Goal: Answer question/provide support: Share knowledge or assist other users

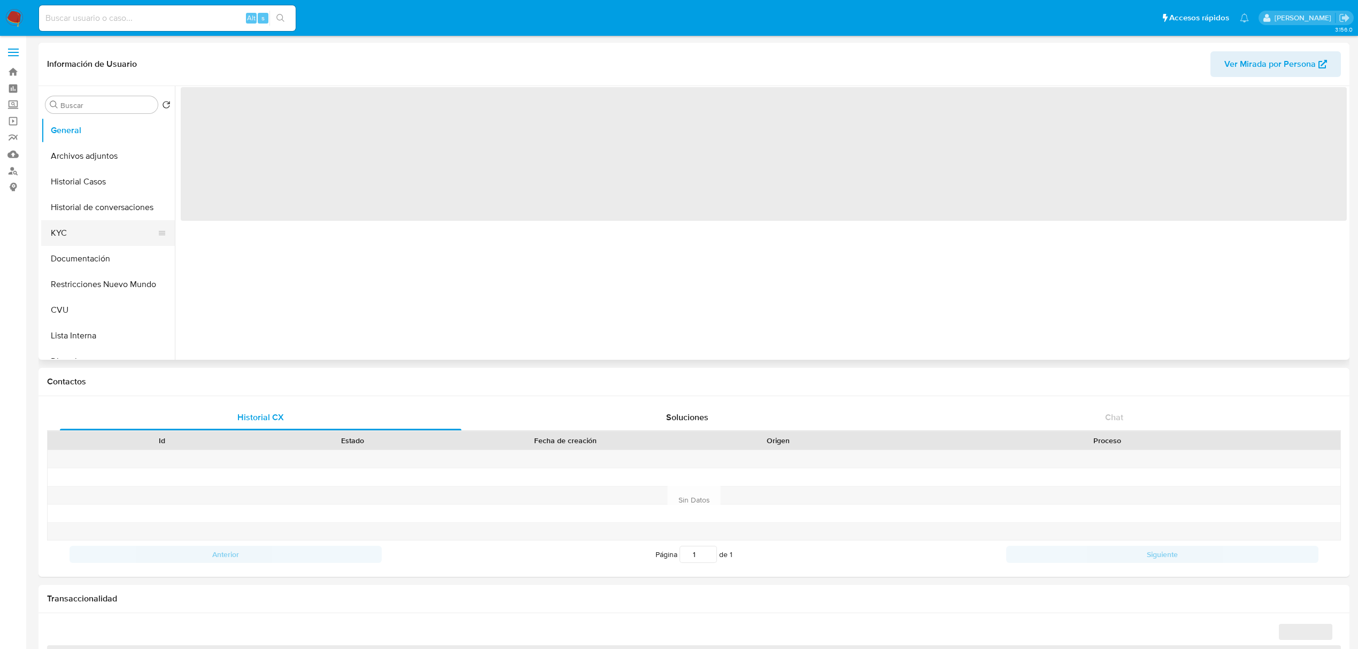
click at [92, 236] on button "KYC" at bounding box center [103, 233] width 125 height 26
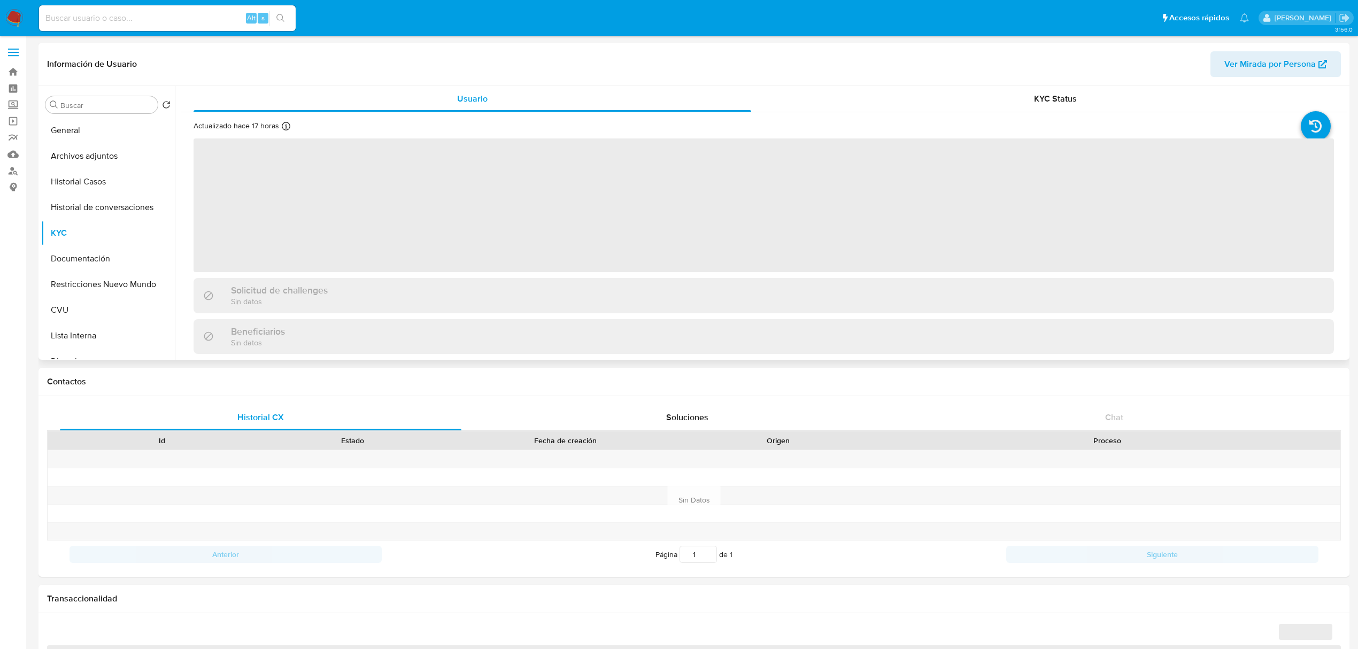
select select "10"
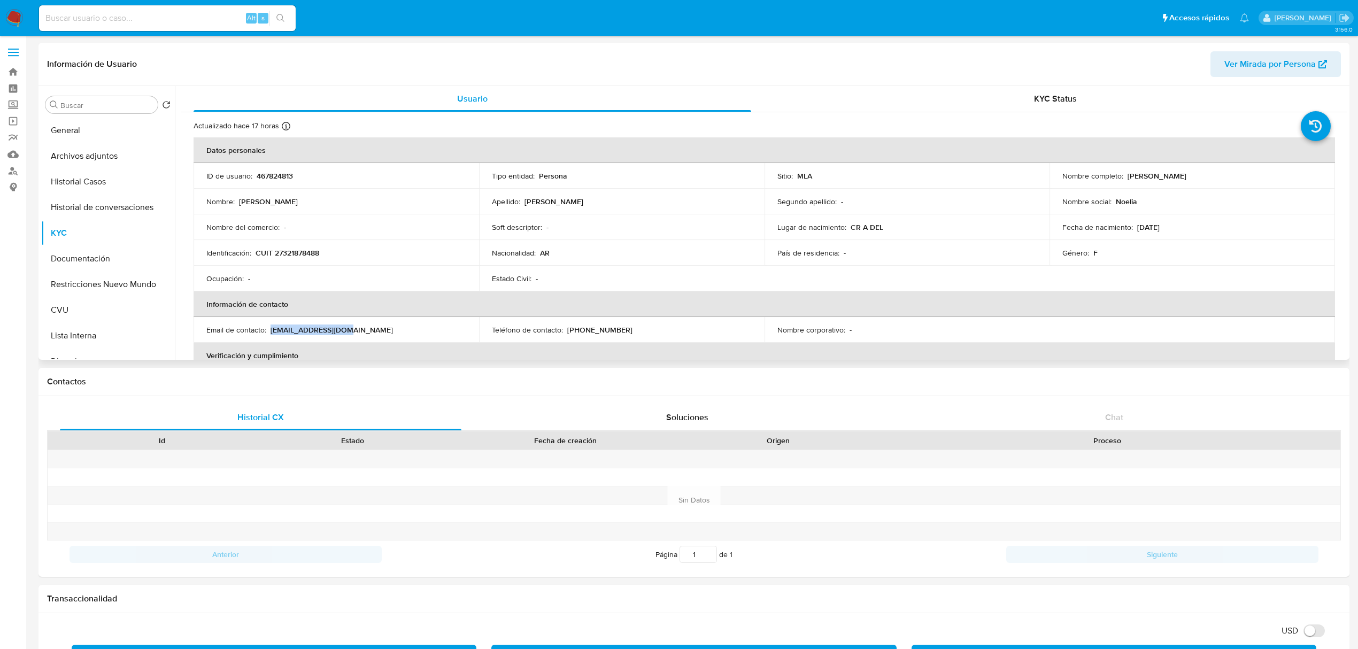
drag, startPoint x: 270, startPoint y: 330, endPoint x: 345, endPoint y: 328, distance: 75.4
click at [345, 328] on div "Email de contacto : noelia182@gmail.com" at bounding box center [336, 330] width 260 height 10
copy p "[EMAIL_ADDRESS][DOMAIN_NAME]"
click at [112, 208] on button "Historial de conversaciones" at bounding box center [103, 208] width 125 height 26
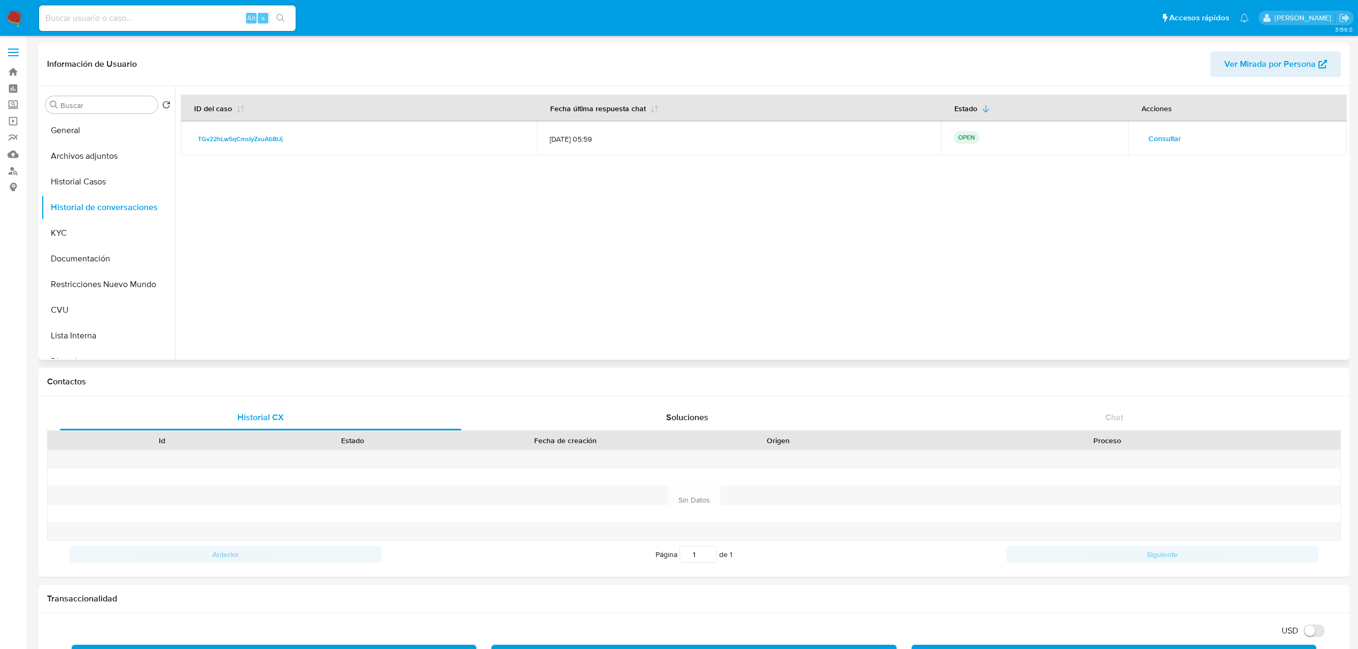
click at [1164, 135] on span "Consultar" at bounding box center [1164, 138] width 33 height 15
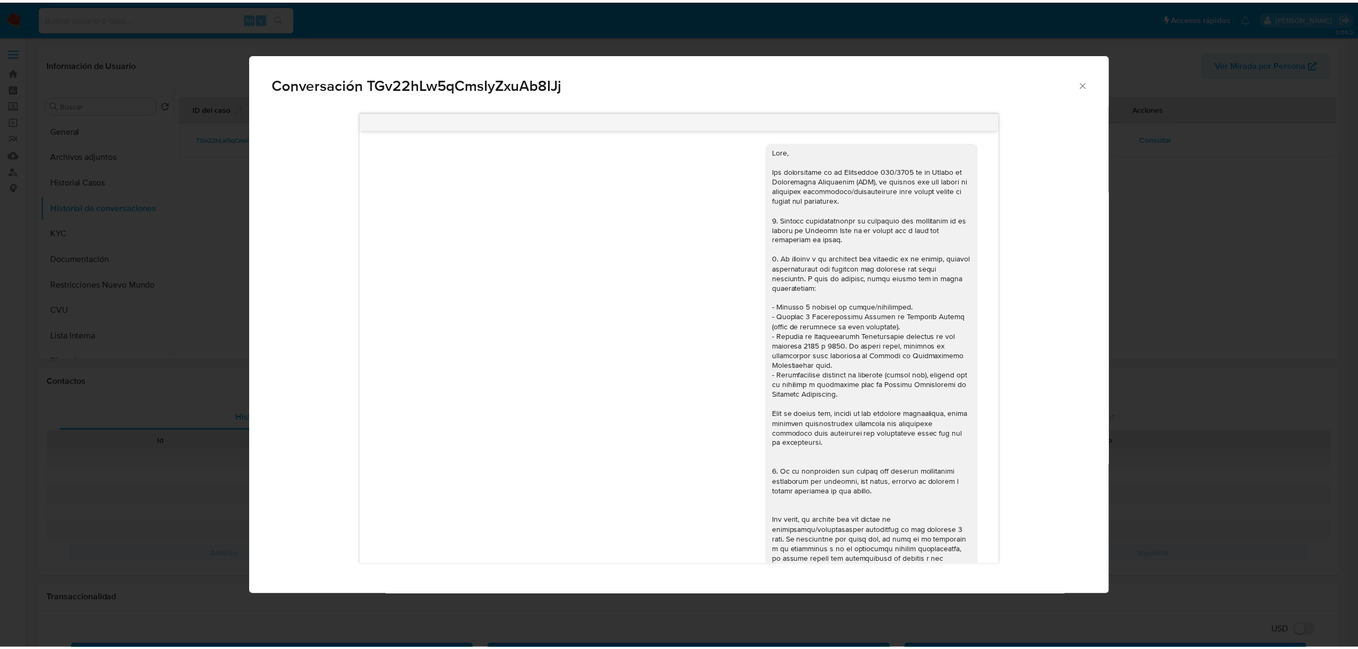
scroll to position [1525, 0]
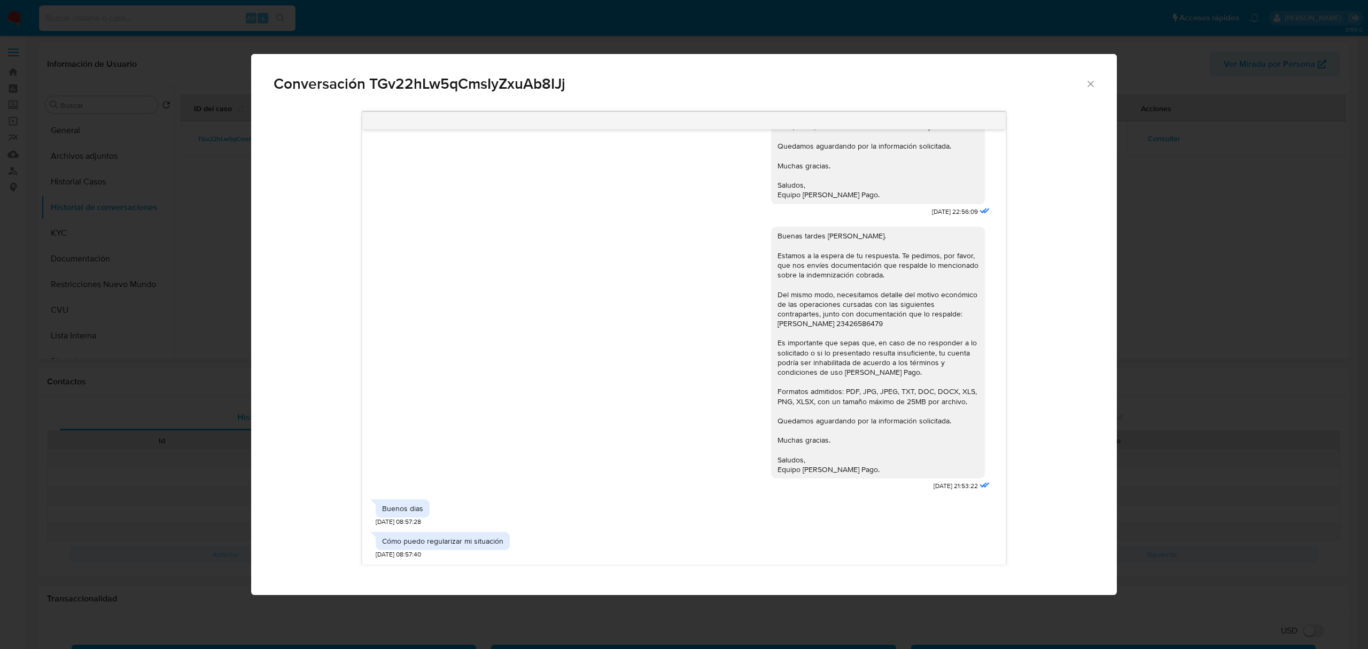
click at [1087, 84] on icon "Cerrar" at bounding box center [1091, 84] width 11 height 11
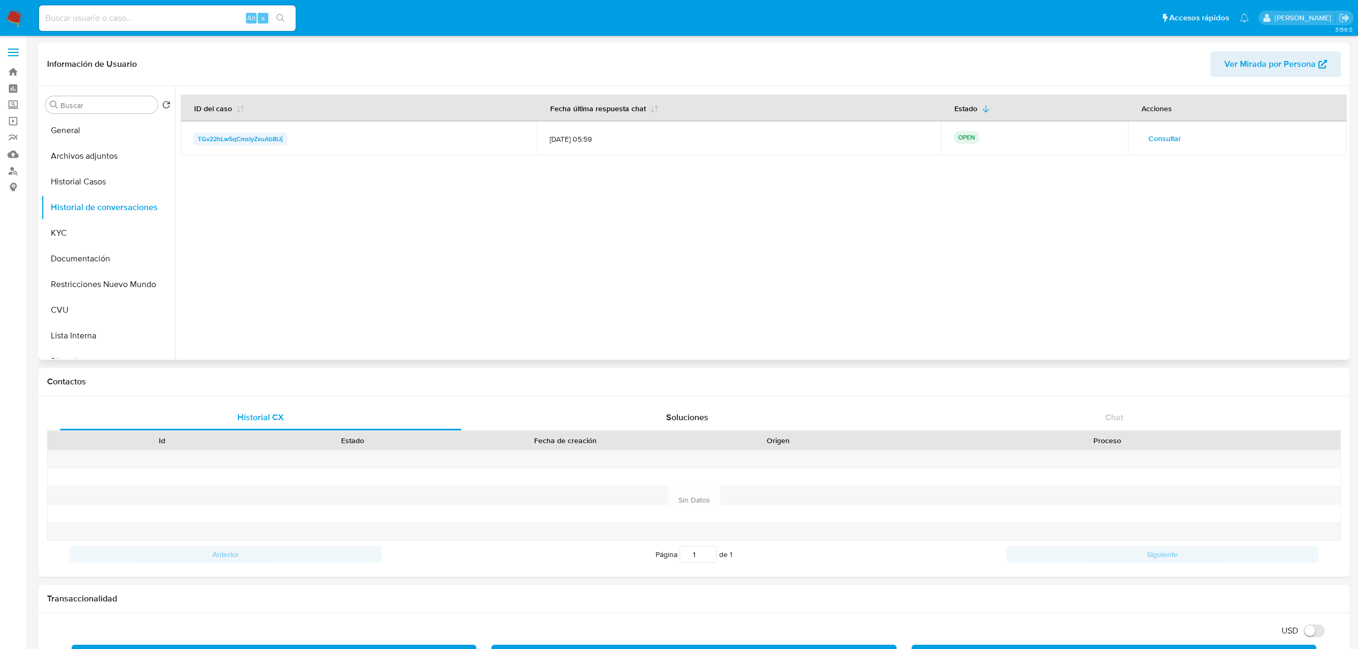
drag, startPoint x: 303, startPoint y: 142, endPoint x: 193, endPoint y: 141, distance: 109.6
click at [193, 141] on div "TGv22hLw5qCmsIyZxuAb8IJj" at bounding box center [358, 139] width 330 height 13
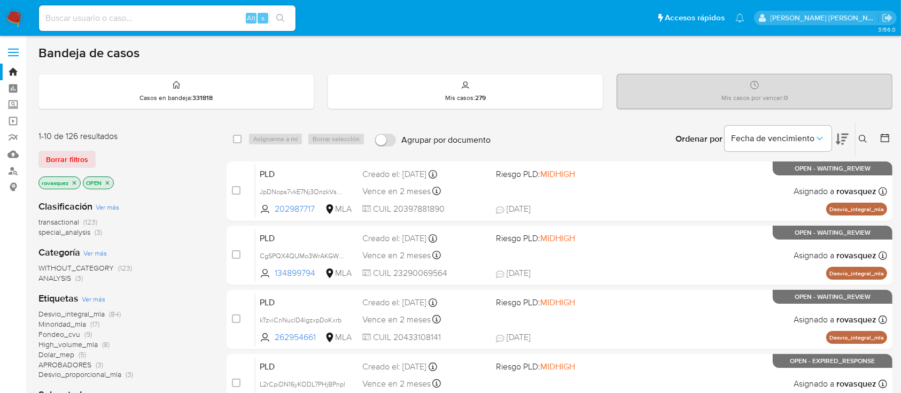
click at [862, 137] on icon at bounding box center [863, 139] width 9 height 9
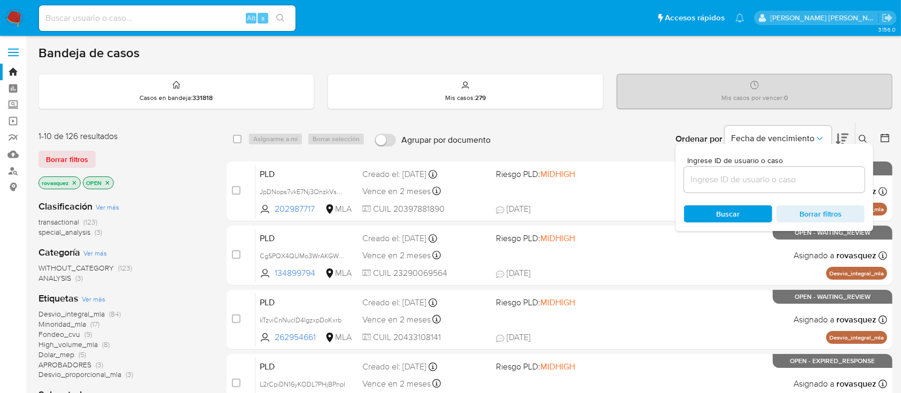
click at [753, 187] on div at bounding box center [774, 180] width 181 height 26
click at [725, 180] on input at bounding box center [774, 180] width 181 height 14
paste input "TGv22hLw5qCmsIyZxuAb8IJj"
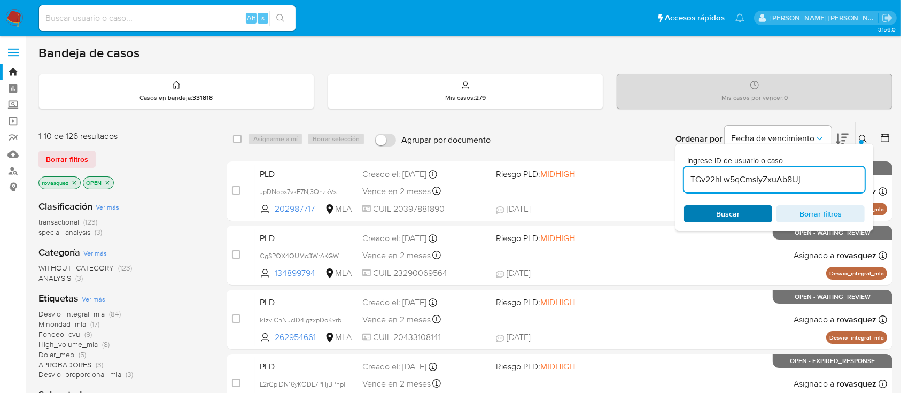
type input "TGv22hLw5qCmsIyZxuAb8IJj"
click at [714, 210] on span "Buscar" at bounding box center [728, 213] width 73 height 15
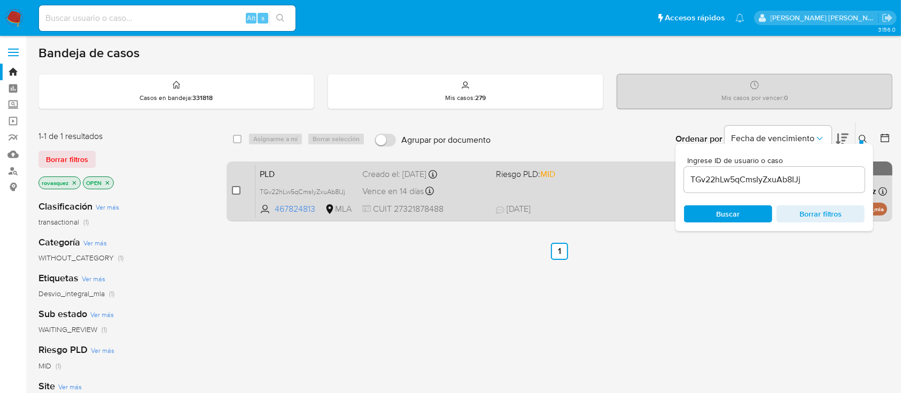
click at [233, 190] on input "checkbox" at bounding box center [236, 190] width 9 height 9
checkbox input "true"
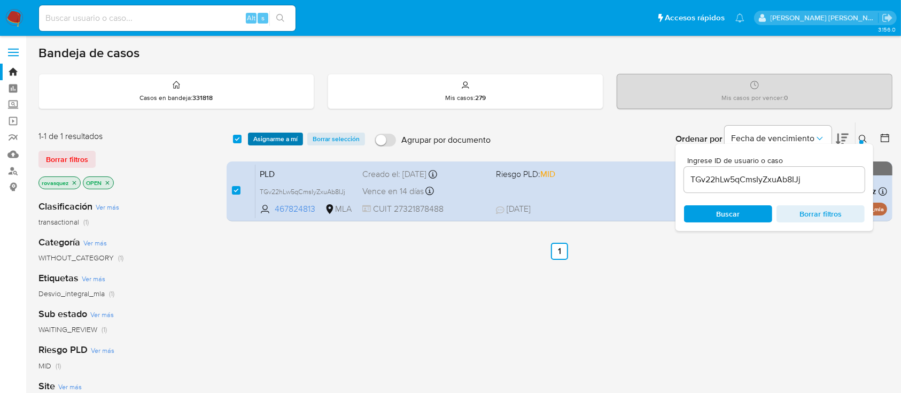
click at [282, 143] on span "Asignarme a mí" at bounding box center [275, 139] width 44 height 11
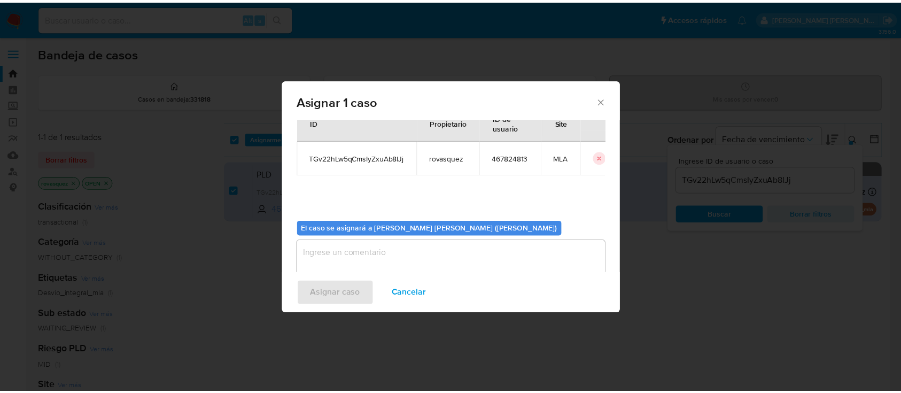
scroll to position [55, 0]
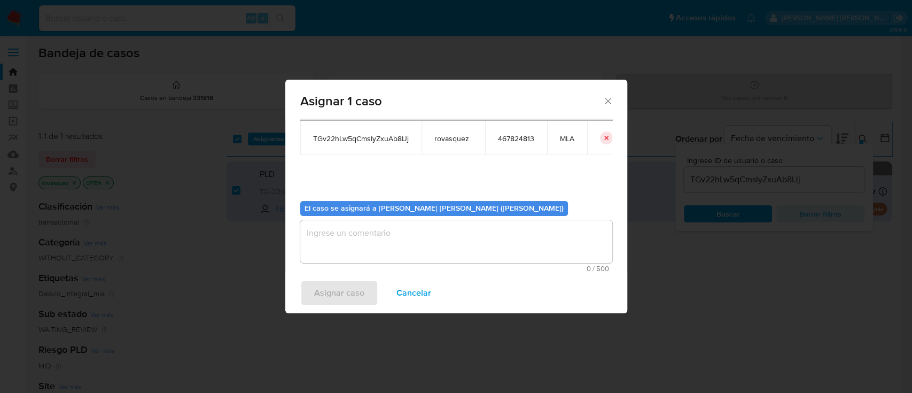
click at [363, 241] on textarea "assign-modal" at bounding box center [456, 241] width 312 height 43
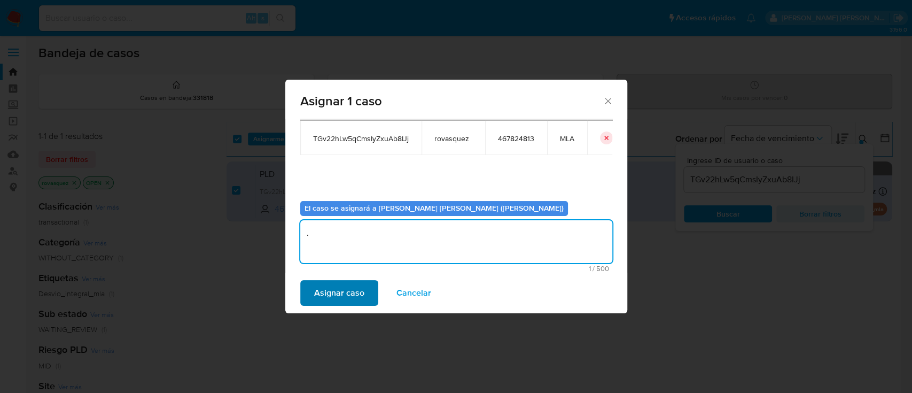
type textarea "."
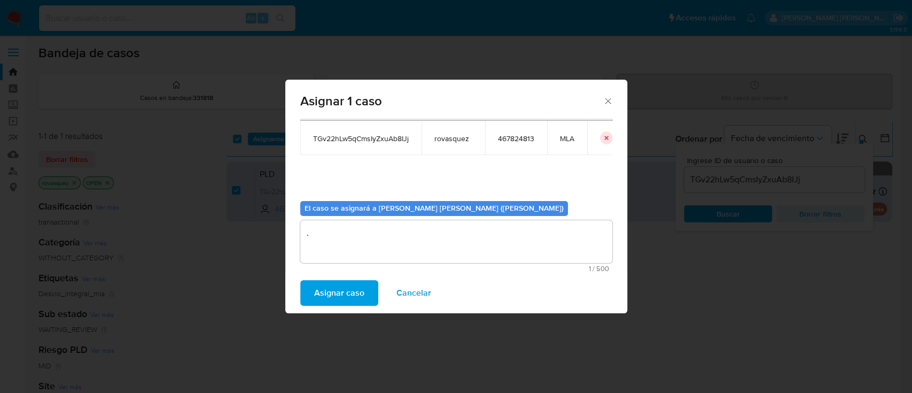
click at [336, 303] on span "Asignar caso" at bounding box center [339, 293] width 50 height 24
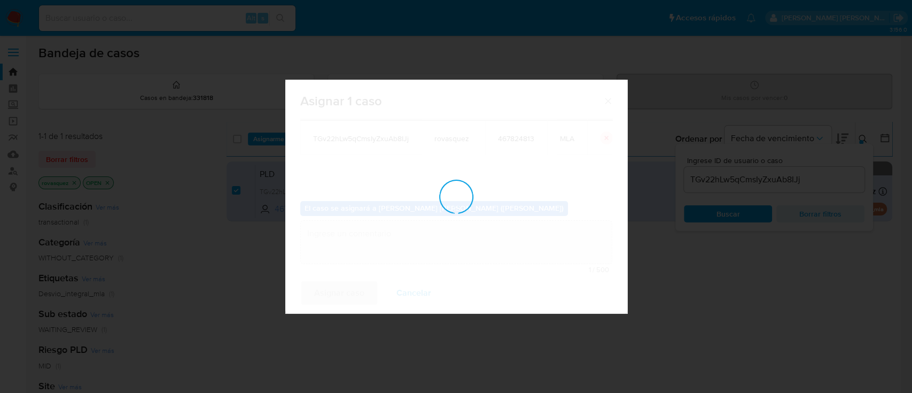
checkbox input "false"
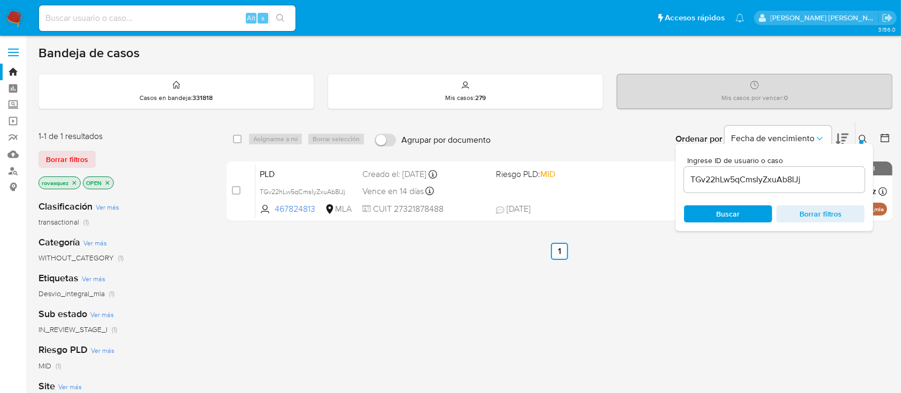
click at [151, 21] on input at bounding box center [167, 18] width 257 height 14
paste input "62869899"
type input "62869899"
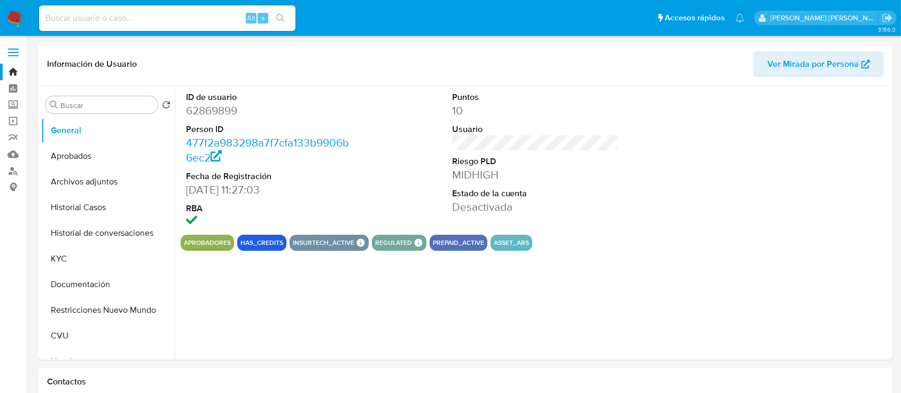
select select "10"
click at [84, 182] on button "Archivos adjuntos" at bounding box center [103, 182] width 125 height 26
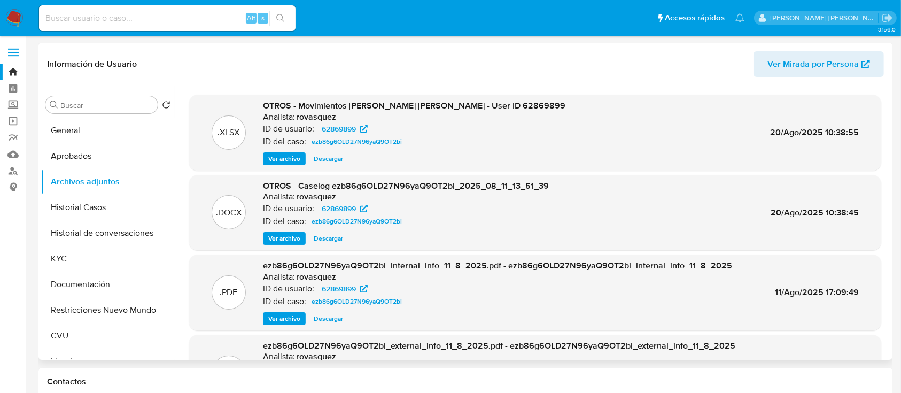
click at [284, 237] on span "Ver archivo" at bounding box center [284, 238] width 32 height 11
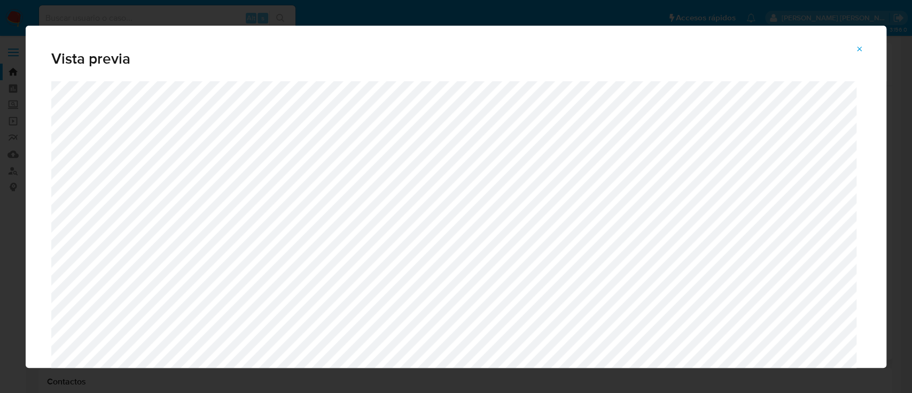
click at [861, 51] on icon "Attachment preview" at bounding box center [860, 49] width 9 height 9
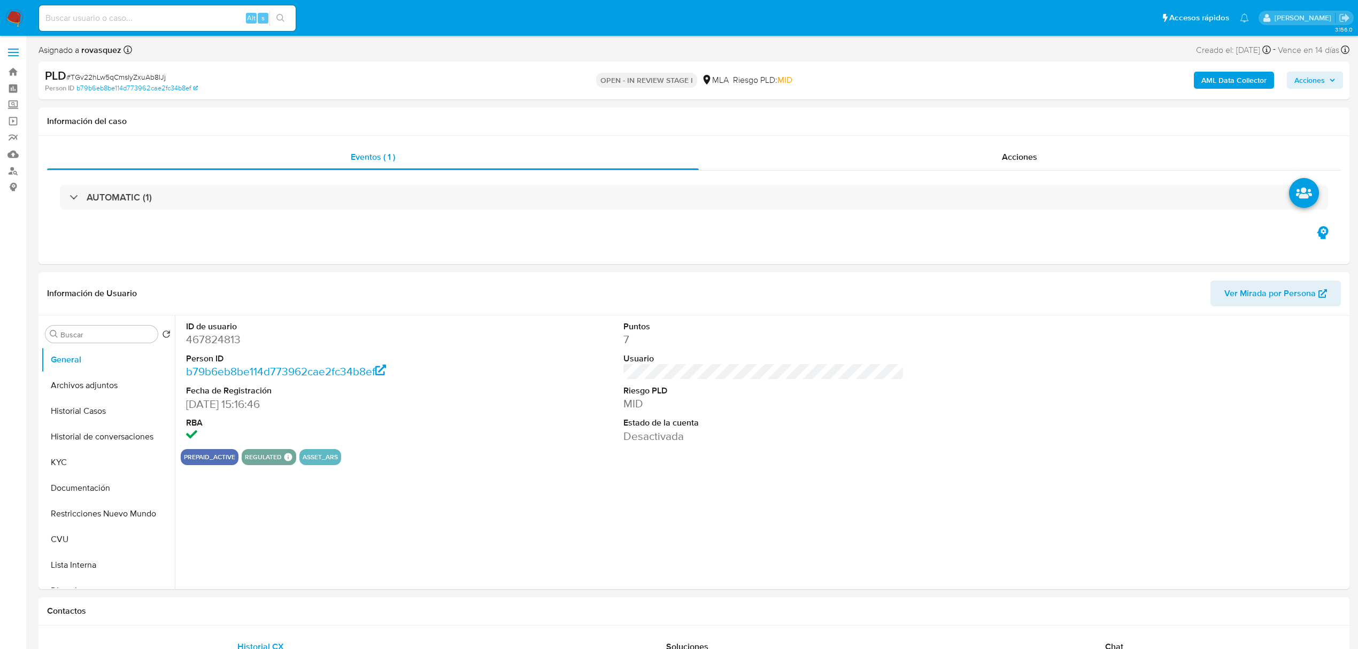
select select "10"
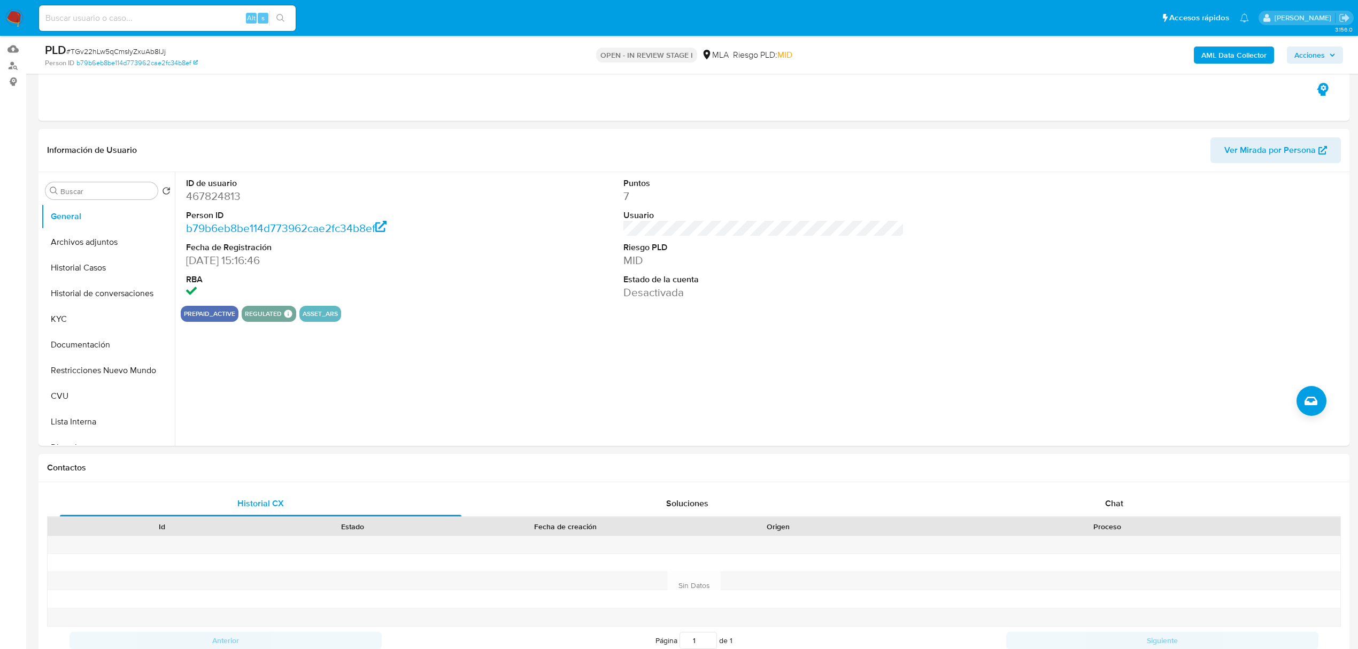
scroll to position [214, 0]
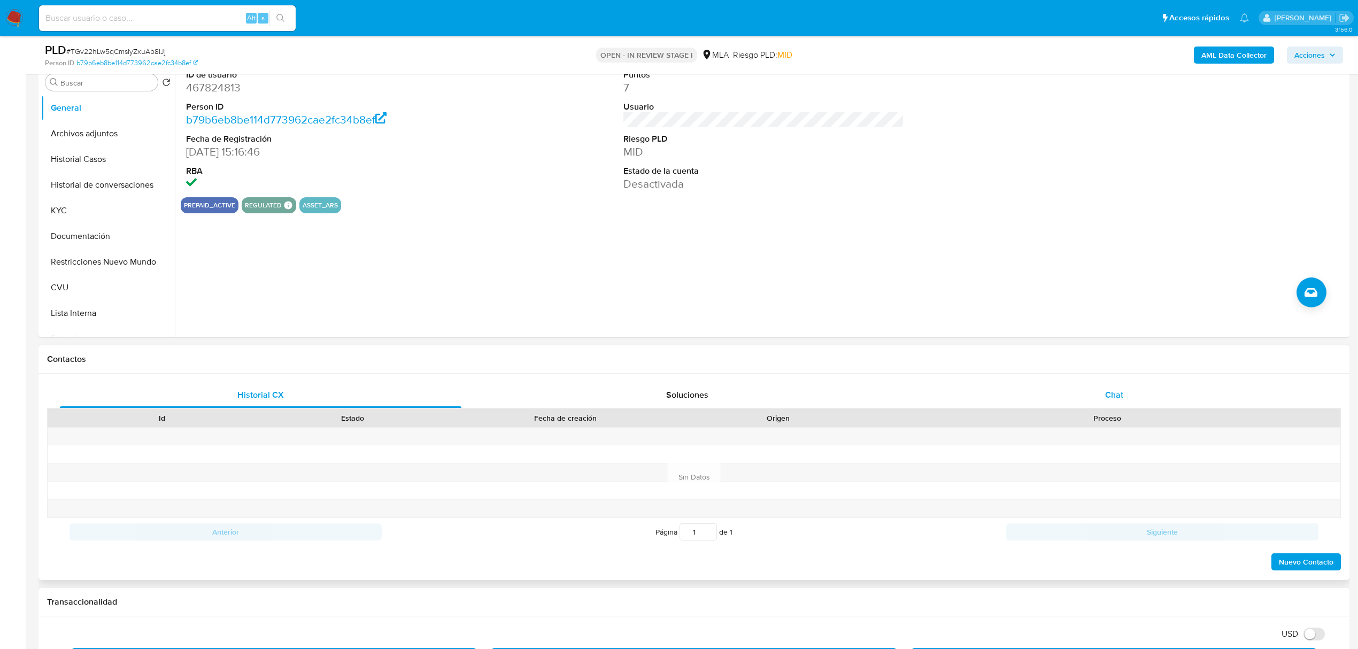
click at [1114, 399] on span "Chat" at bounding box center [1114, 395] width 18 height 12
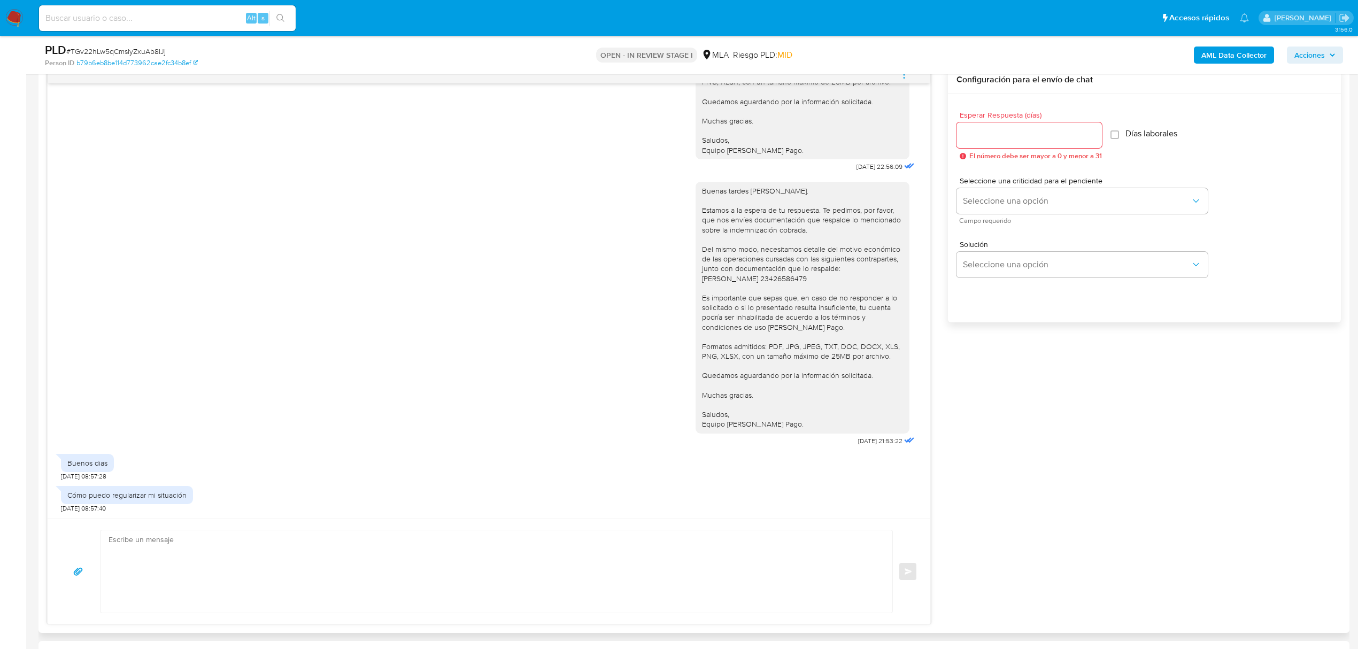
scroll to position [570, 0]
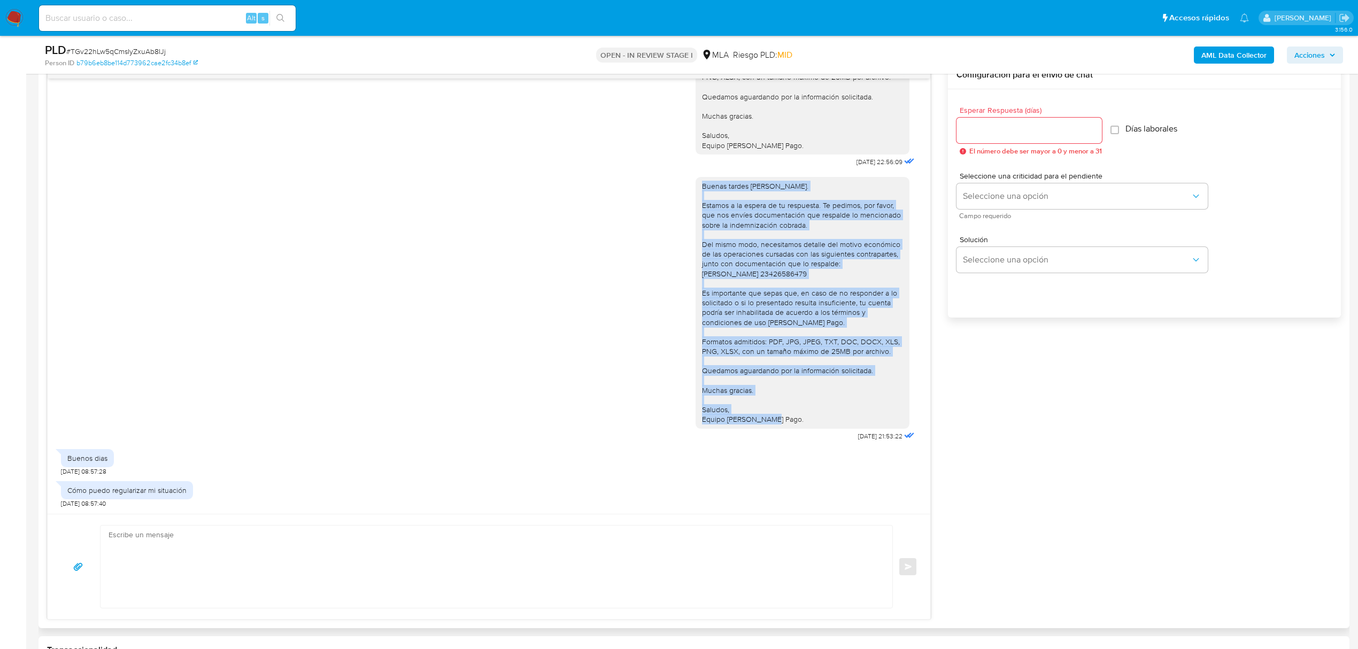
drag, startPoint x: 787, startPoint y: 423, endPoint x: 692, endPoint y: 185, distance: 256.9
click at [702, 185] on div "Buenas tardes Noelia. Estamos a la espera de tu respuesta. Te pedimos, por favo…" at bounding box center [802, 302] width 201 height 243
copy div "Buenas tardes Noelia. Estamos a la espera de tu respuesta. Te pedimos, por favo…"
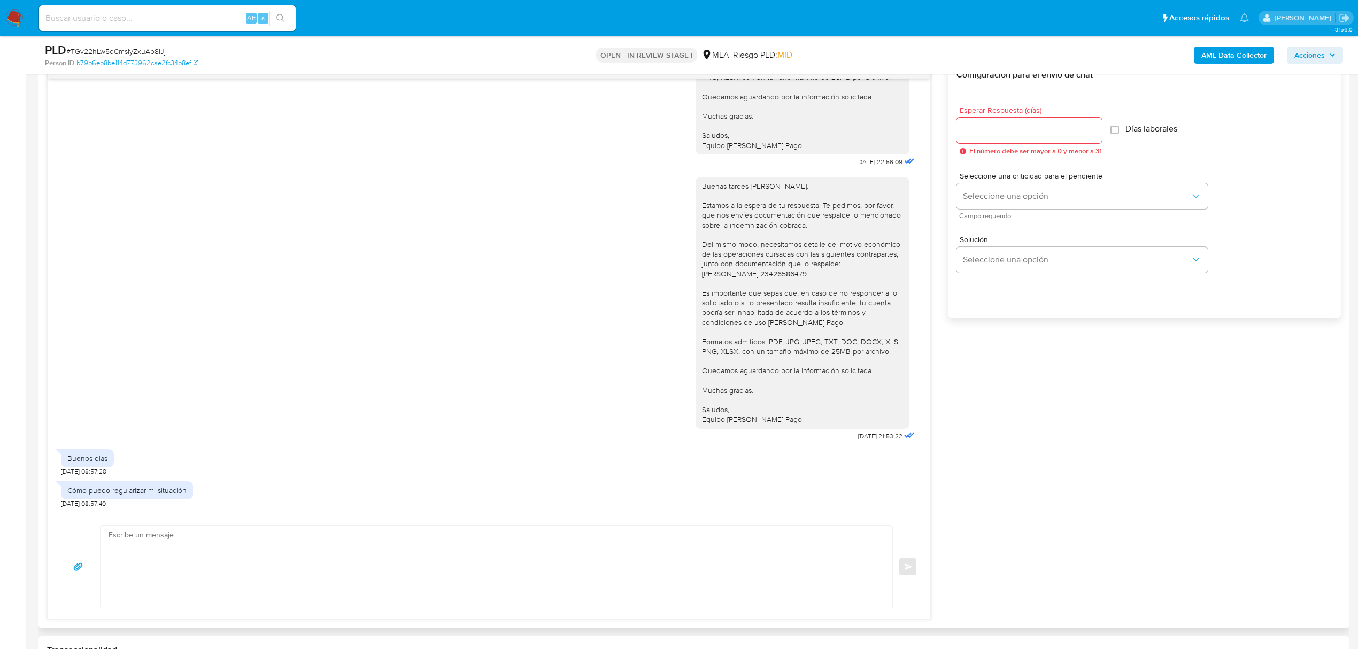
click at [360, 571] on textarea at bounding box center [494, 566] width 770 height 82
paste textarea "Buenas tardes Noelia. Estamos a la espera de tu respuesta. Te pedimos, por favo…"
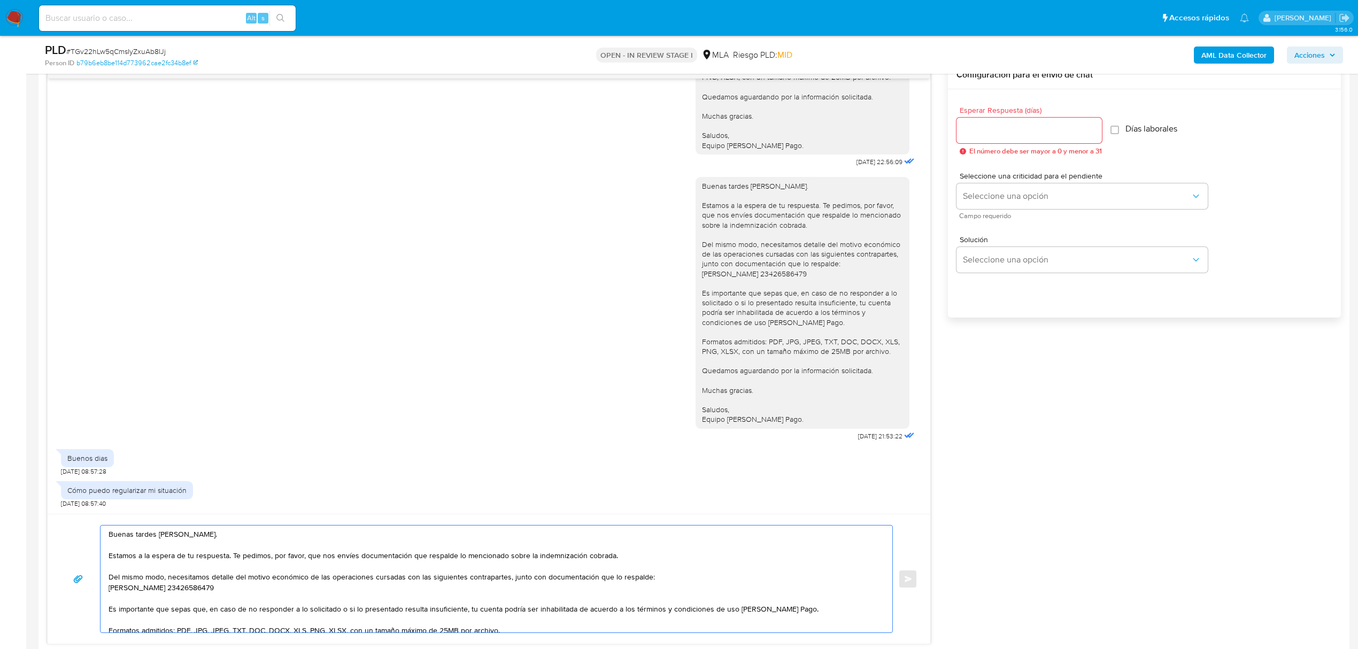
scroll to position [0, 0]
click at [153, 539] on textarea "Buenas tardes Noelia. Estamos a la espera de tu respuesta. Te pedimos, por favo…" at bounding box center [494, 578] width 770 height 107
drag, startPoint x: 196, startPoint y: 623, endPoint x: 84, endPoint y: 494, distance: 170.2
click at [84, 494] on div "18/06/2025 18:00:36 Hola, Esperamos que te encuentres muy bien. Te consultamos …" at bounding box center [489, 352] width 884 height 583
type textarea "Noelia. Para regularizar tu situación necesitamos que nos envíes documentación …"
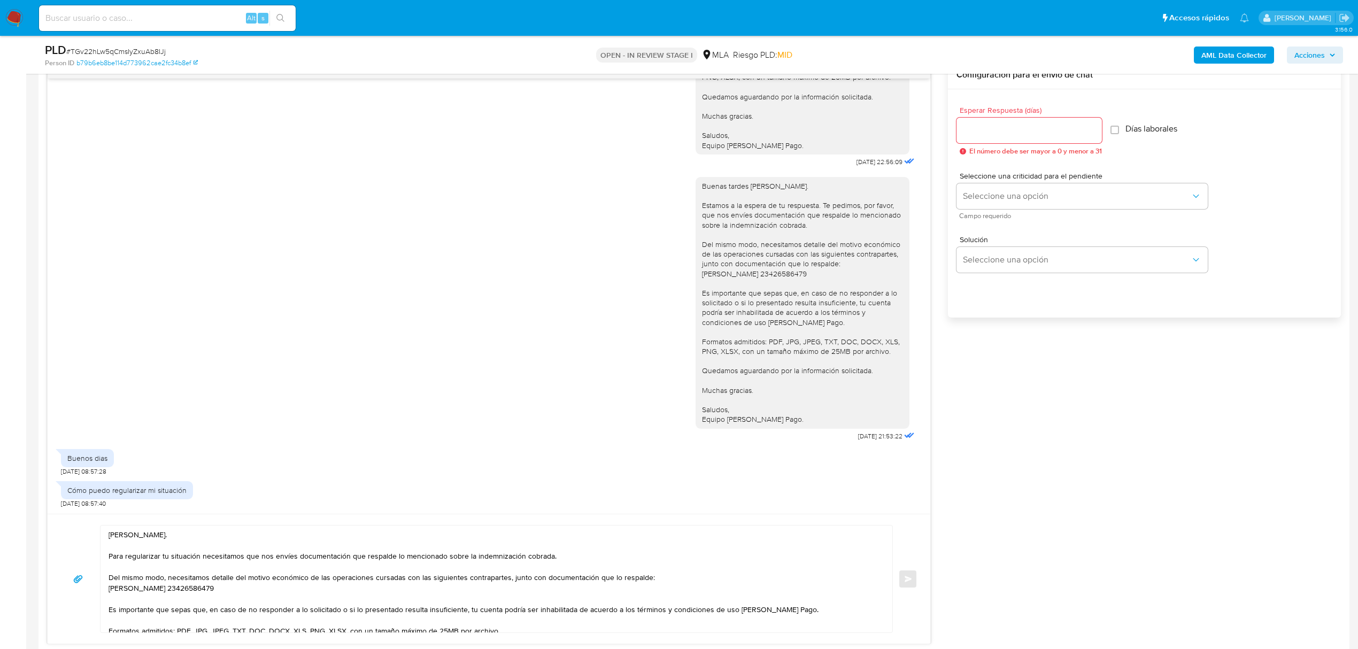
click at [597, 496] on div "Cómo puedo regularizar mi situación 27/08/2025 08:57:40" at bounding box center [489, 492] width 856 height 32
click at [1014, 126] on input "Esperar Respuesta (días)" at bounding box center [1028, 130] width 145 height 14
type input "0"
click at [904, 579] on span "Enviar" at bounding box center [907, 579] width 7 height 6
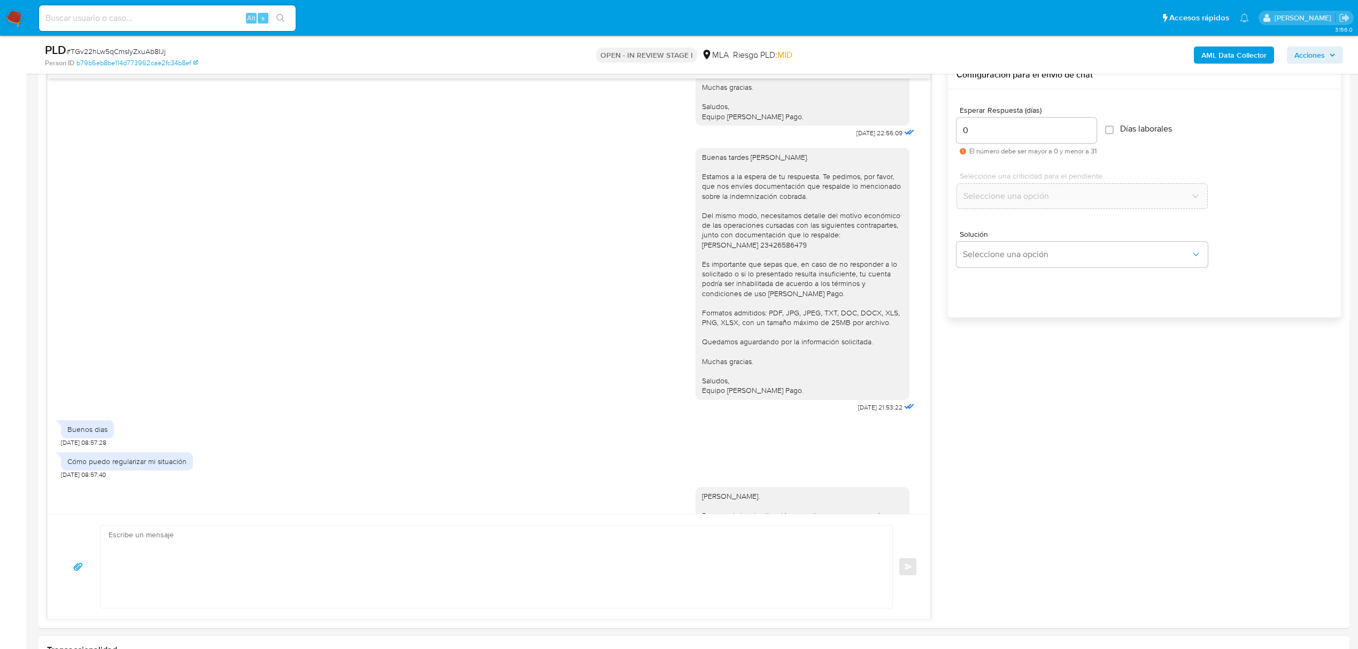
scroll to position [1796, 0]
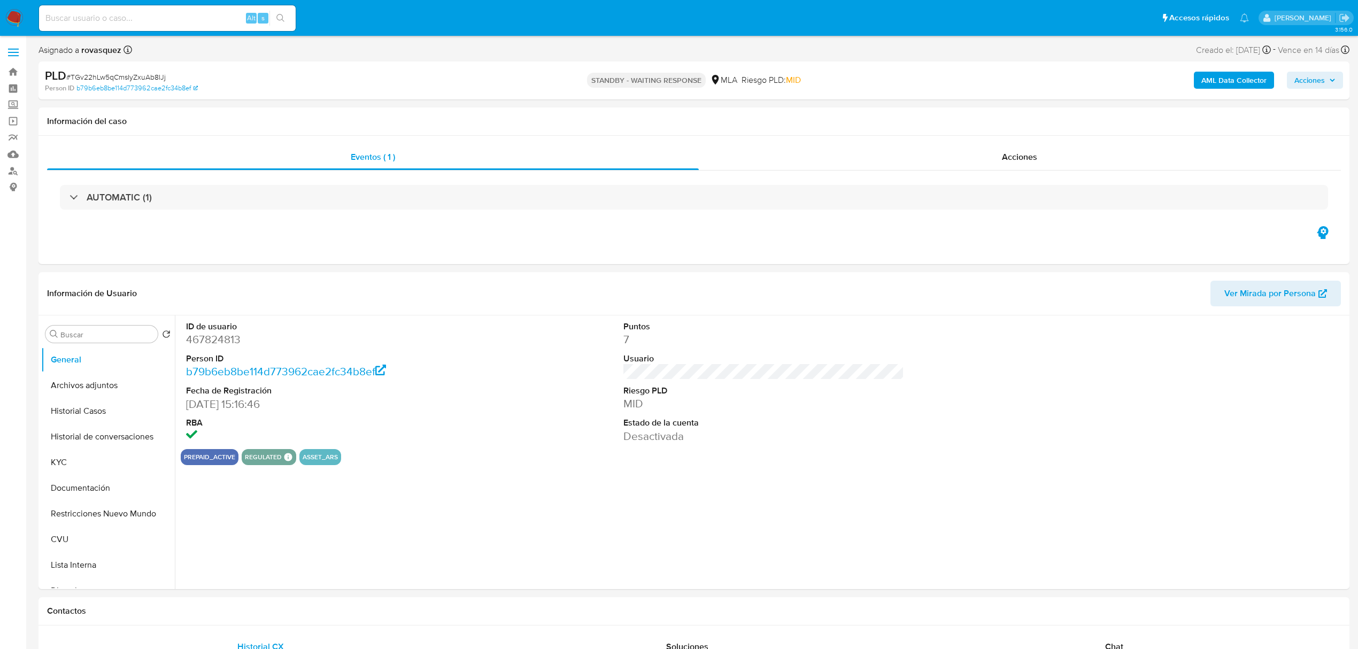
select select "10"
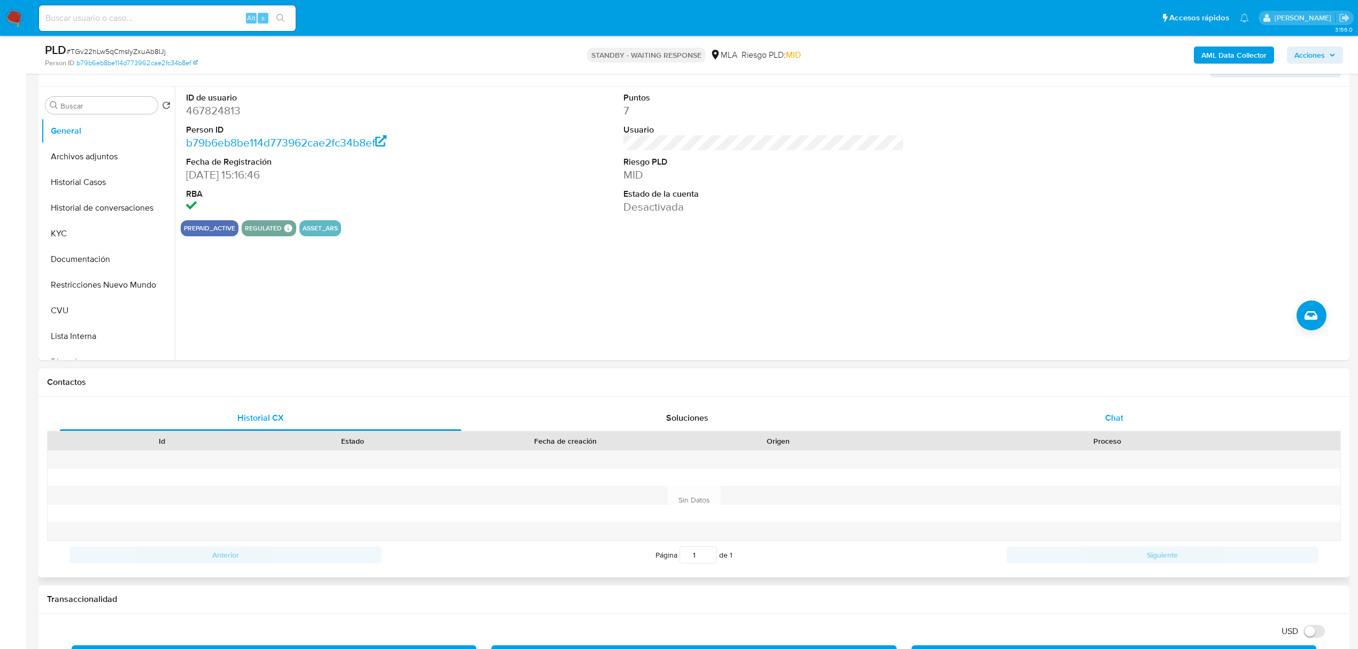
scroll to position [214, 0]
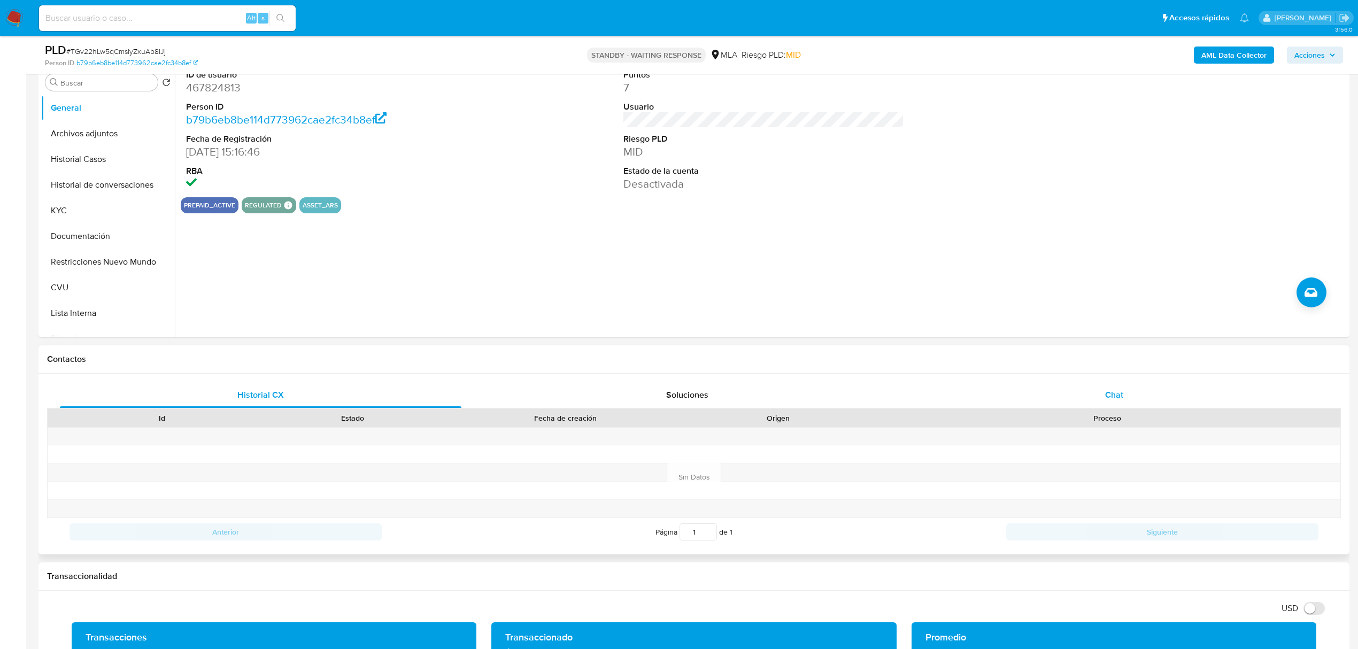
click at [1110, 392] on span "Chat" at bounding box center [1114, 395] width 18 height 12
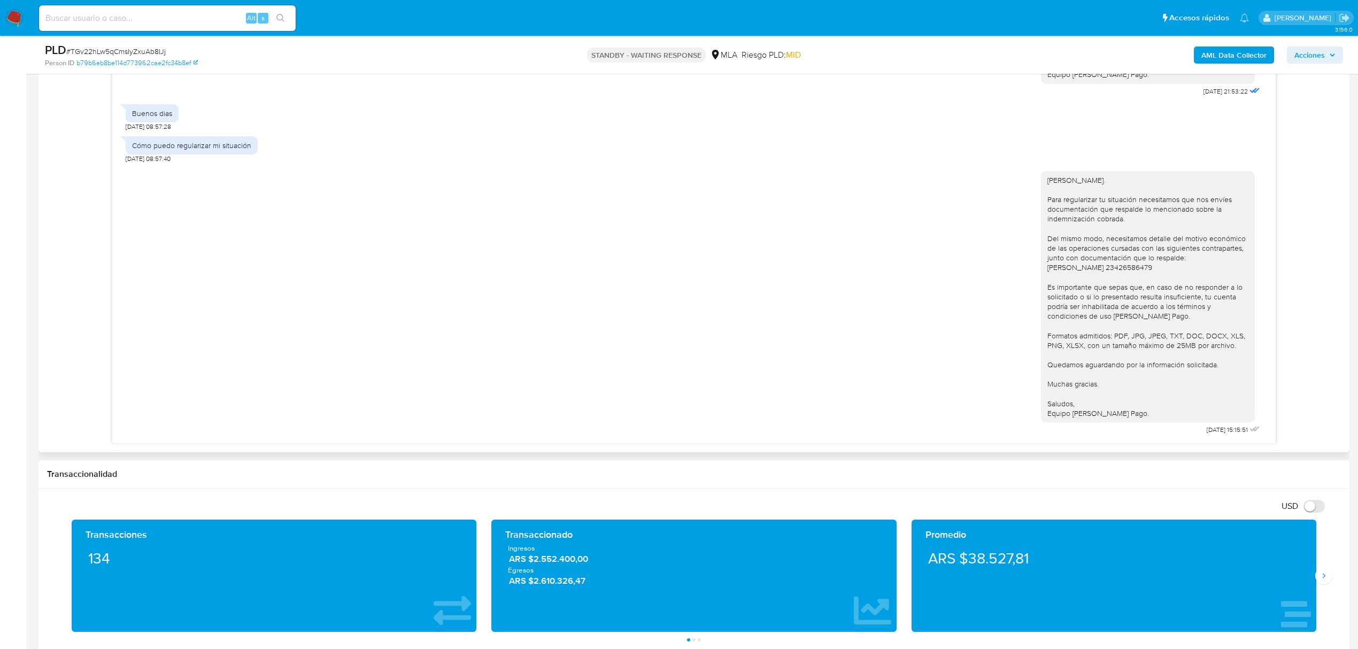
scroll to position [499, 0]
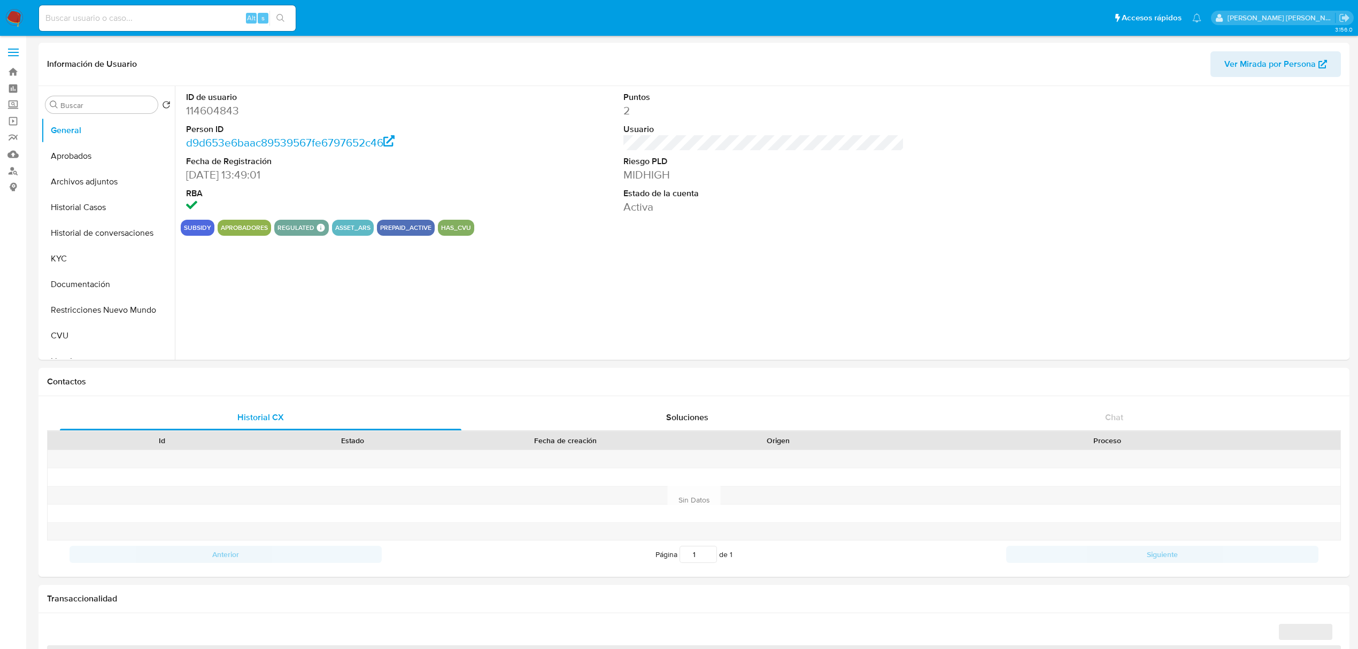
select select "10"
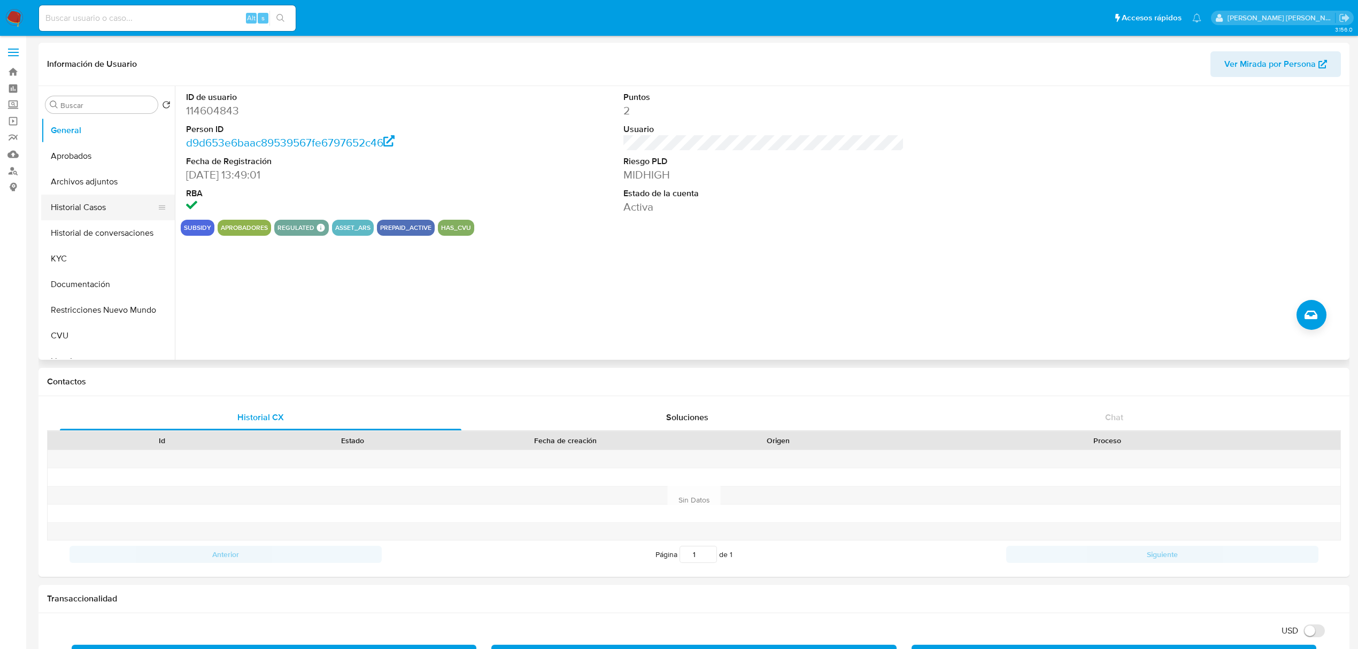
click at [116, 210] on button "Historial Casos" at bounding box center [103, 208] width 125 height 26
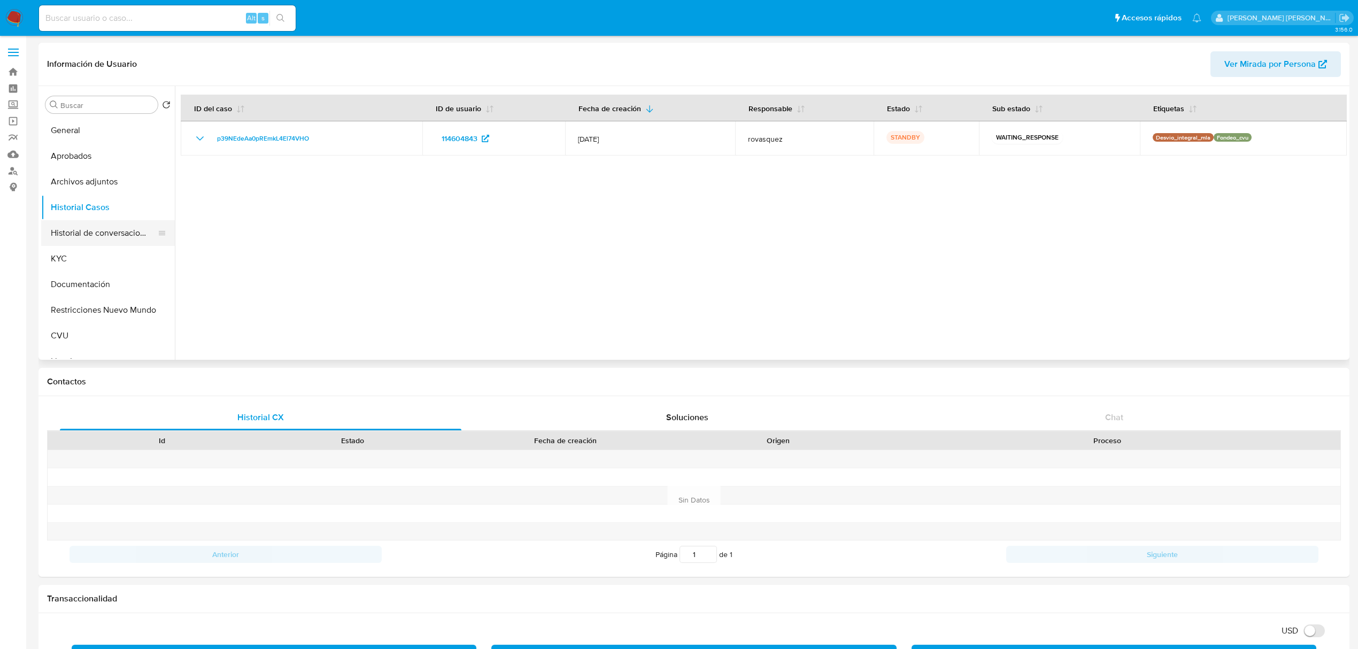
click at [112, 239] on button "Historial de conversaciones" at bounding box center [103, 233] width 125 height 26
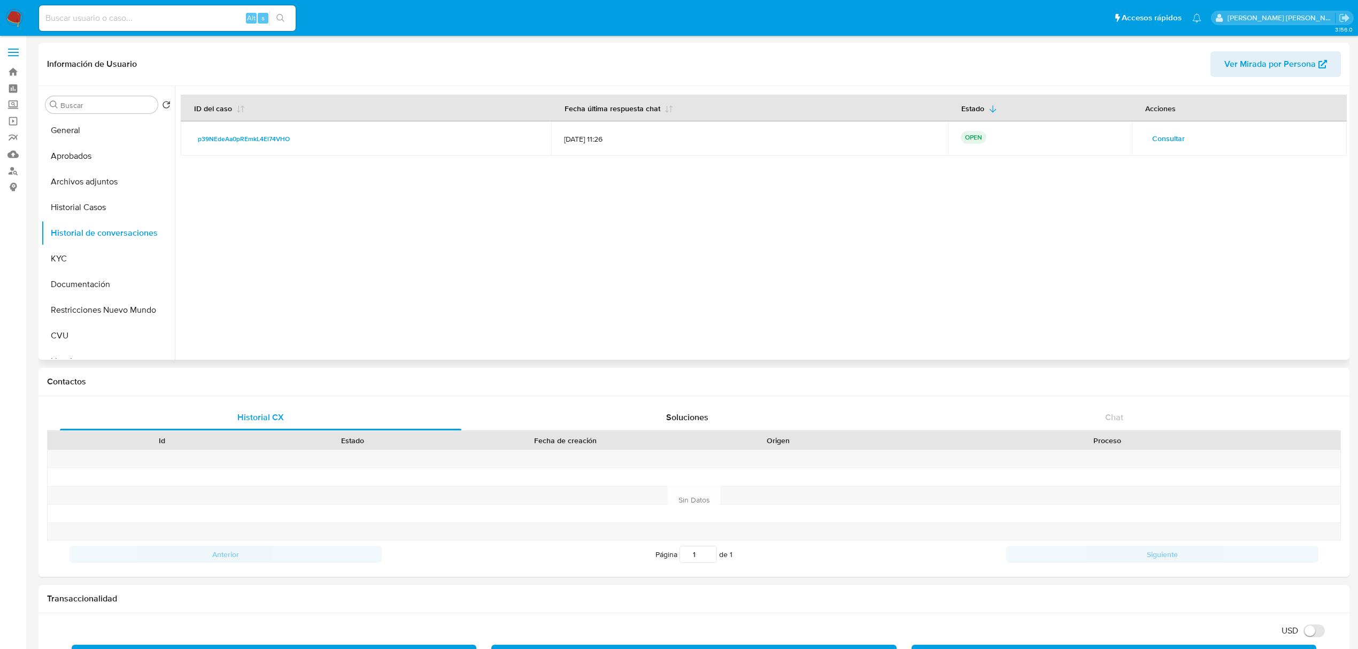
click at [1176, 142] on span "Consultar" at bounding box center [1168, 138] width 33 height 15
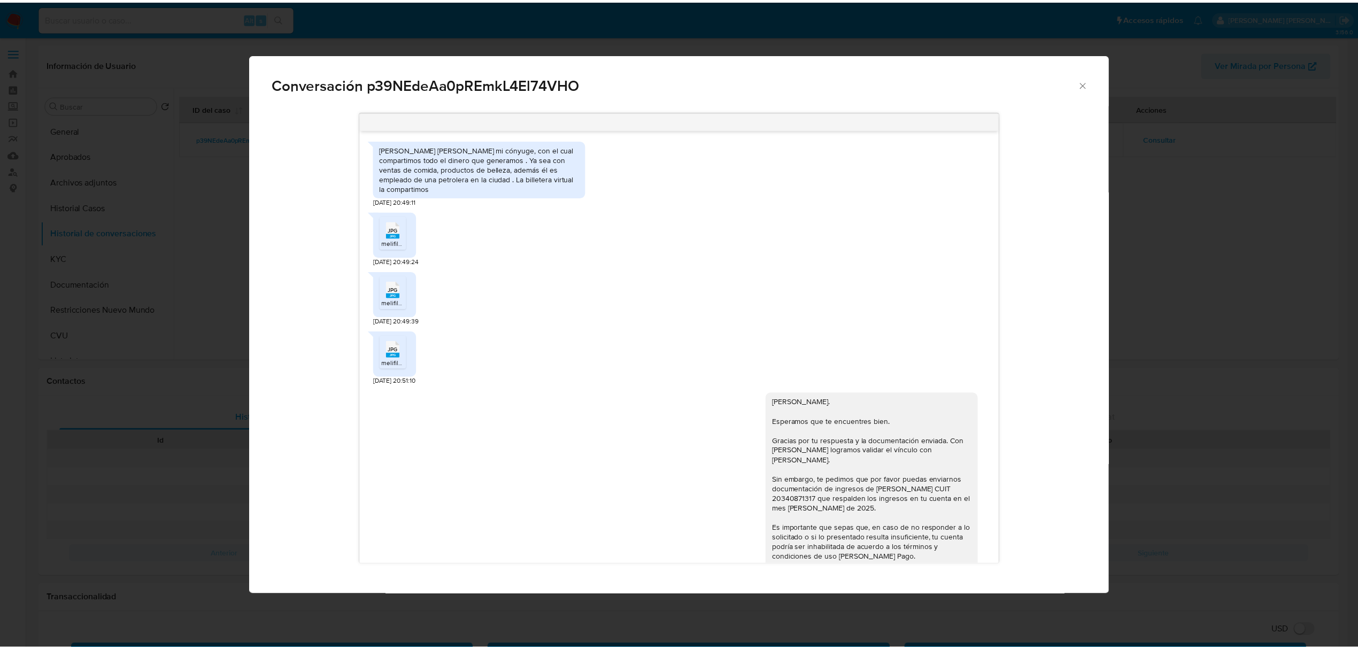
scroll to position [838, 0]
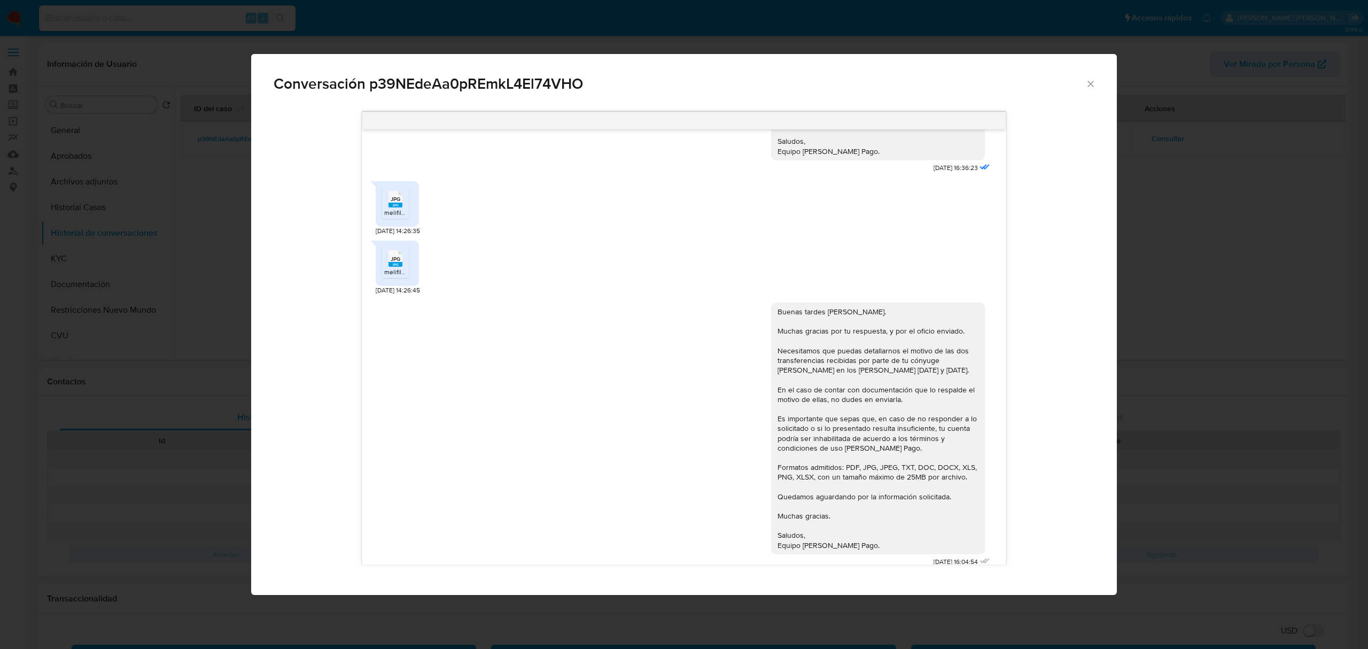
click at [1093, 88] on icon "Cerrar" at bounding box center [1091, 84] width 11 height 11
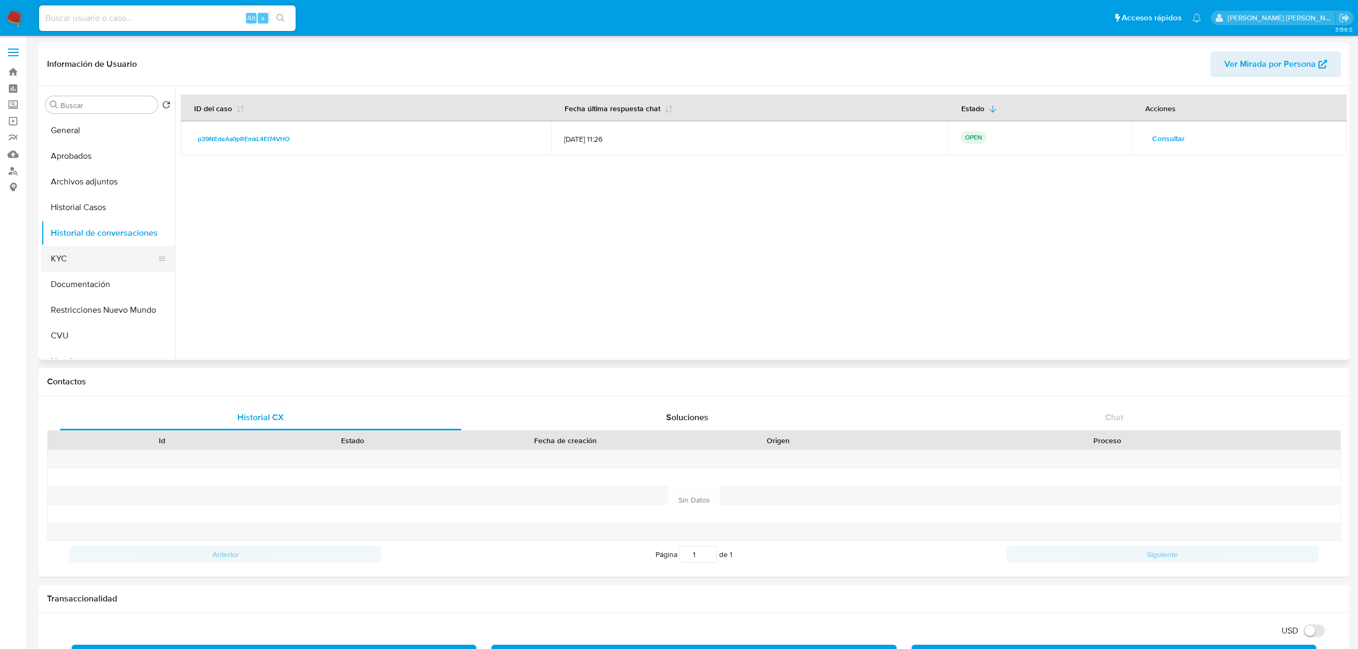
click at [84, 262] on button "KYC" at bounding box center [103, 259] width 125 height 26
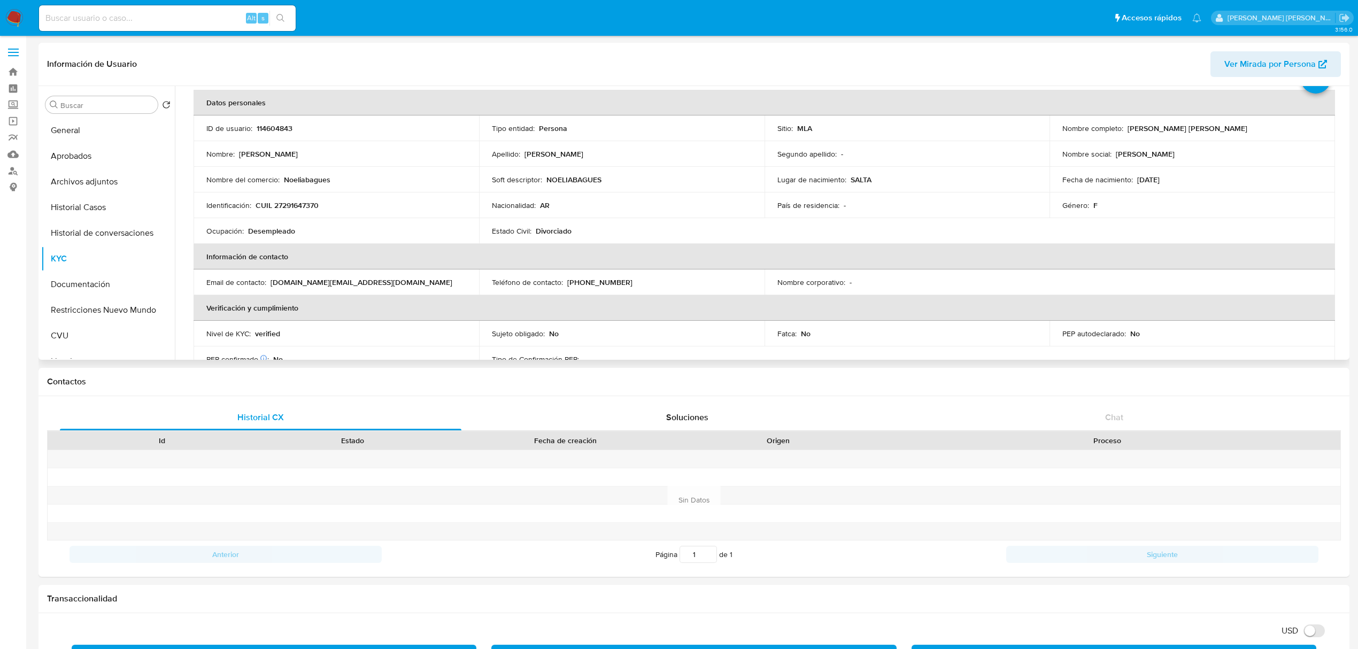
scroll to position [71, 0]
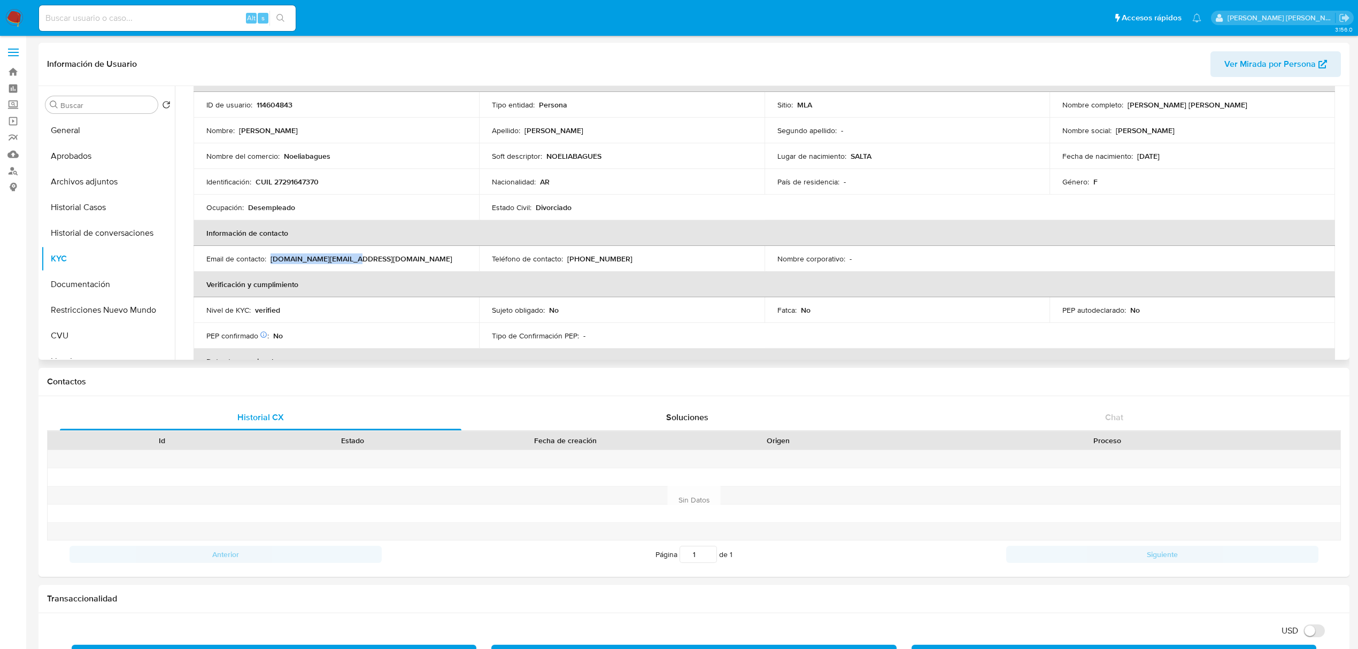
drag, startPoint x: 270, startPoint y: 255, endPoint x: 349, endPoint y: 258, distance: 79.1
click at [349, 258] on div "Email de contacto : noelia.jp@hotmail.com" at bounding box center [336, 259] width 260 height 10
copy p "noelia.jp@hotmail.com"
click at [94, 212] on button "Historial Casos" at bounding box center [103, 208] width 125 height 26
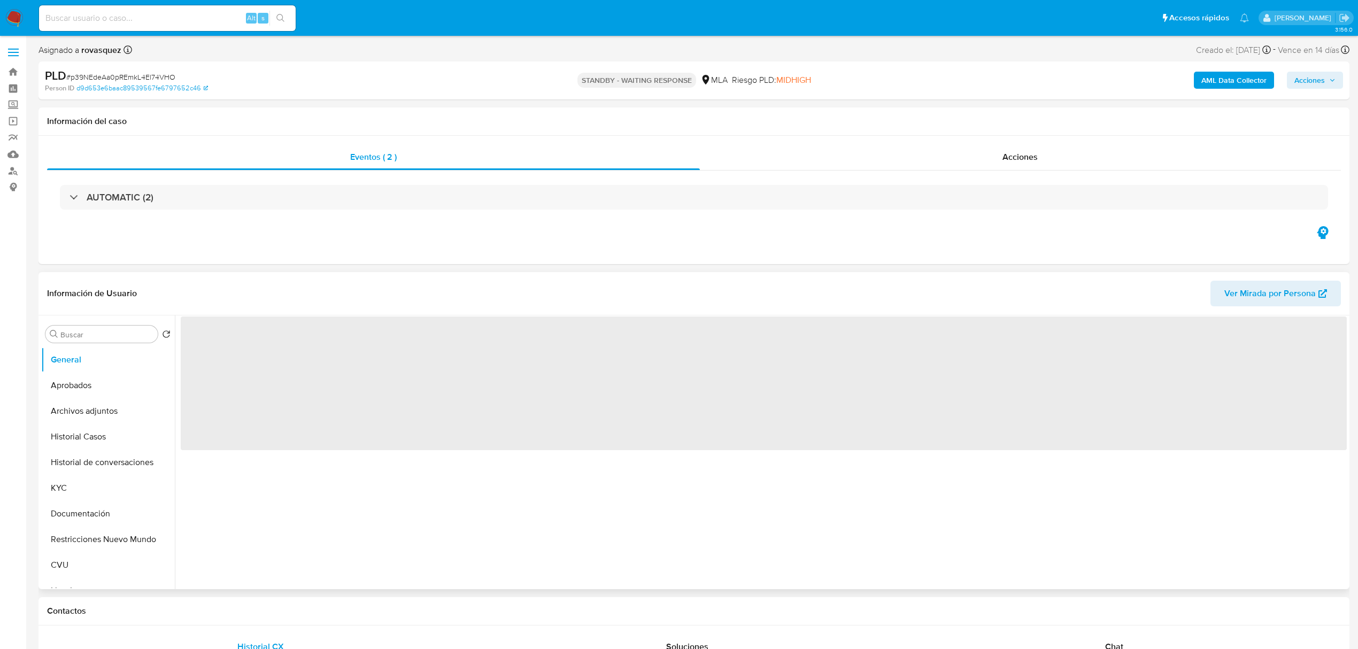
click at [494, 484] on div "‌" at bounding box center [761, 452] width 1172 height 274
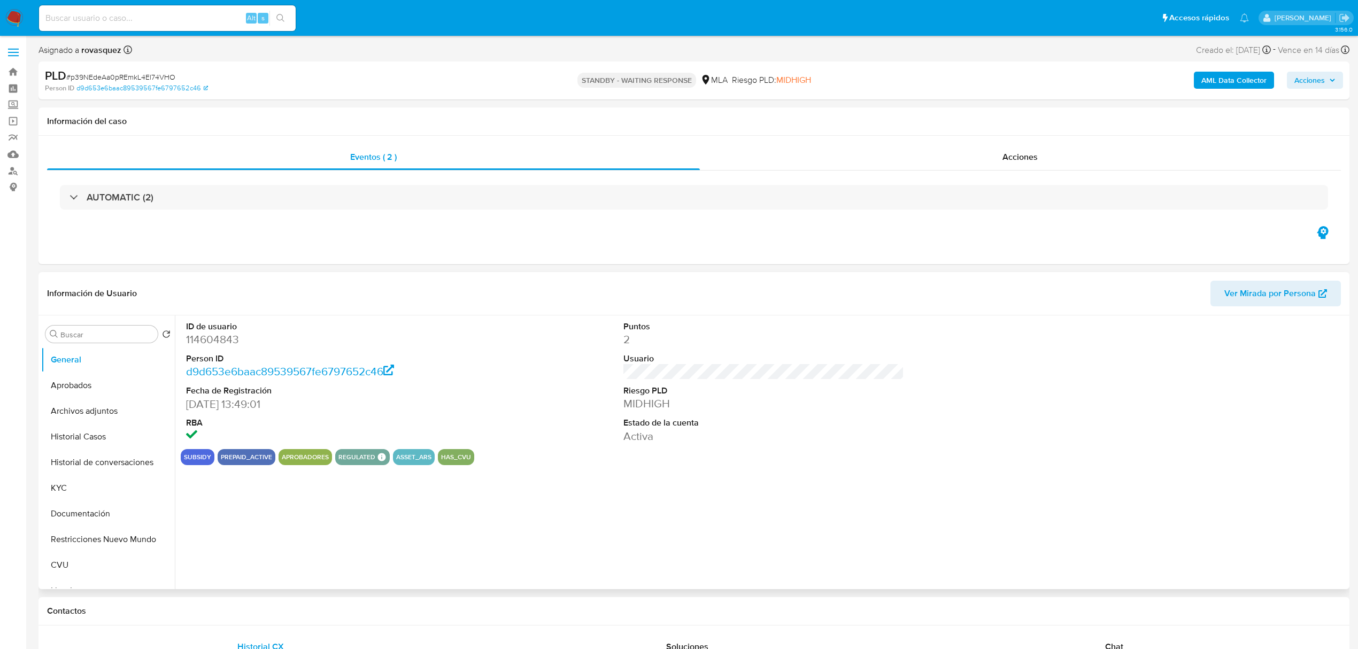
select select "10"
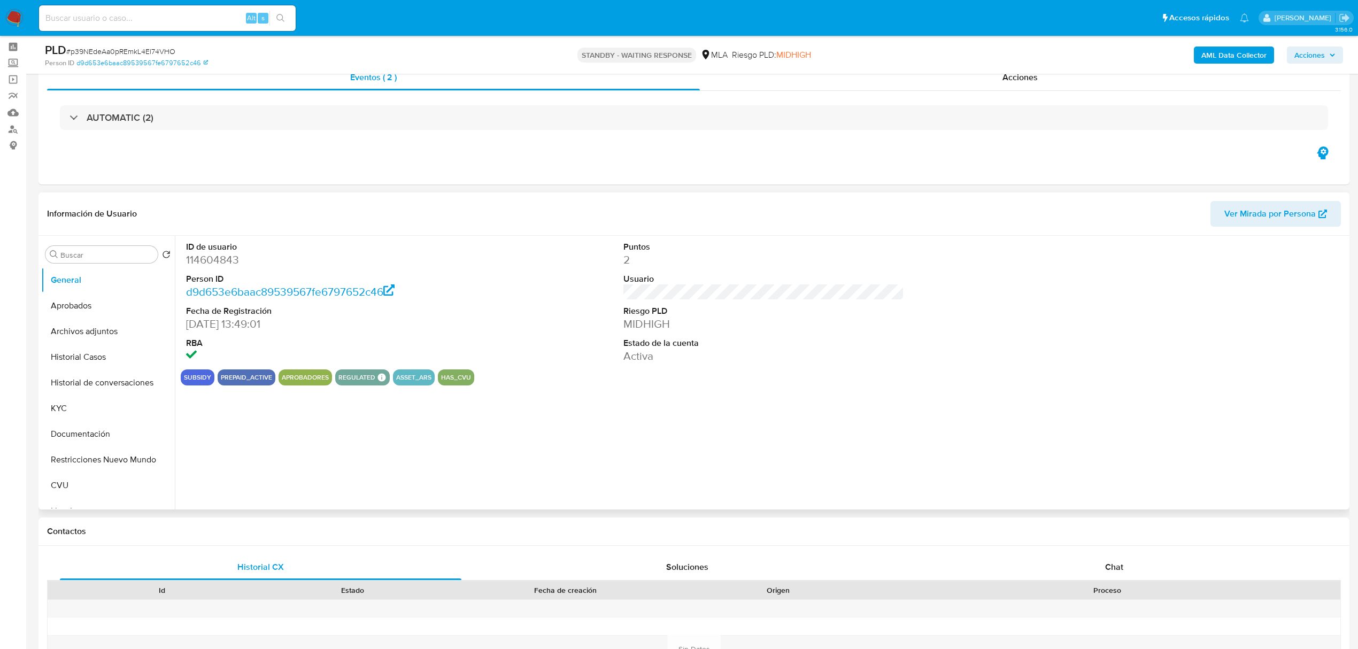
scroll to position [285, 0]
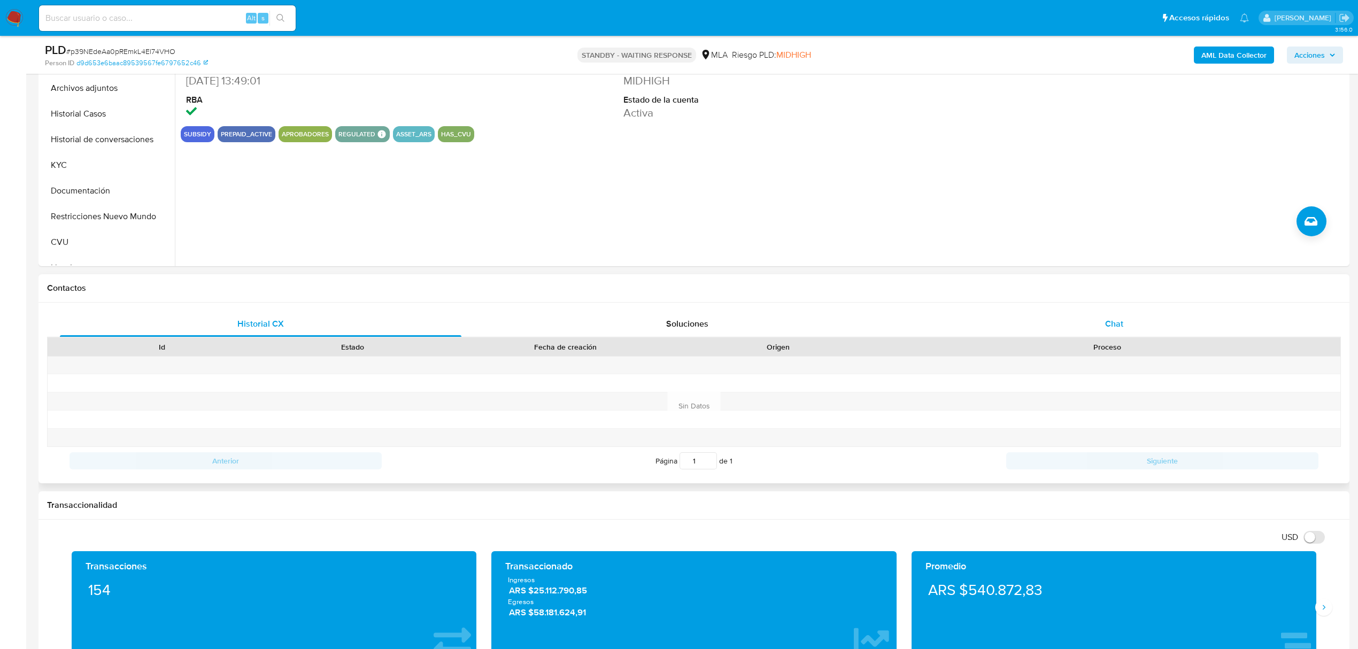
click at [1112, 335] on div "Chat" at bounding box center [1113, 324] width 401 height 26
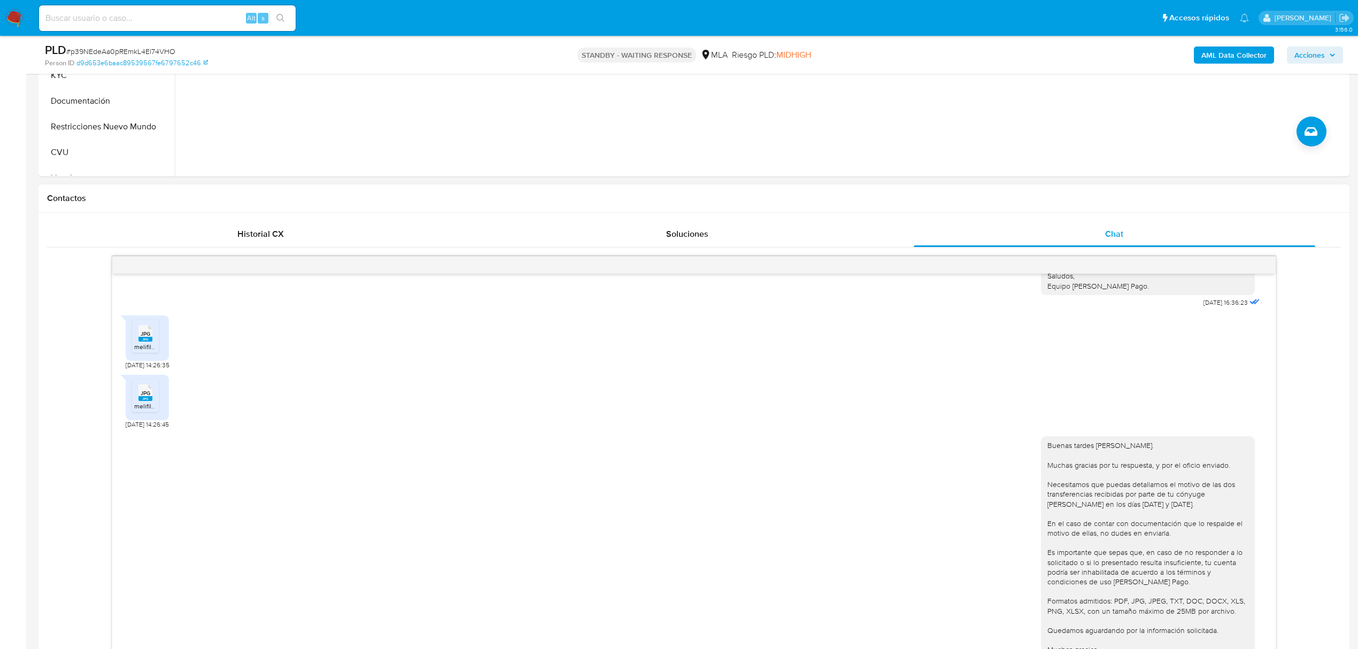
scroll to position [499, 0]
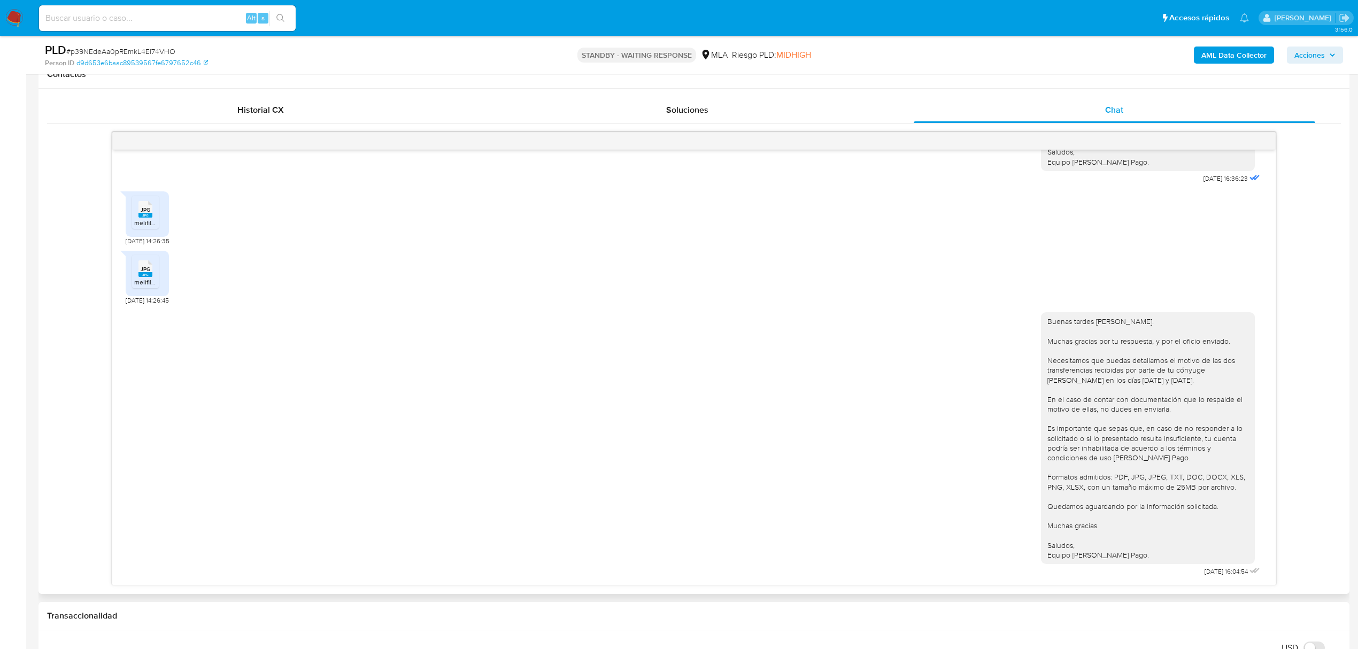
click at [143, 211] on span "JPG" at bounding box center [146, 209] width 10 height 7
click at [144, 274] on rect at bounding box center [145, 274] width 14 height 5
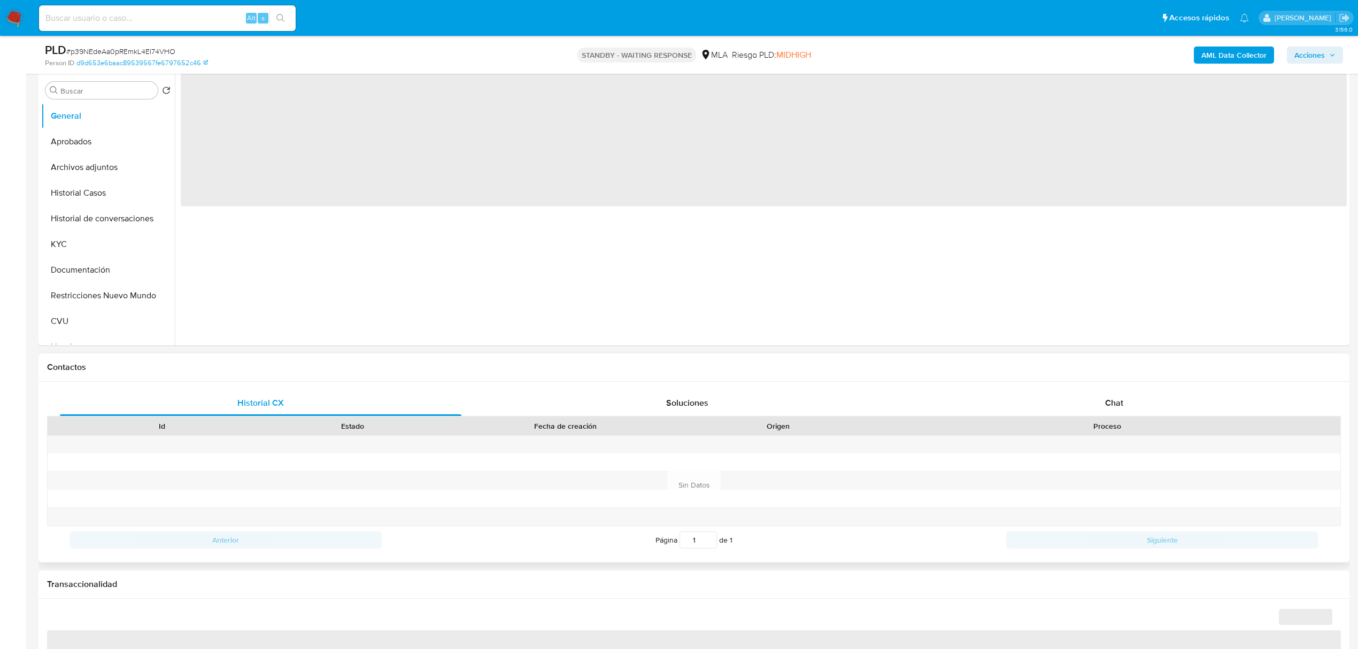
scroll to position [214, 0]
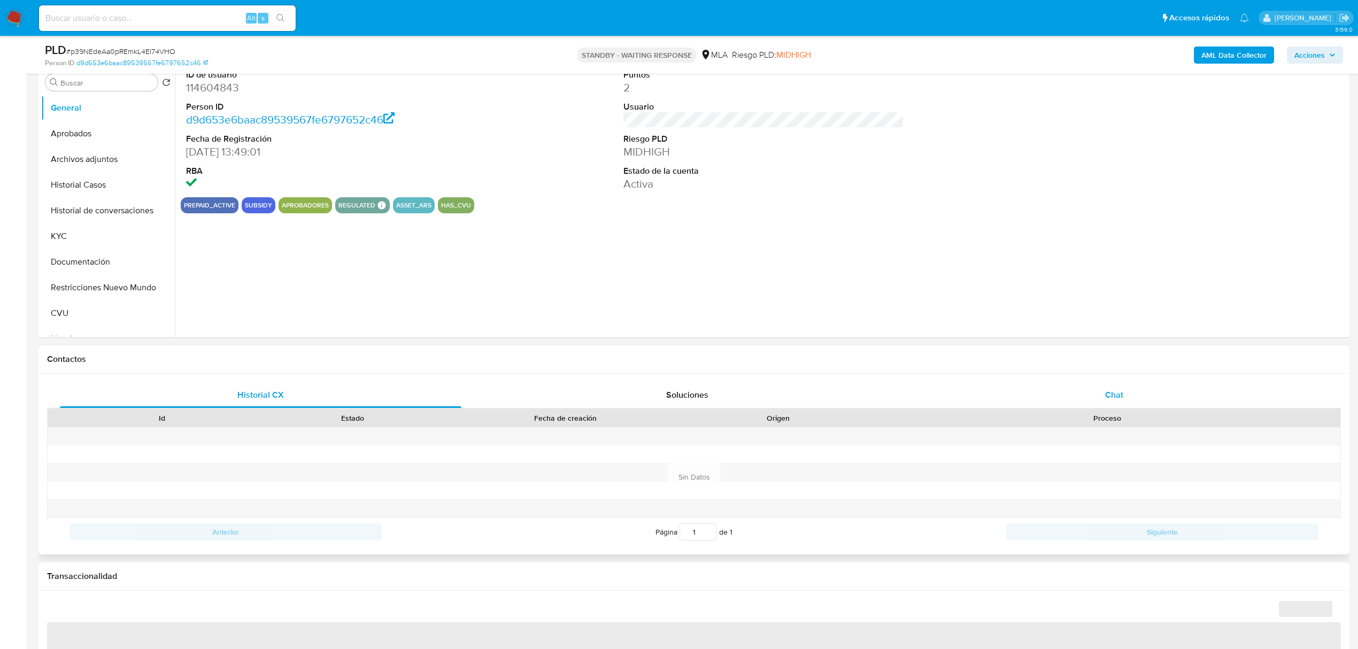
click at [1127, 400] on div "Chat" at bounding box center [1113, 395] width 401 height 26
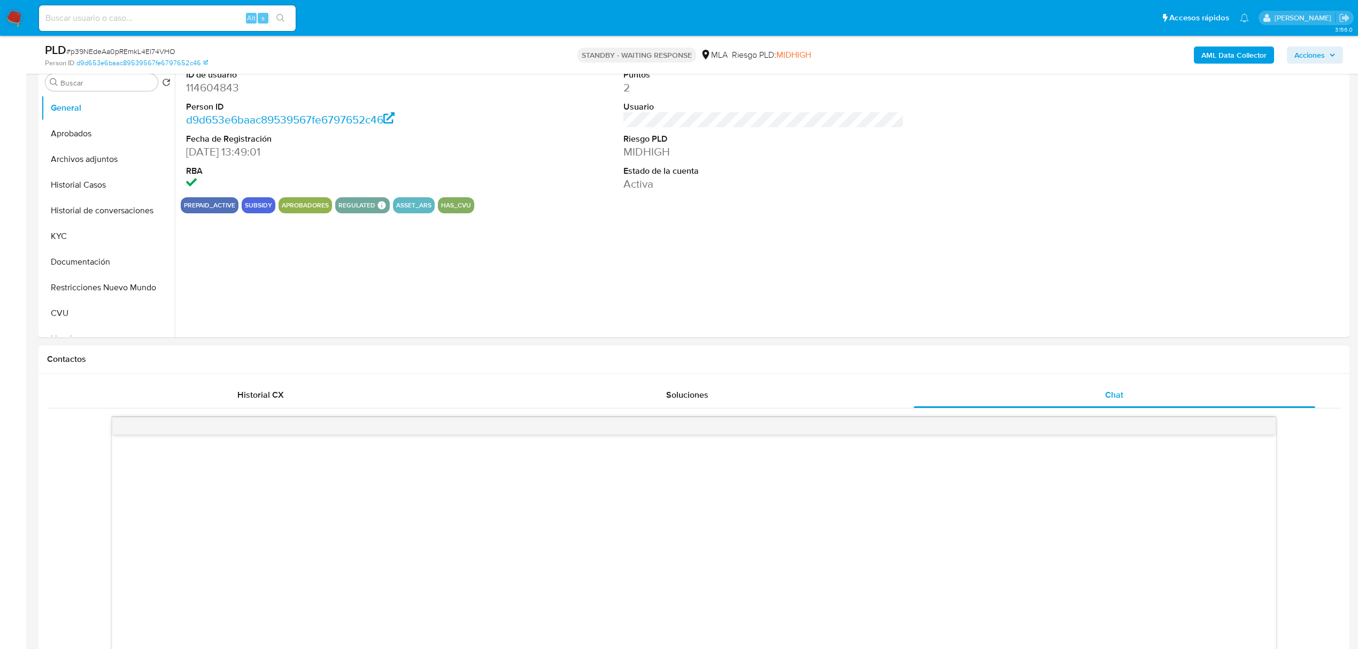
select select "10"
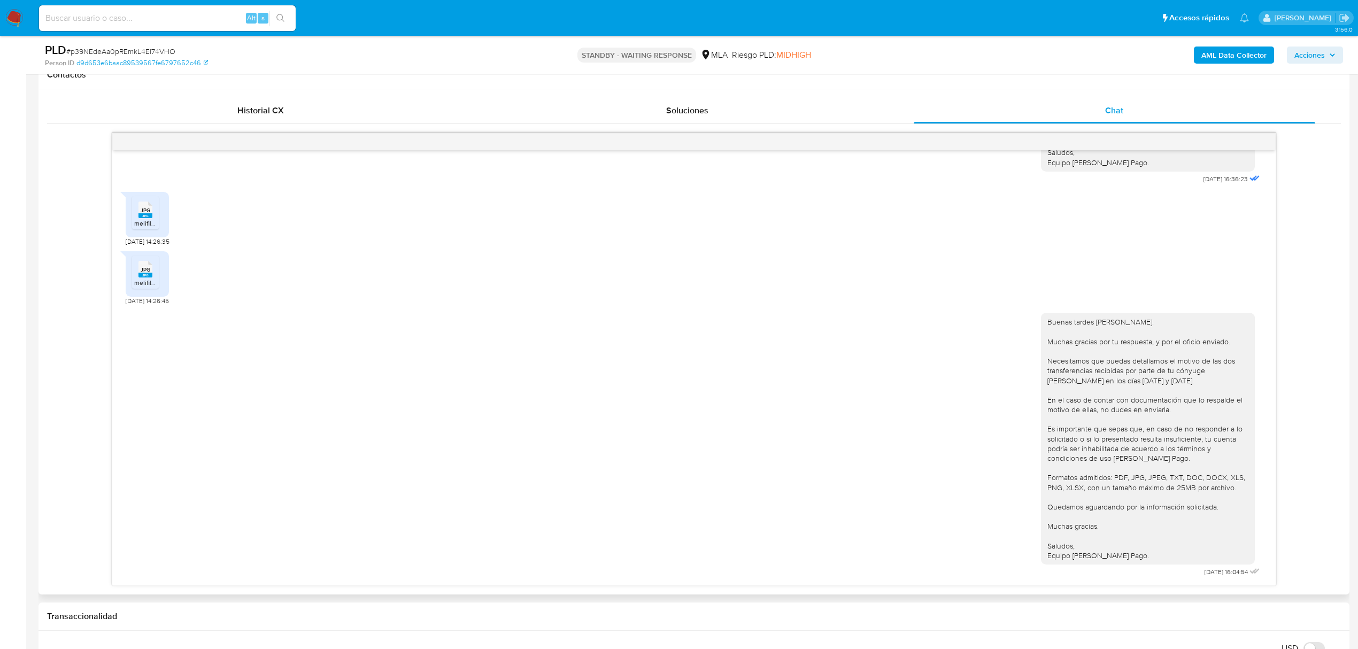
scroll to position [499, 0]
drag, startPoint x: 620, startPoint y: 56, endPoint x: 695, endPoint y: 59, distance: 74.9
click at [695, 59] on div "STANDBY - WAITING RESPONSE MLA [PERSON_NAME] PLD: MIDHIGH" at bounding box center [694, 54] width 430 height 25
copy p "WAITING RESPONSE"
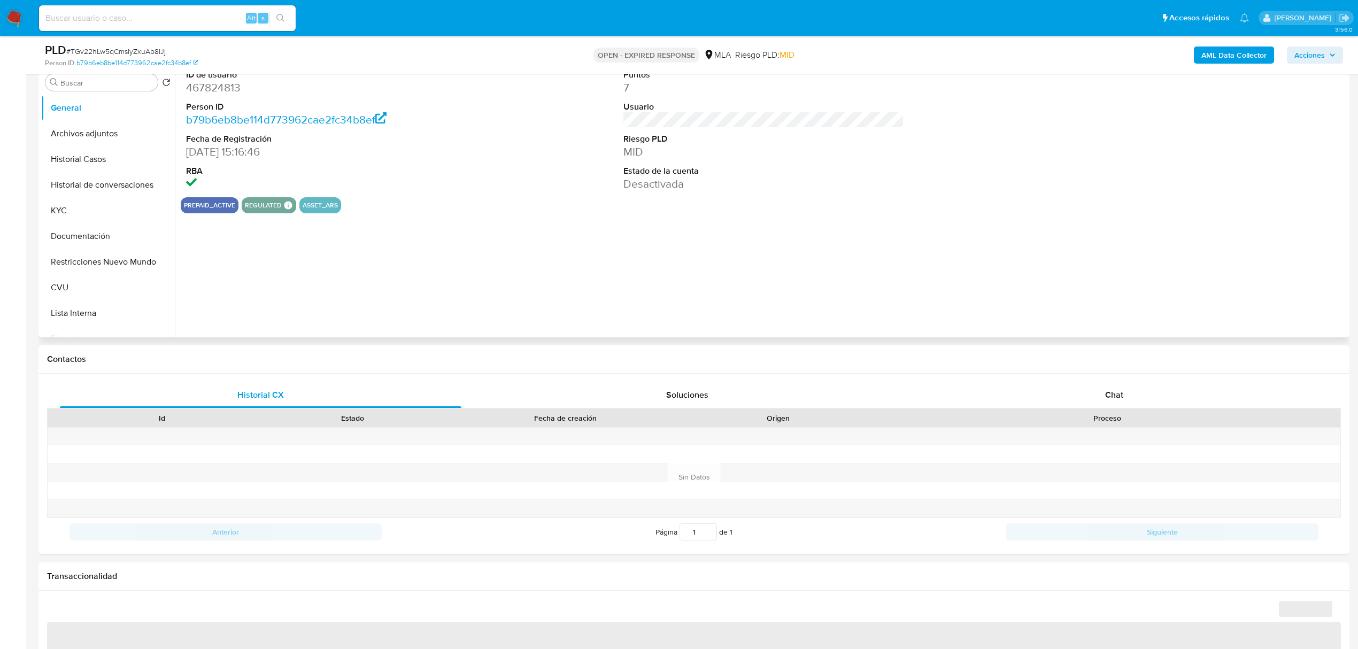
select select "10"
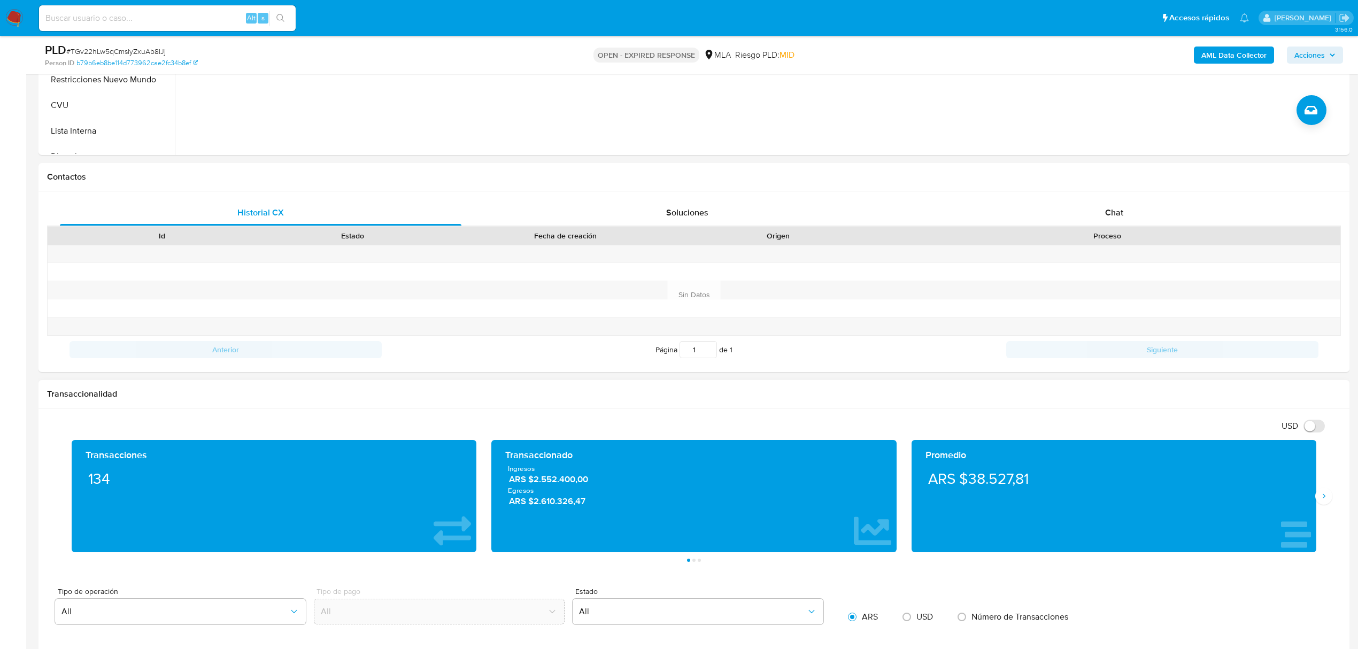
scroll to position [356, 0]
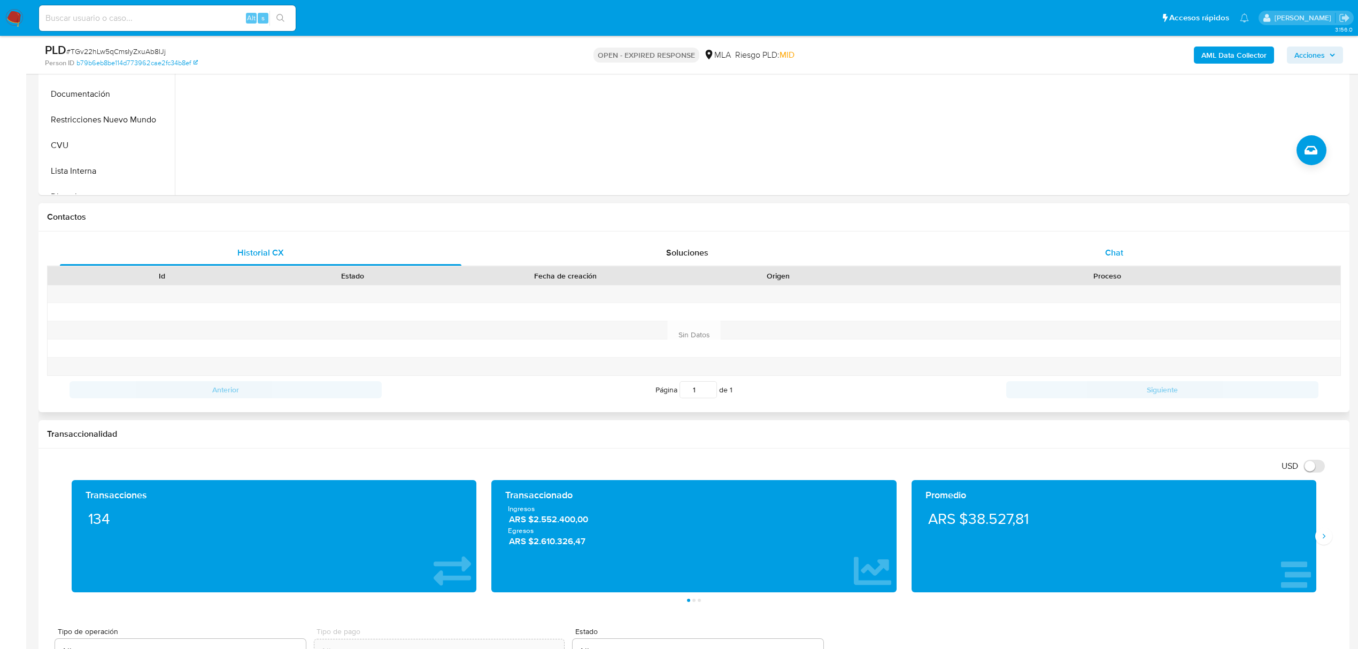
click at [1119, 246] on span "Chat" at bounding box center [1114, 252] width 18 height 12
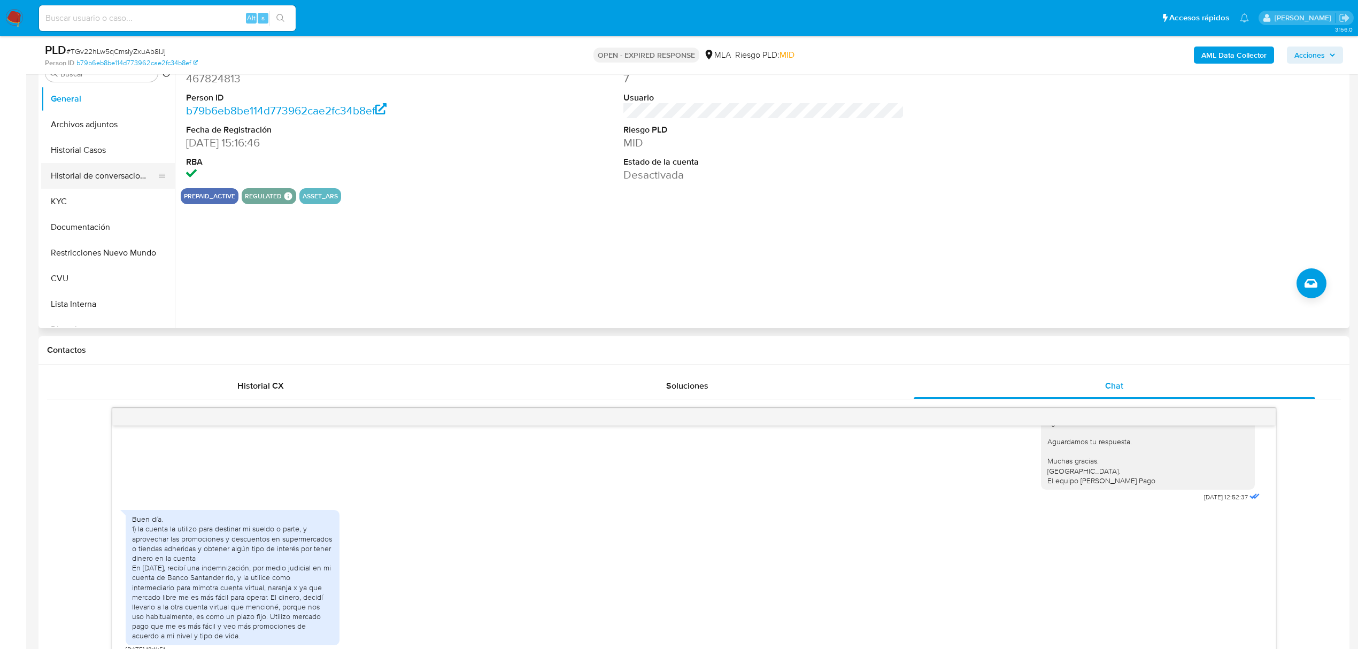
scroll to position [214, 0]
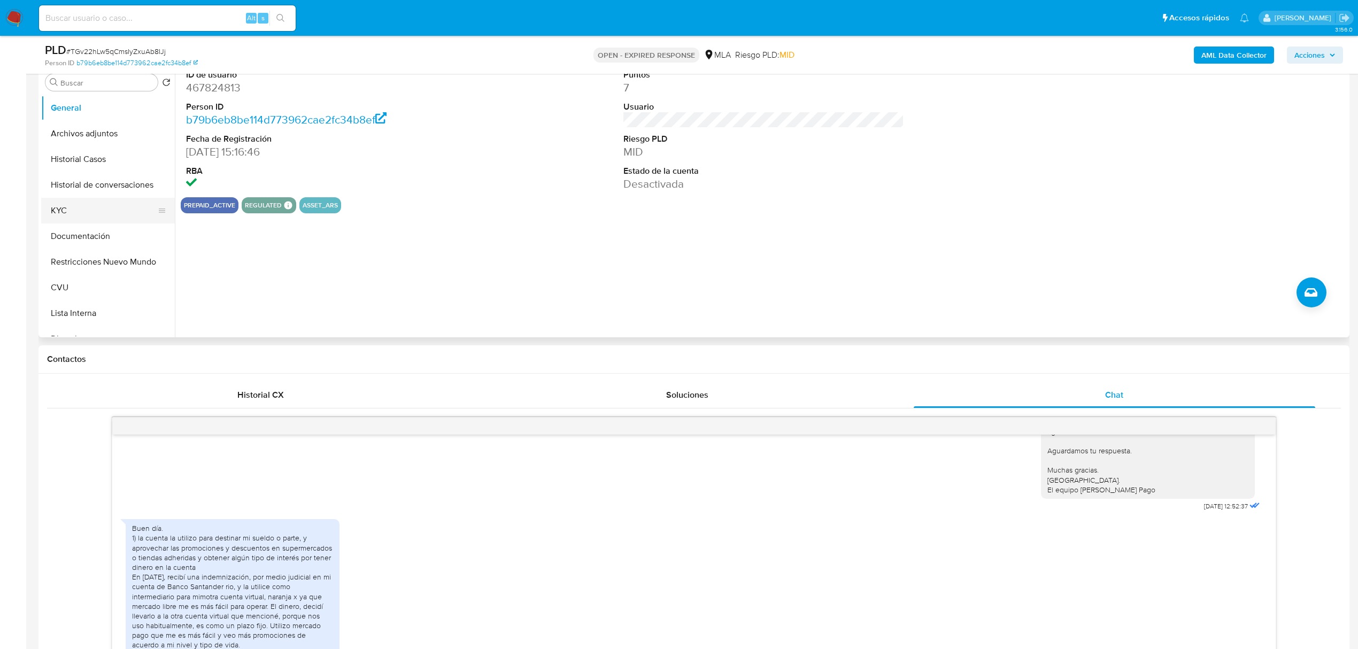
click at [66, 210] on button "KYC" at bounding box center [103, 211] width 125 height 26
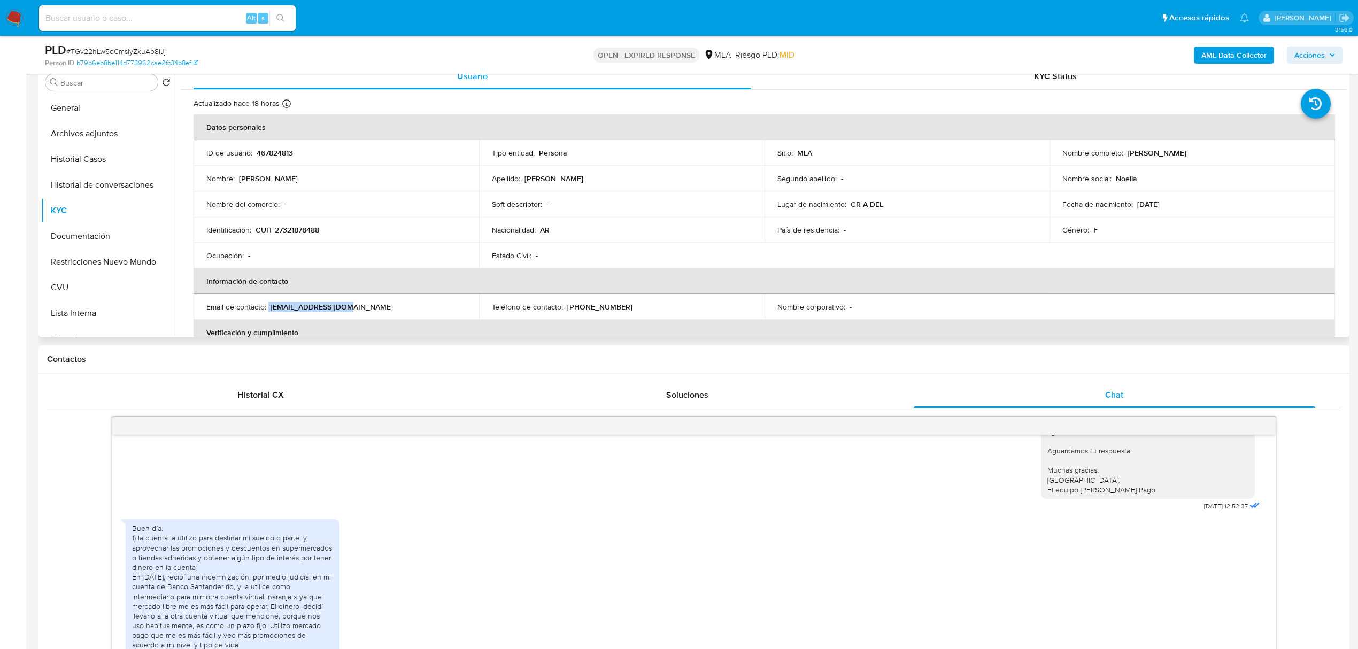
drag, startPoint x: 269, startPoint y: 308, endPoint x: 379, endPoint y: 308, distance: 109.6
click at [379, 308] on div "Email de contacto : noelia182@gmail.com" at bounding box center [336, 307] width 260 height 10
copy div "noelia182@gmail.com"
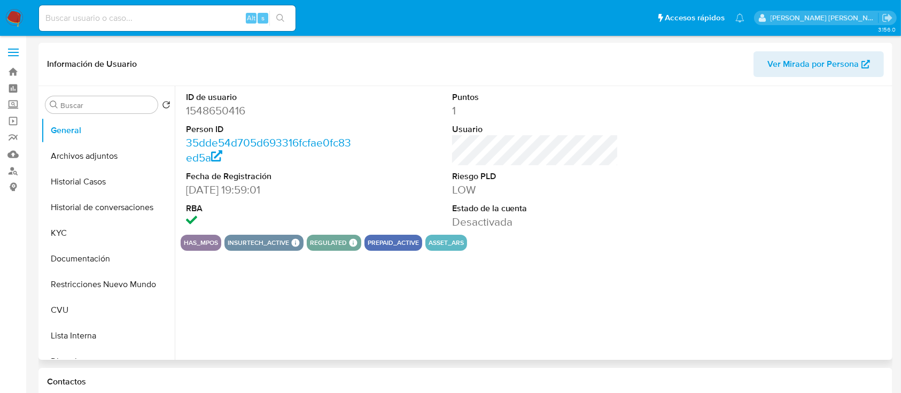
select select "10"
click at [87, 165] on button "Archivos adjuntos" at bounding box center [103, 156] width 125 height 26
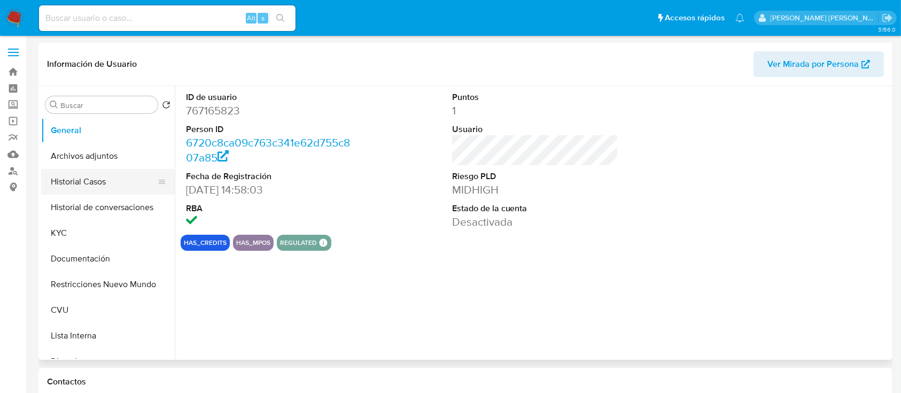
select select "10"
click at [110, 160] on button "Archivos adjuntos" at bounding box center [103, 156] width 125 height 26
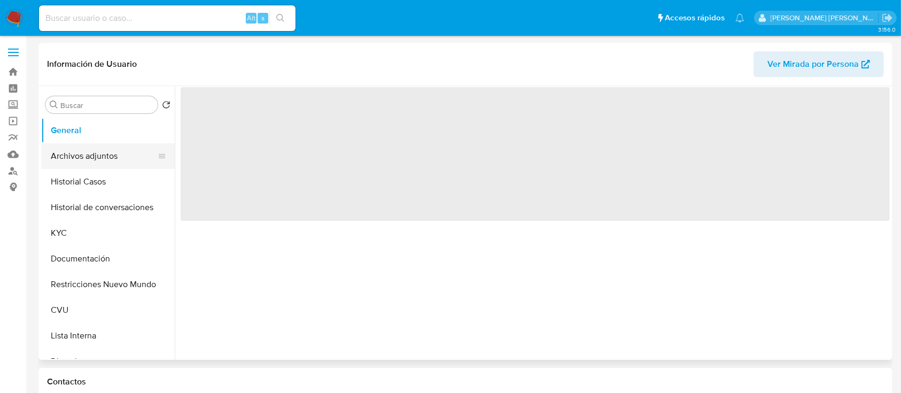
click at [79, 160] on button "Archivos adjuntos" at bounding box center [103, 156] width 125 height 26
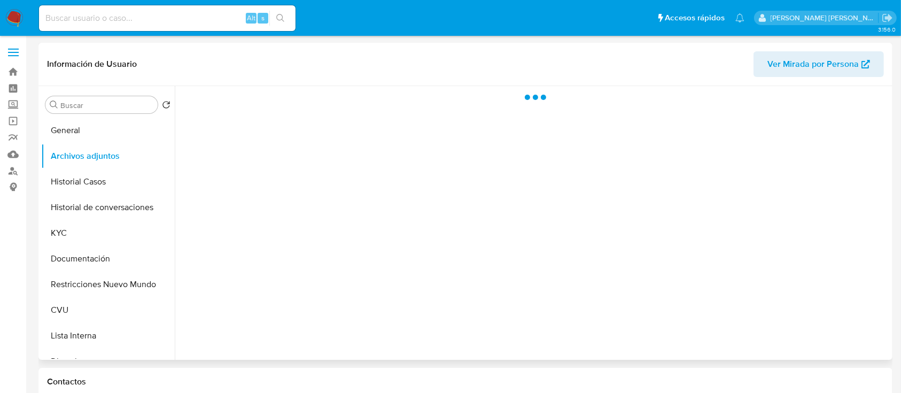
select select "10"
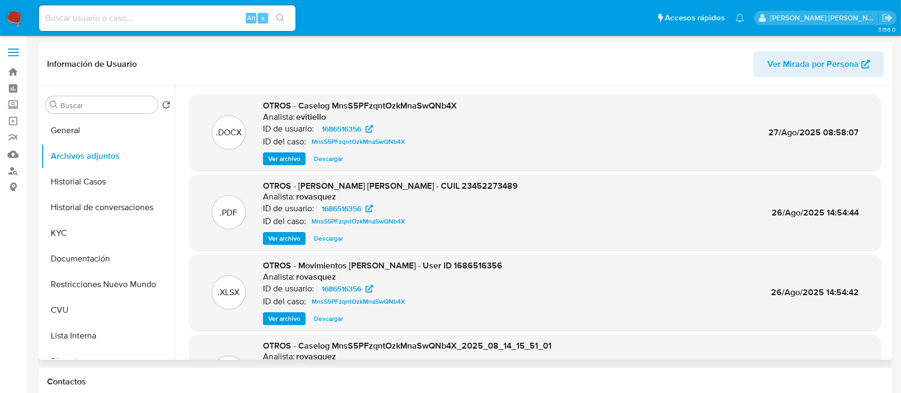
click at [327, 159] on span "Descargar" at bounding box center [328, 158] width 29 height 11
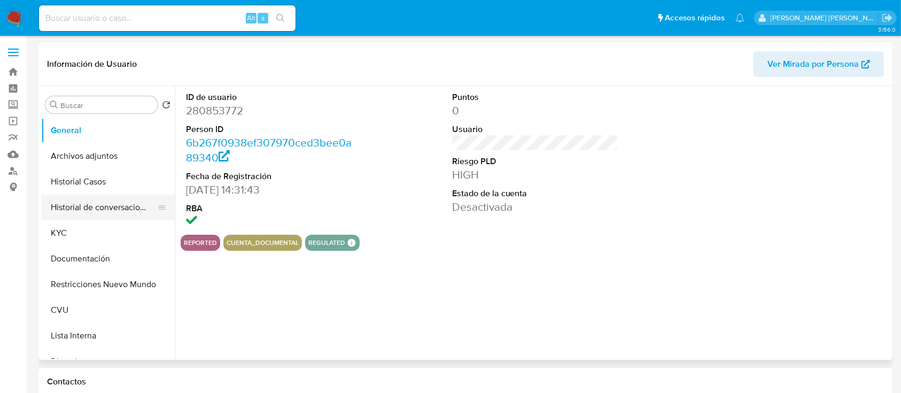
select select "10"
click at [102, 161] on button "Archivos adjuntos" at bounding box center [103, 156] width 125 height 26
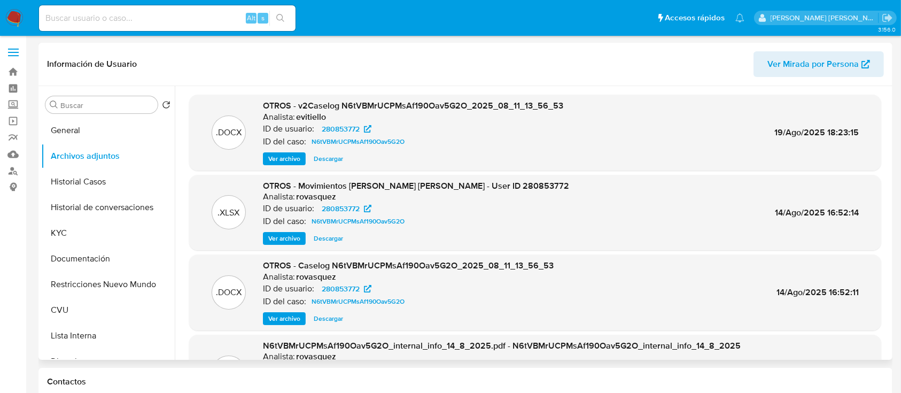
click at [336, 159] on span "Descargar" at bounding box center [328, 158] width 29 height 11
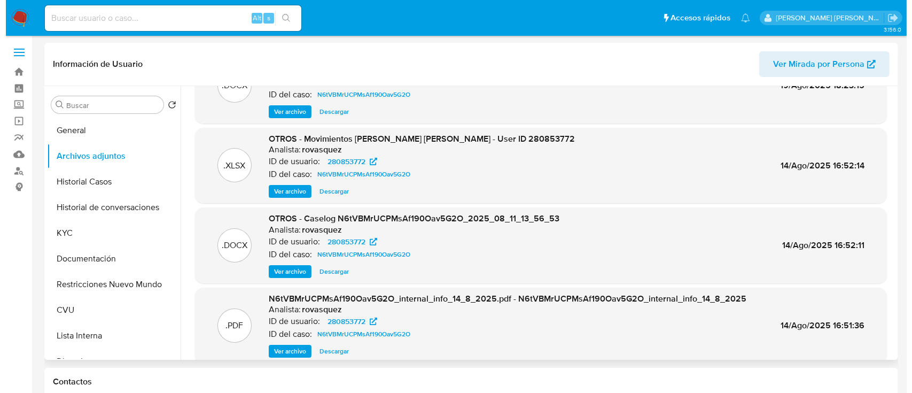
scroll to position [90, 0]
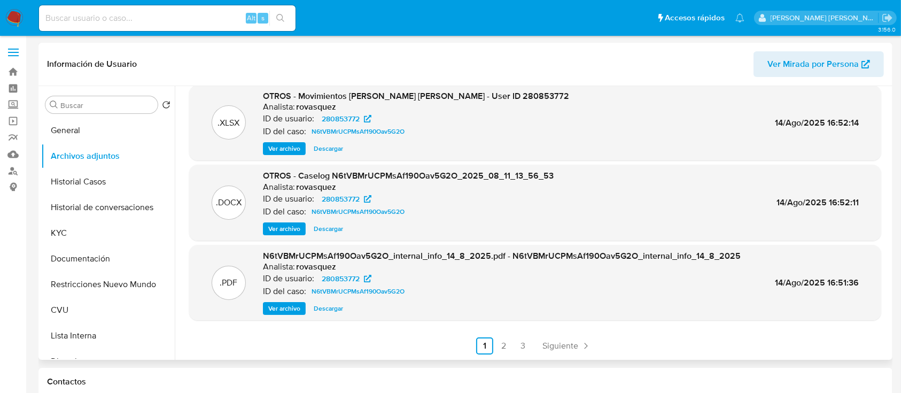
click at [287, 231] on span "Ver archivo" at bounding box center [284, 228] width 32 height 11
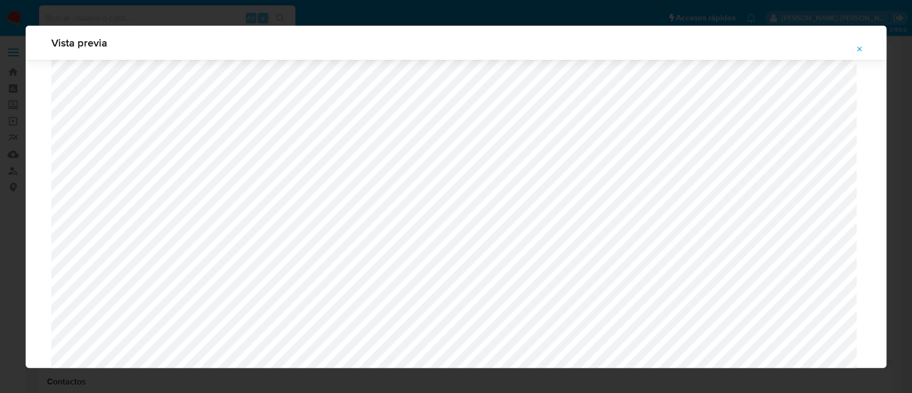
scroll to position [976, 0]
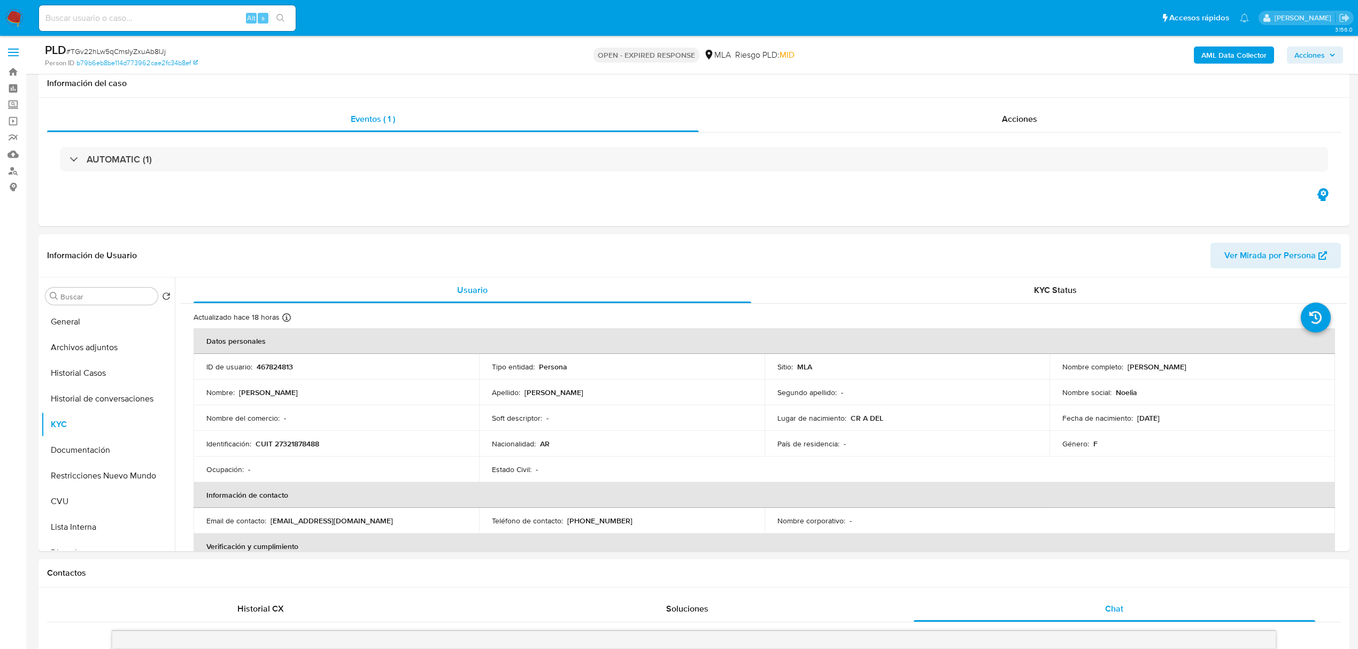
select select "10"
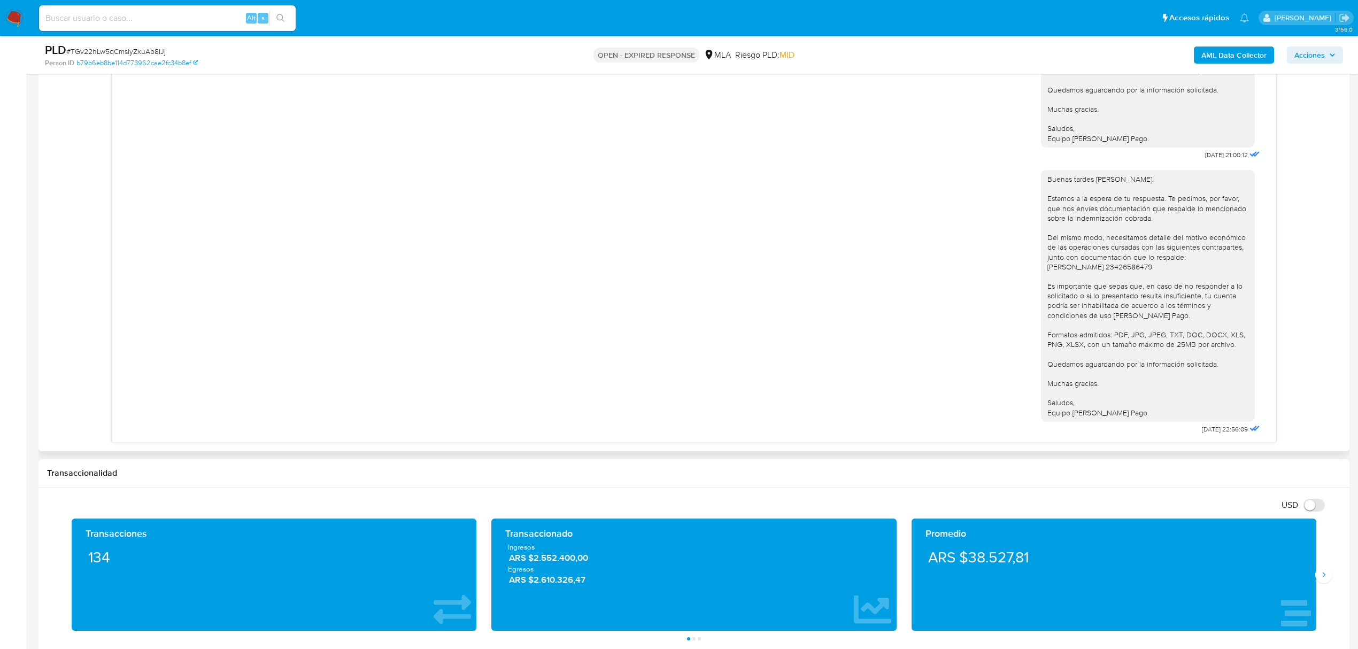
scroll to position [1796, 0]
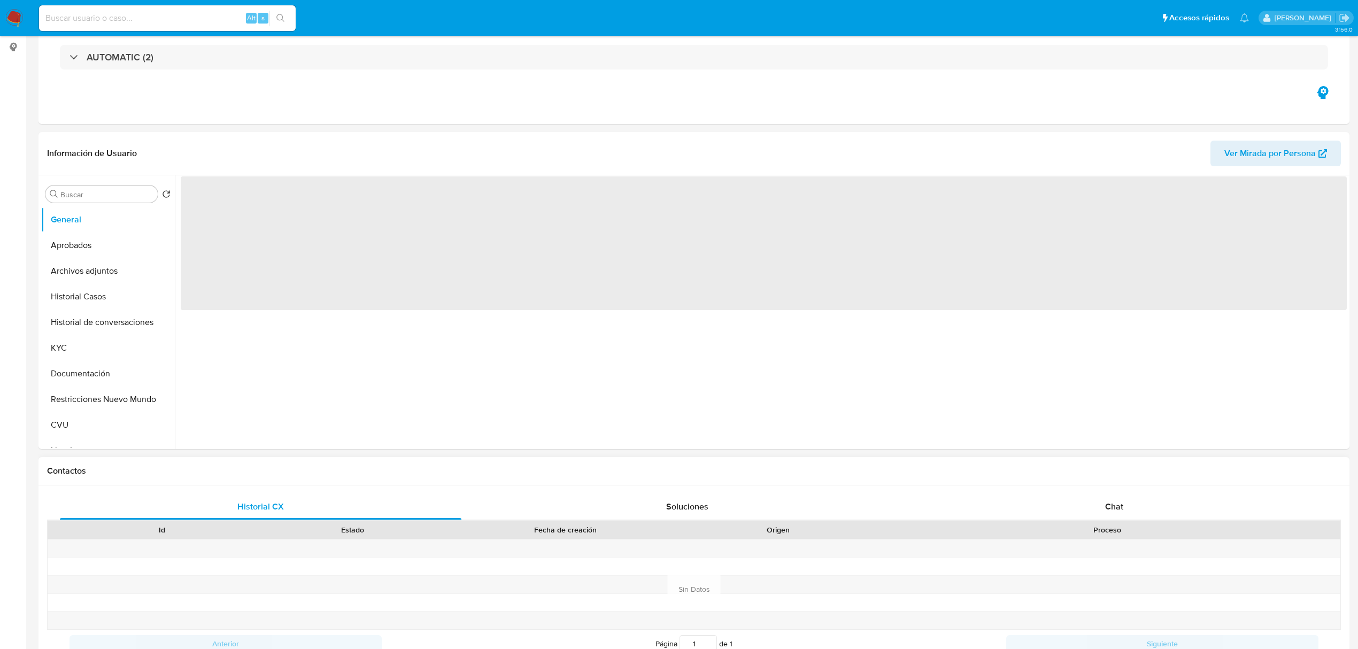
scroll to position [428, 0]
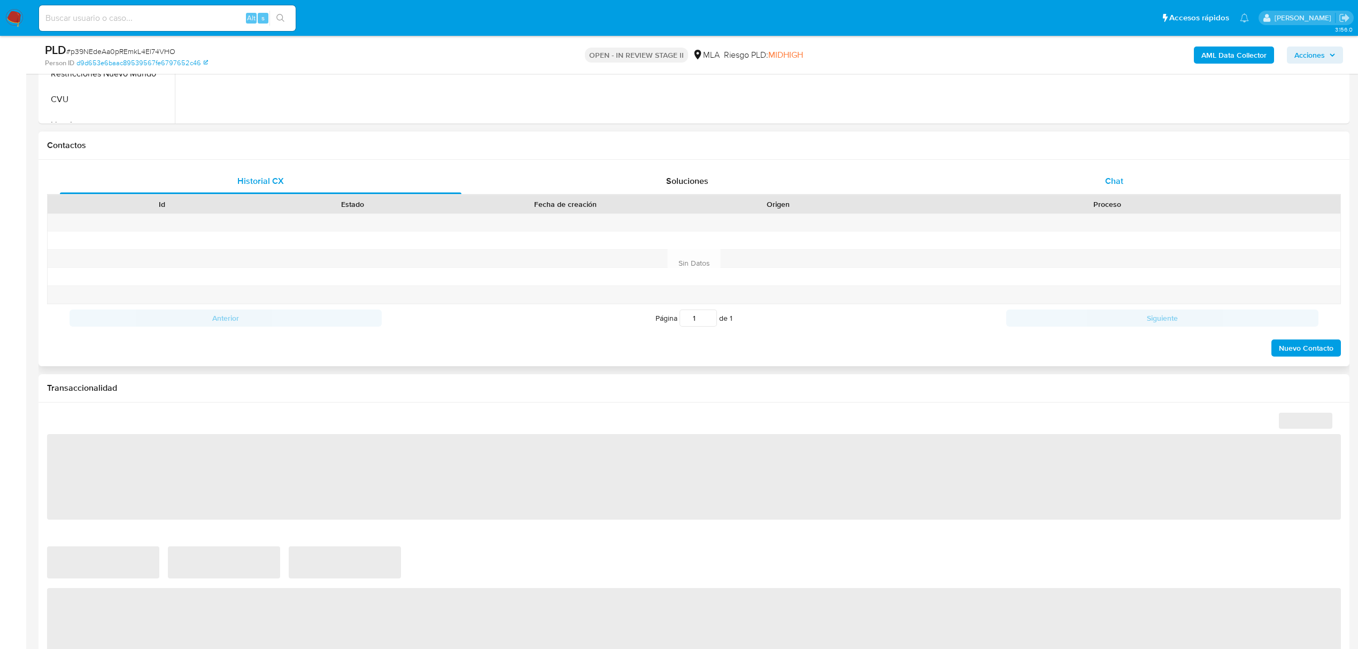
click at [1110, 181] on span "Chat" at bounding box center [1114, 181] width 18 height 12
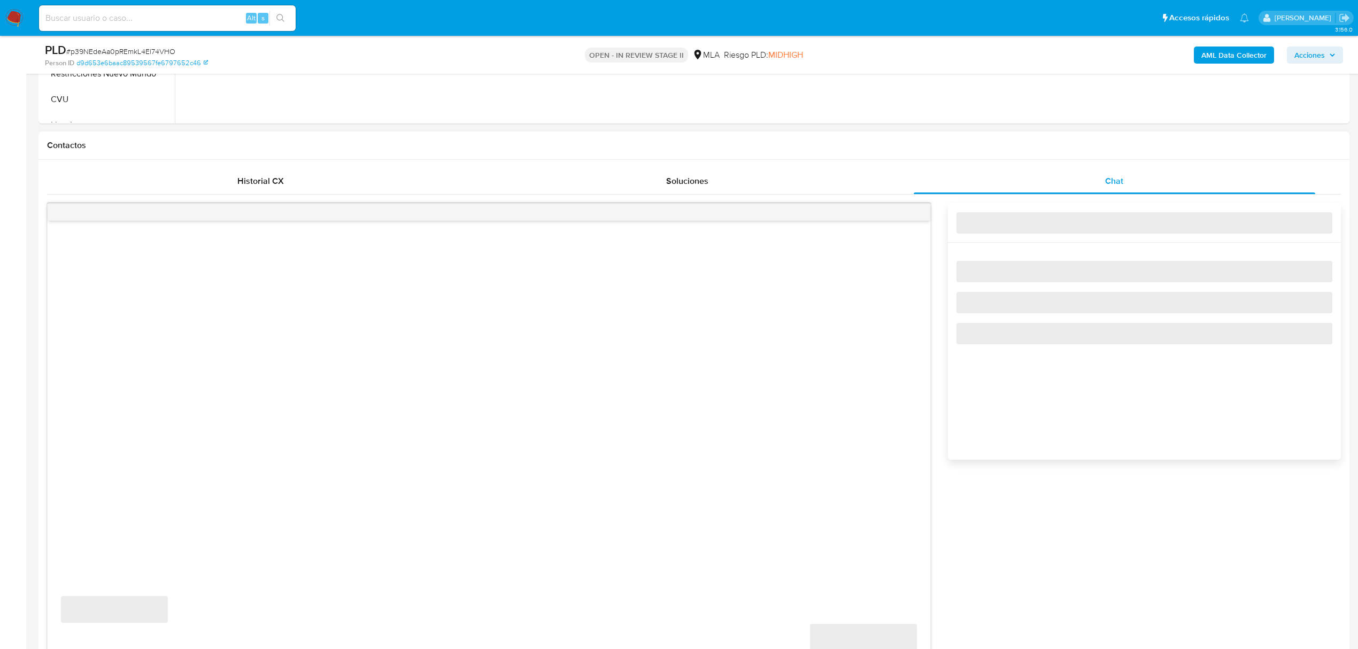
select select "10"
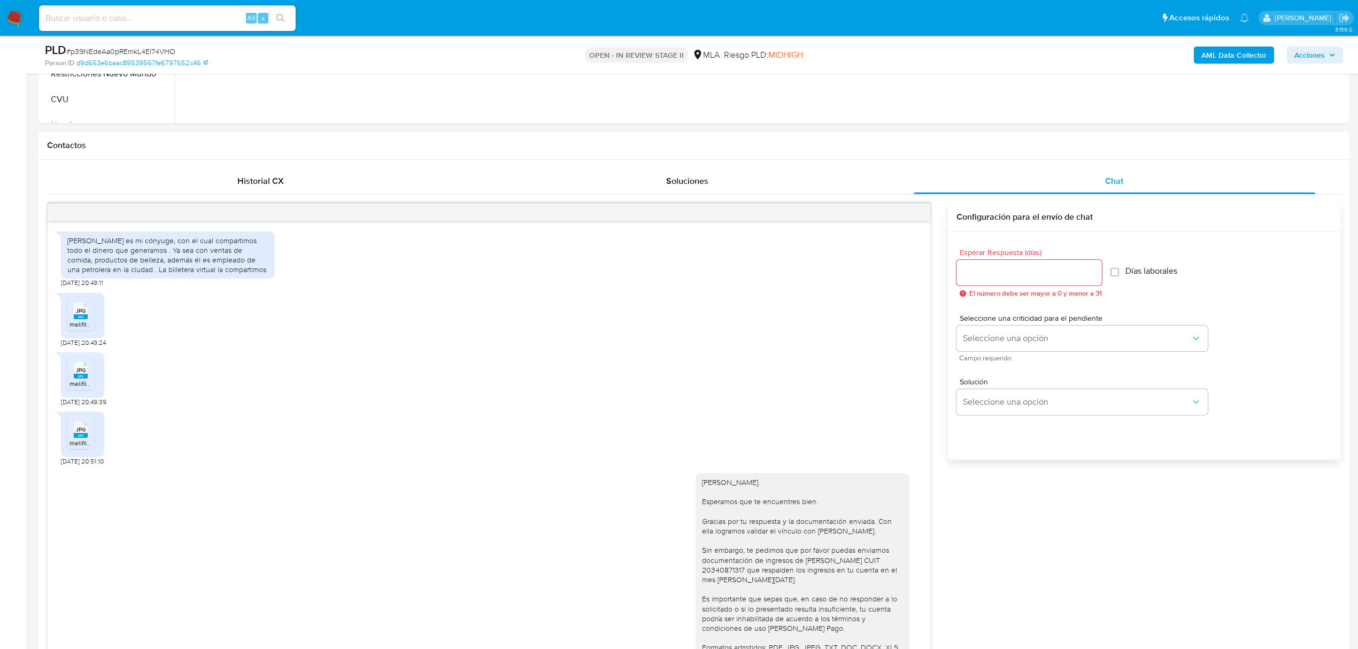
scroll to position [825, 0]
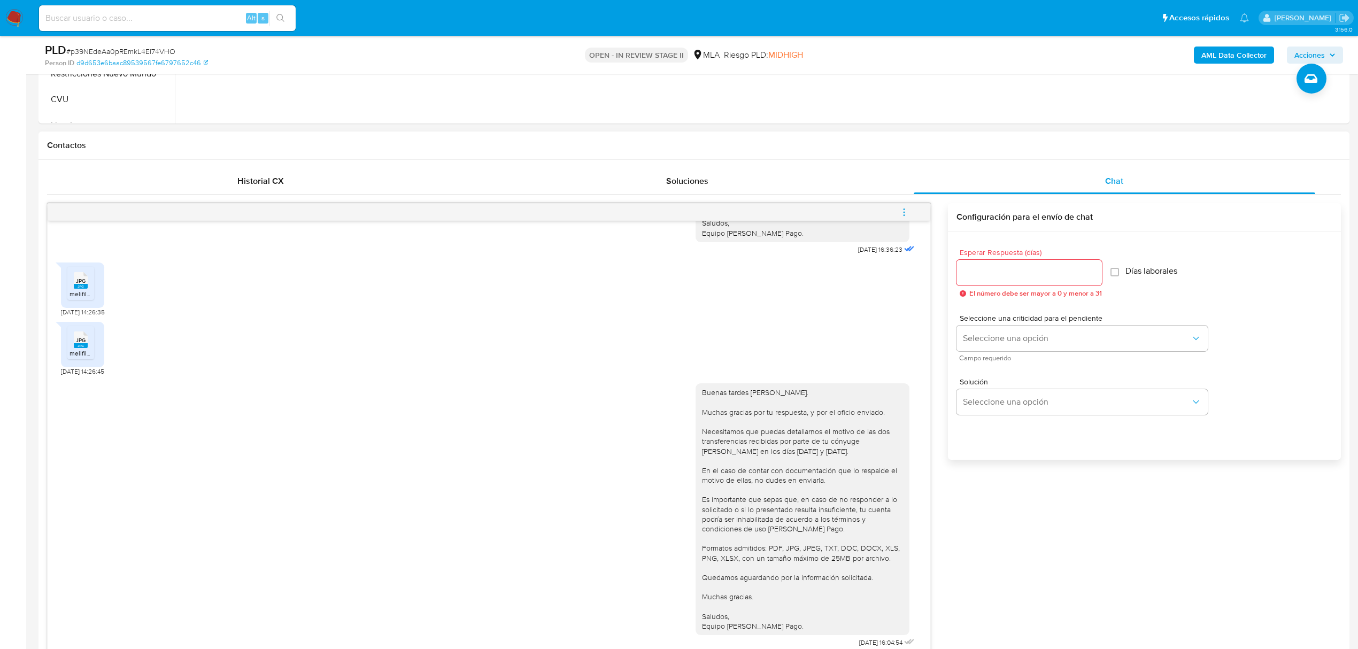
click at [896, 212] on button "menu-action" at bounding box center [903, 212] width 35 height 26
click at [852, 193] on li "Cerrar conversación" at bounding box center [832, 192] width 110 height 19
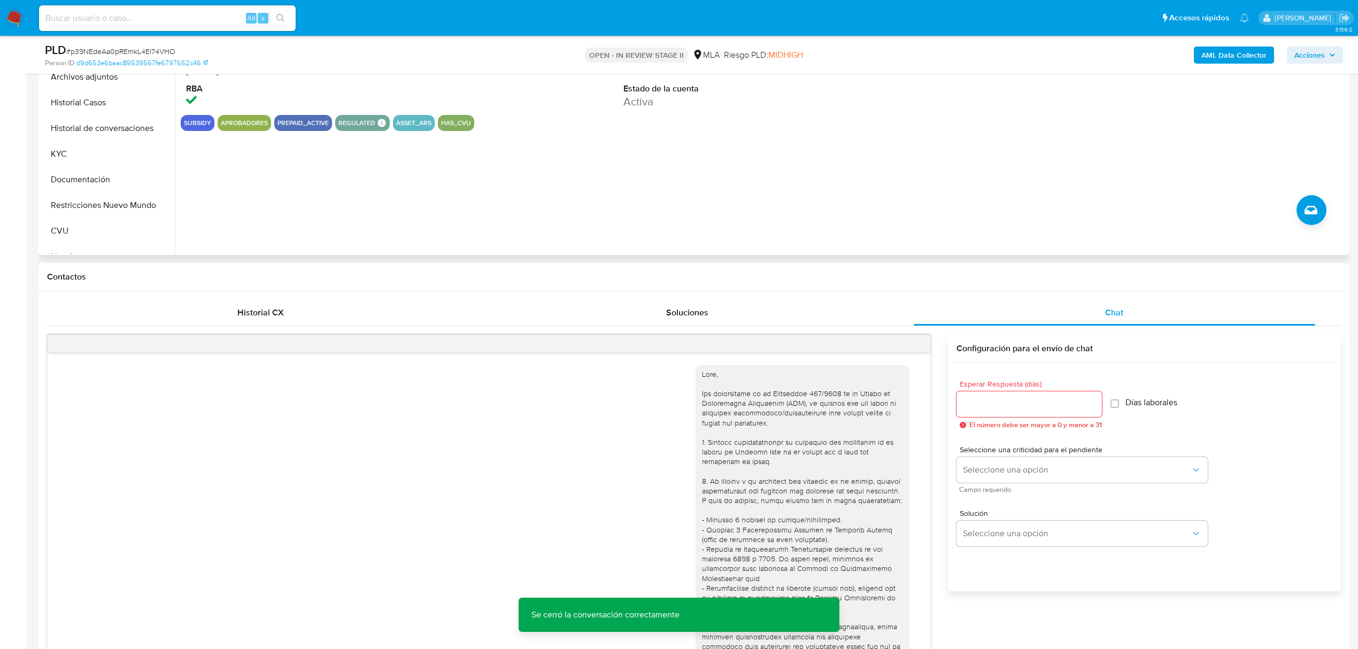
scroll to position [214, 0]
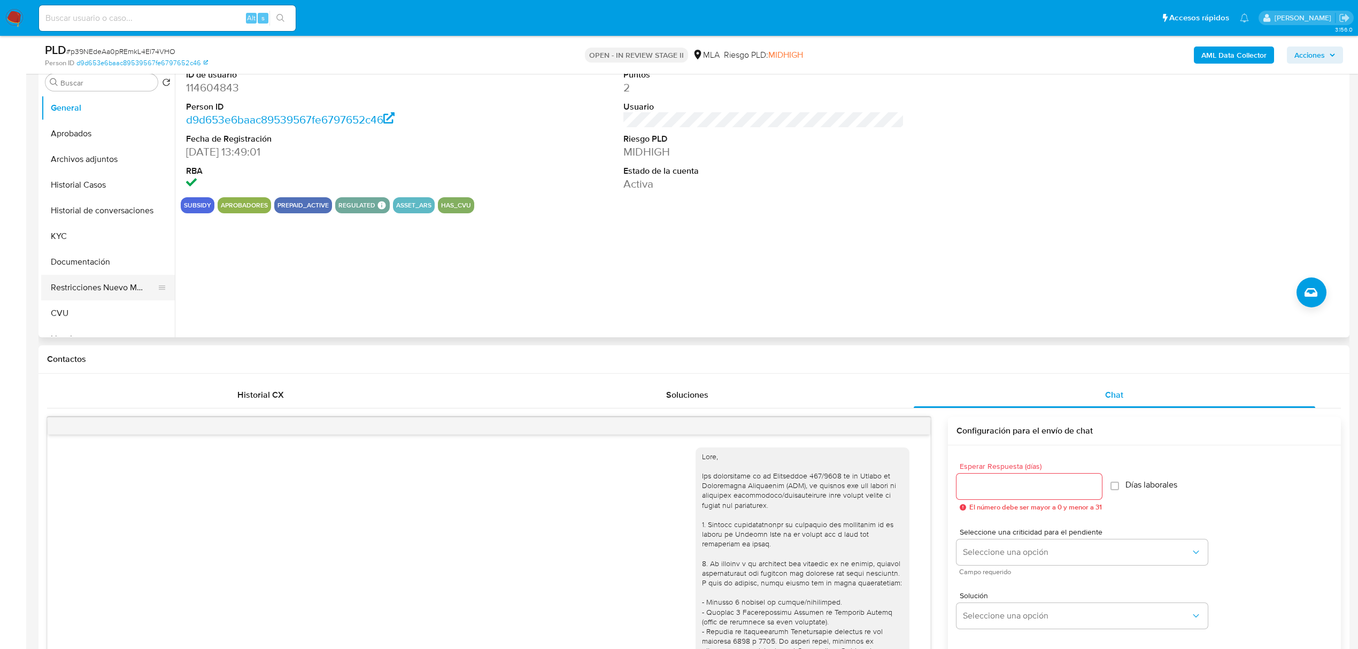
drag, startPoint x: 80, startPoint y: 291, endPoint x: 106, endPoint y: 286, distance: 26.6
click at [80, 291] on button "Restricciones Nuevo Mundo" at bounding box center [103, 288] width 125 height 26
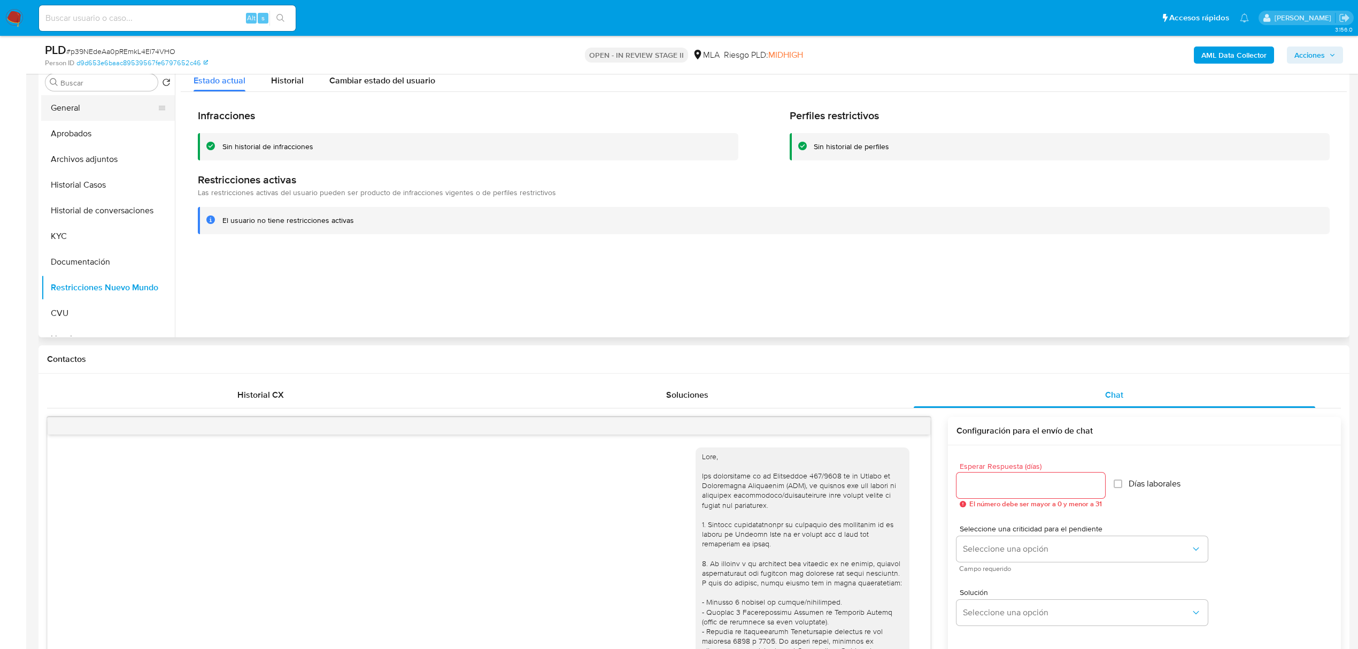
click at [75, 107] on button "General" at bounding box center [103, 108] width 125 height 26
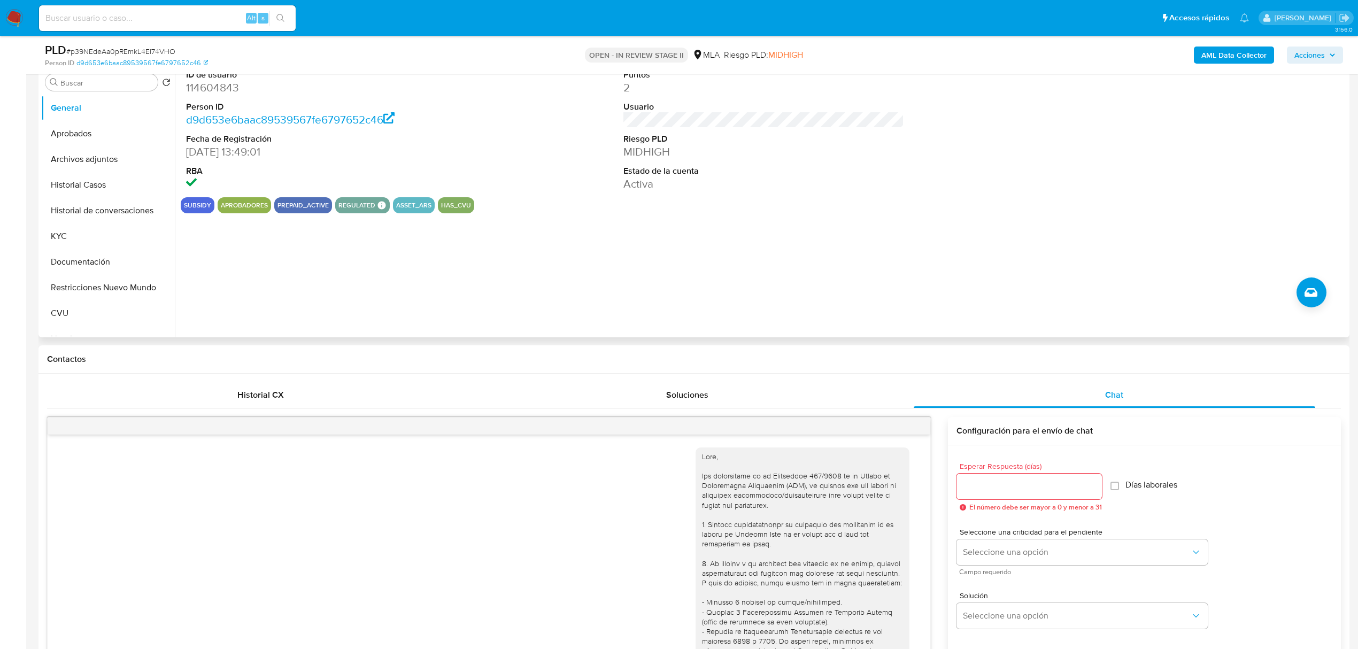
click at [447, 268] on div "ID de usuario 114604843 Person ID d9d653e6baac89539567fe6797652c46 Fecha de Reg…" at bounding box center [761, 201] width 1172 height 274
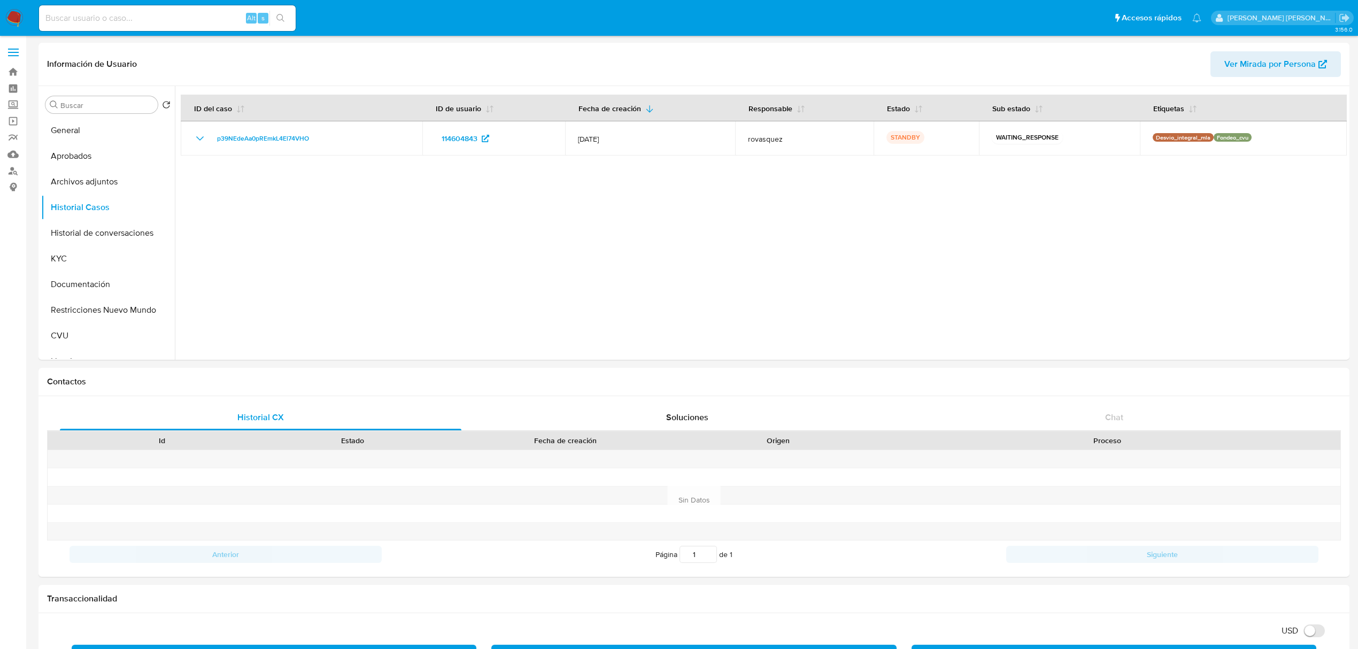
select select "10"
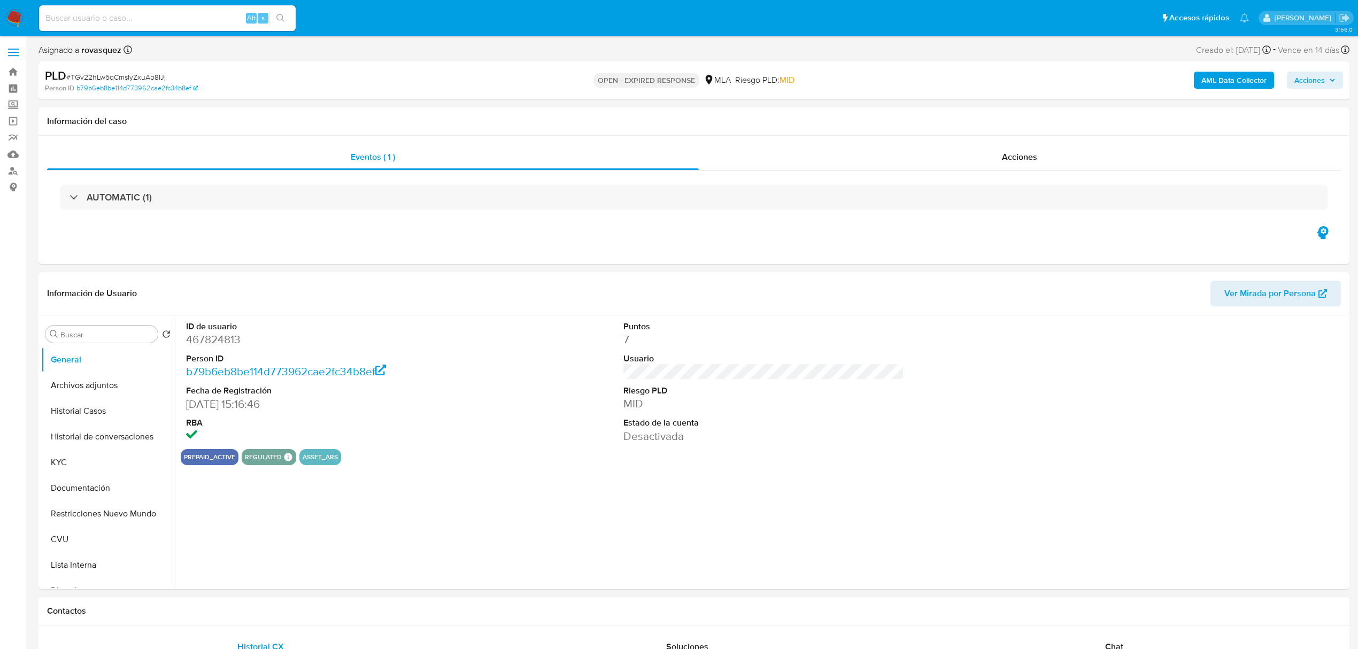
select select "10"
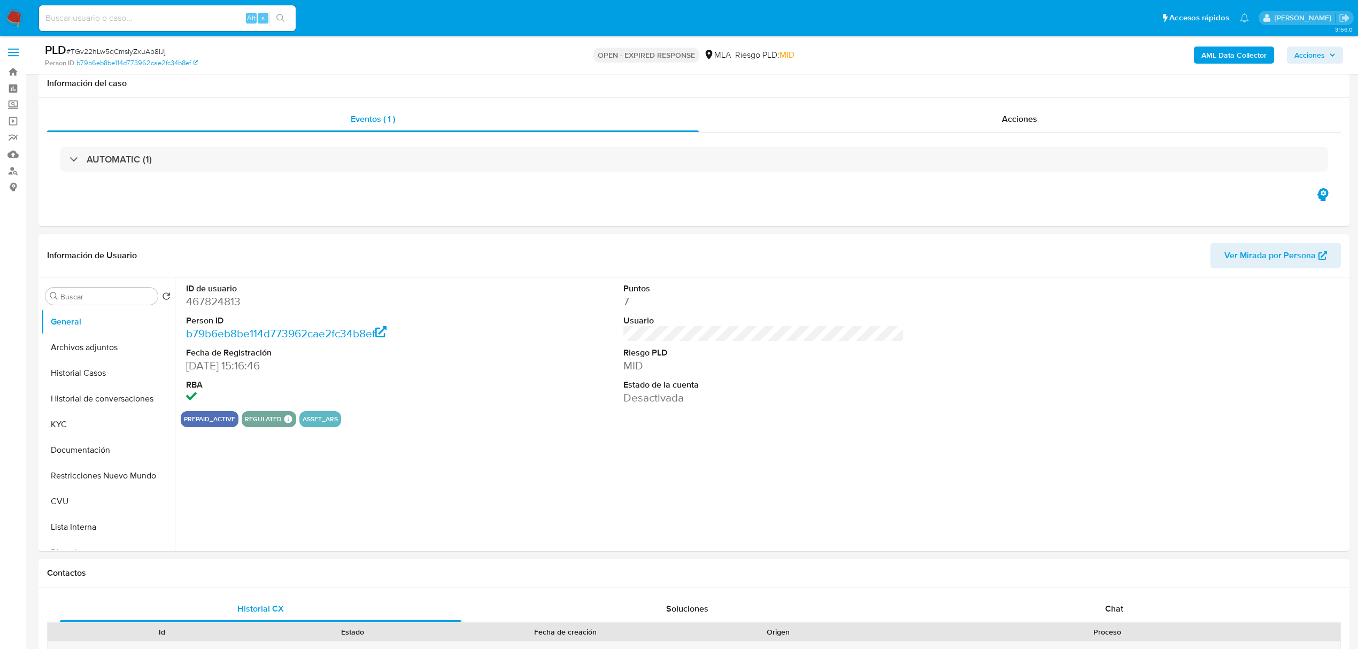
scroll to position [214, 0]
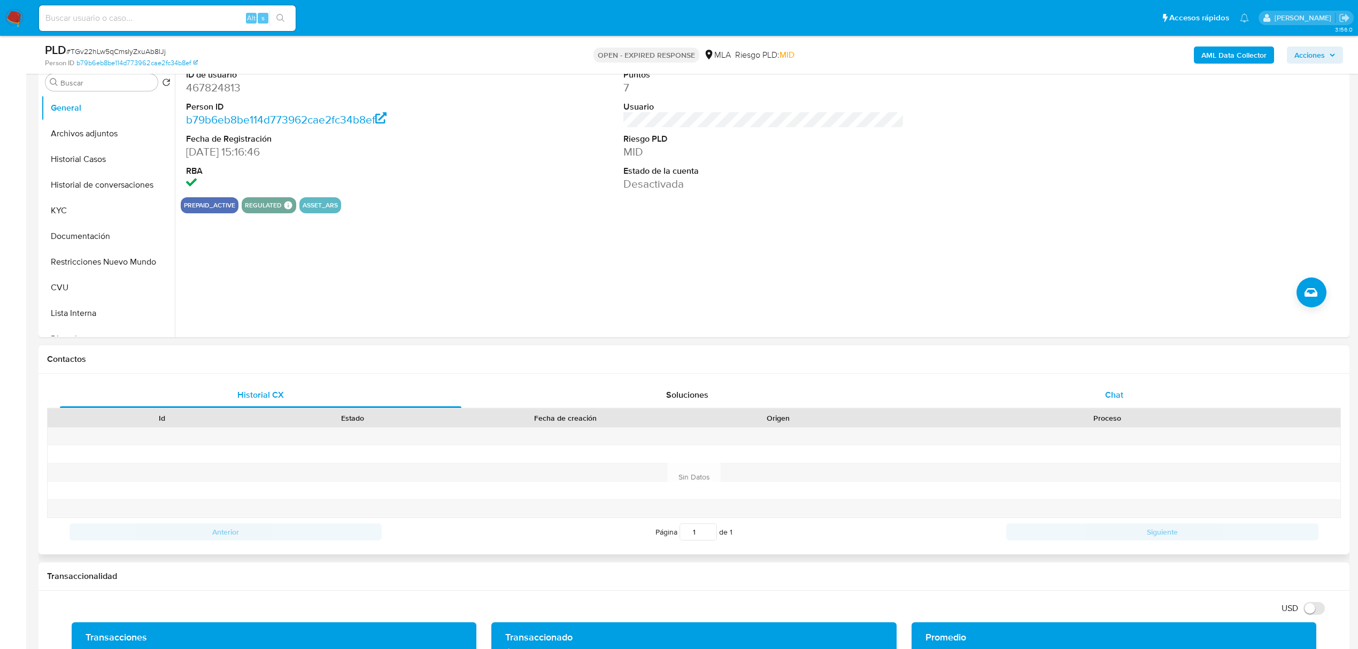
click at [1117, 397] on span "Chat" at bounding box center [1114, 395] width 18 height 12
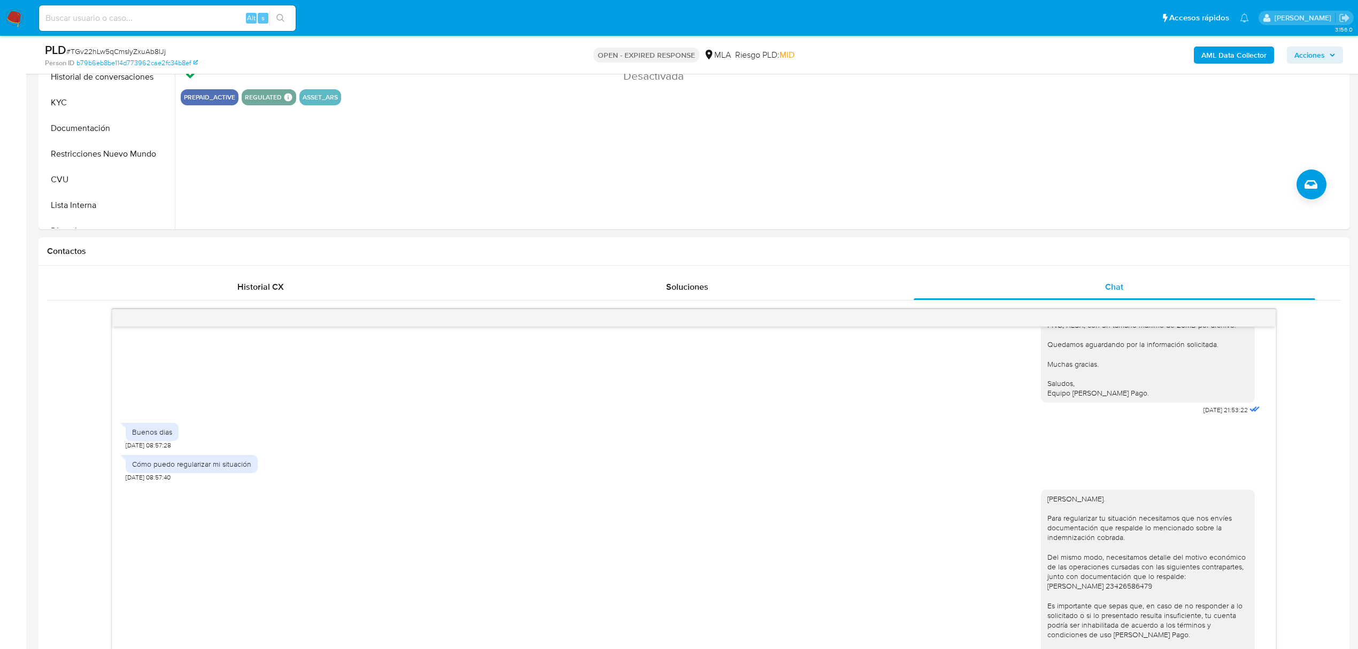
scroll to position [570, 0]
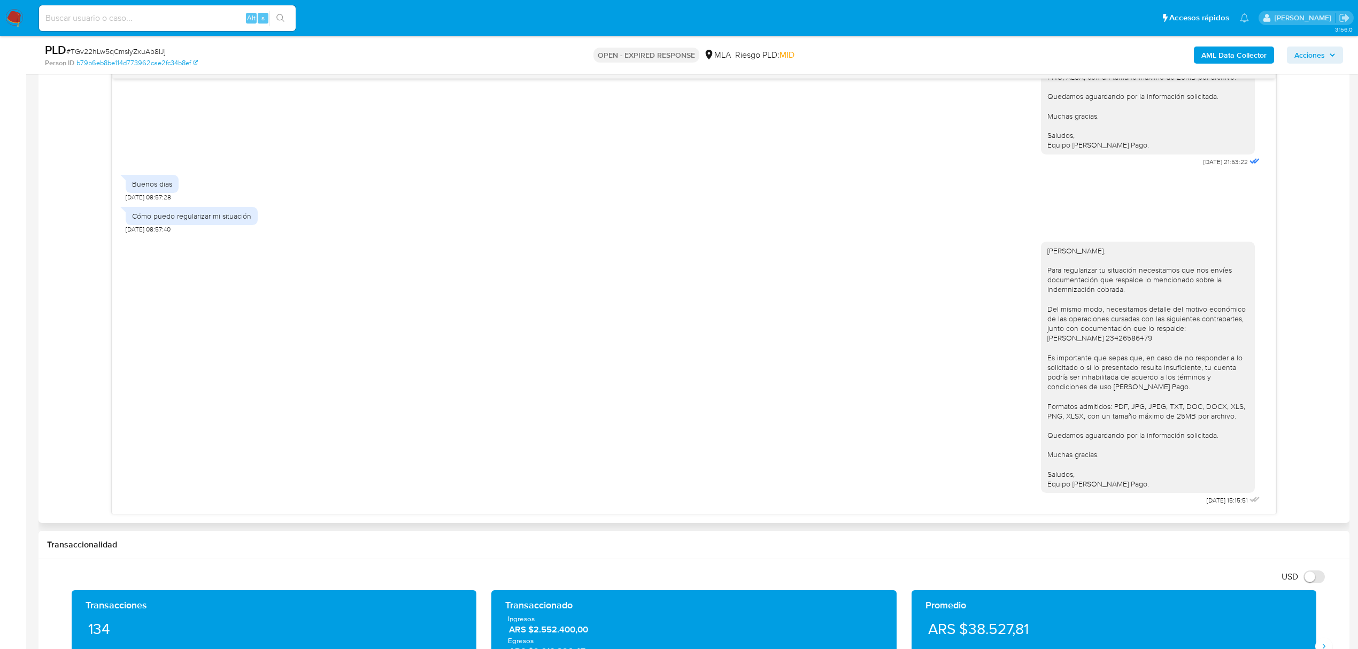
click at [689, 432] on div "Noelia. Para regularizar tu situación necesitamos que nos envíes documentación …" at bounding box center [694, 371] width 1136 height 274
drag, startPoint x: 605, startPoint y: 1, endPoint x: 945, endPoint y: 360, distance: 494.9
click at [945, 360] on div "Noelia. Para regularizar tu situación necesitamos que nos envíes documentación …" at bounding box center [694, 371] width 1136 height 274
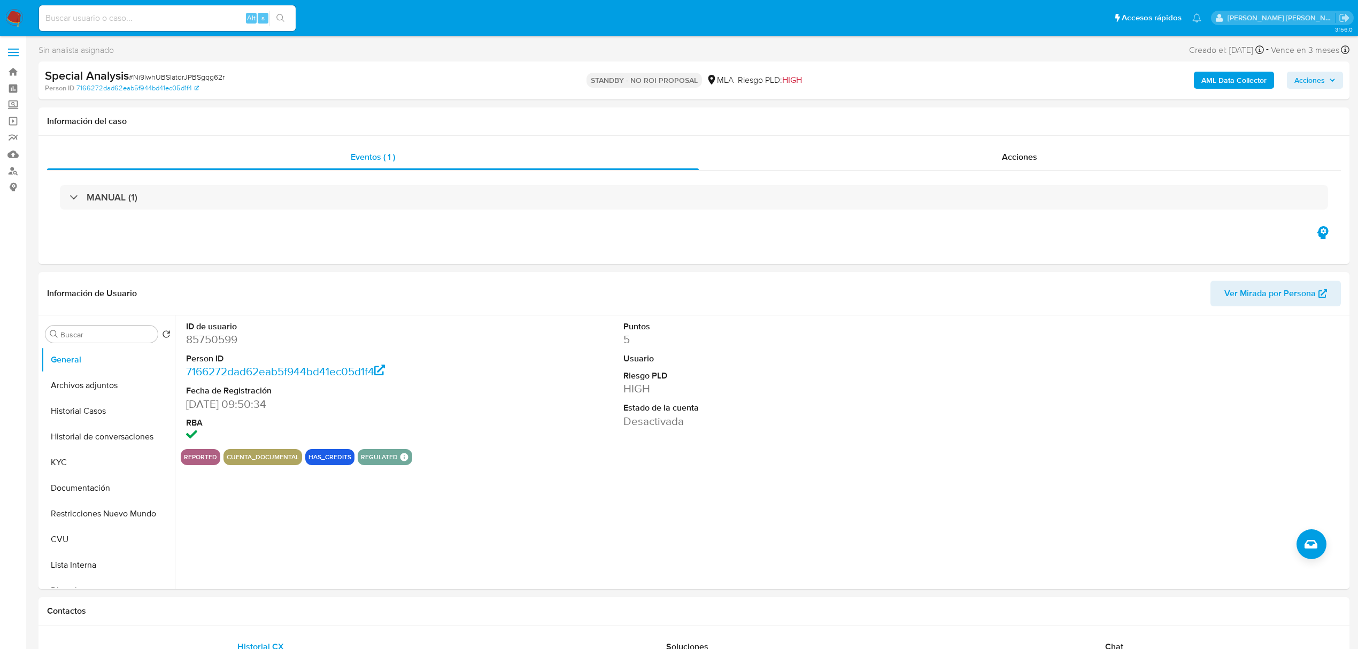
select select "10"
click at [833, 241] on div "Eventos ( 1 ) Acciones MANUAL (1)" at bounding box center [693, 200] width 1311 height 128
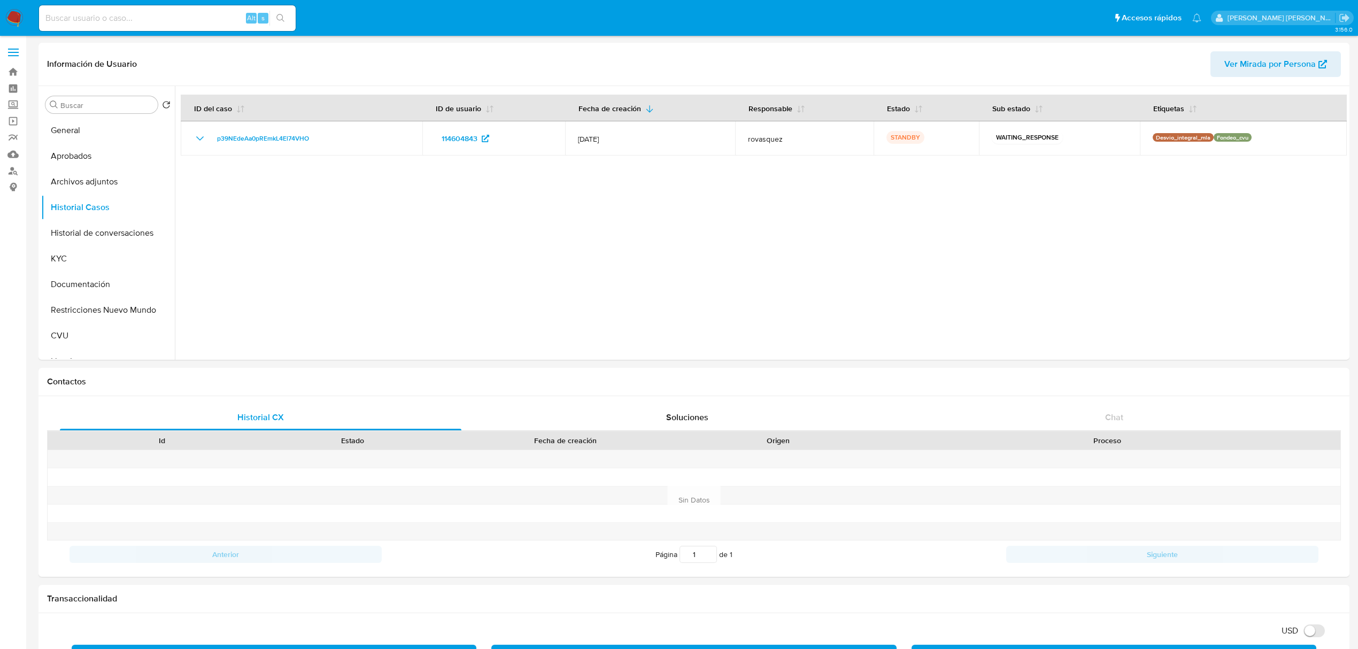
select select "10"
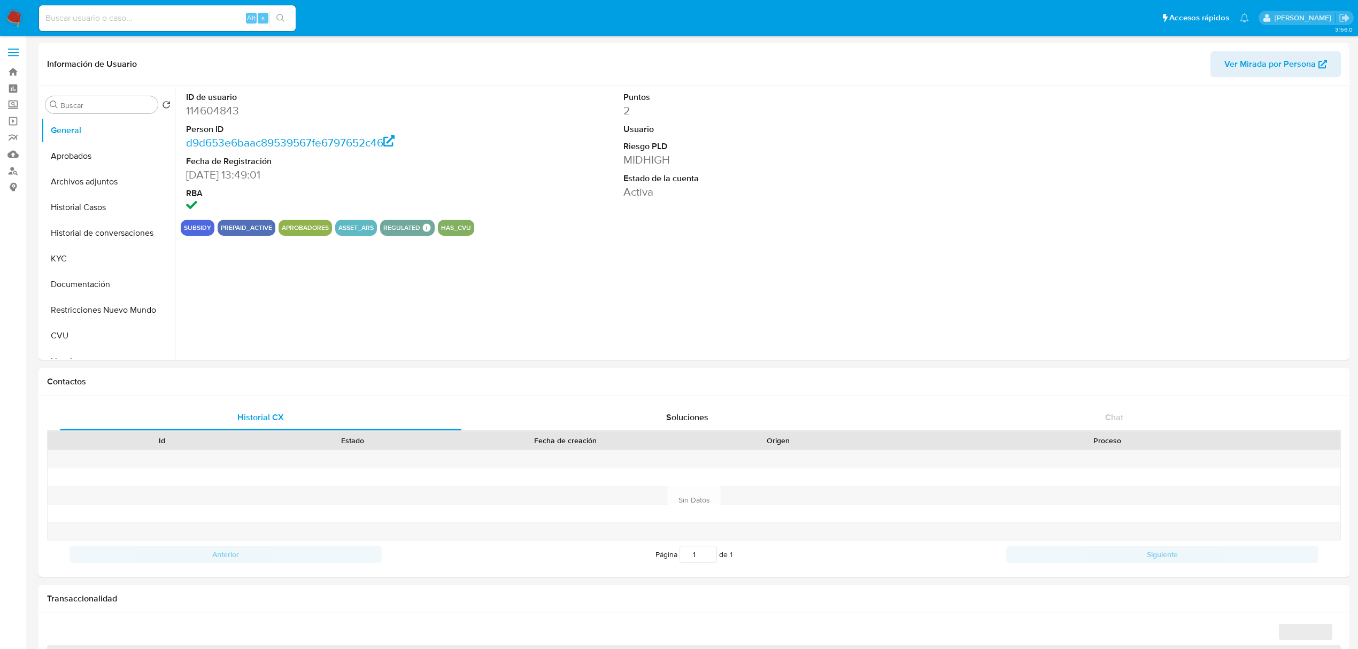
select select "10"
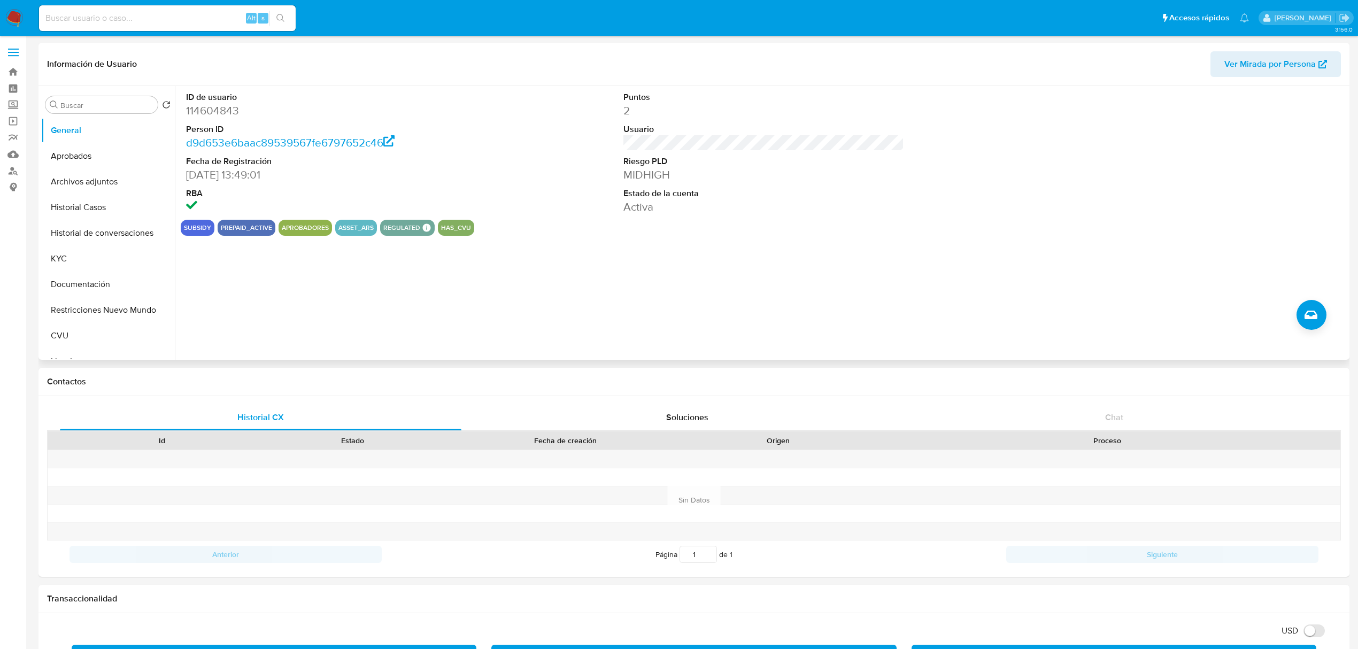
drag, startPoint x: 103, startPoint y: 239, endPoint x: 700, endPoint y: 240, distance: 597.6
click at [103, 239] on button "Historial de conversaciones" at bounding box center [108, 233] width 134 height 26
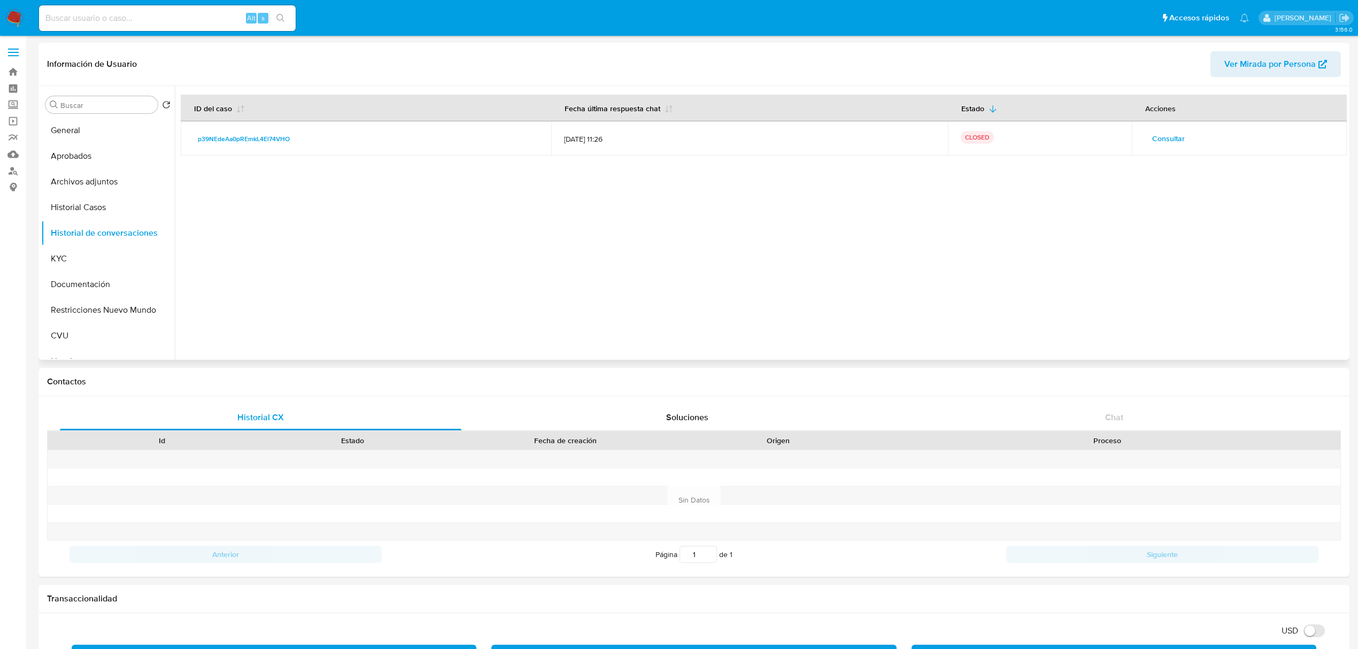
click at [1155, 135] on span "Consultar" at bounding box center [1168, 138] width 33 height 15
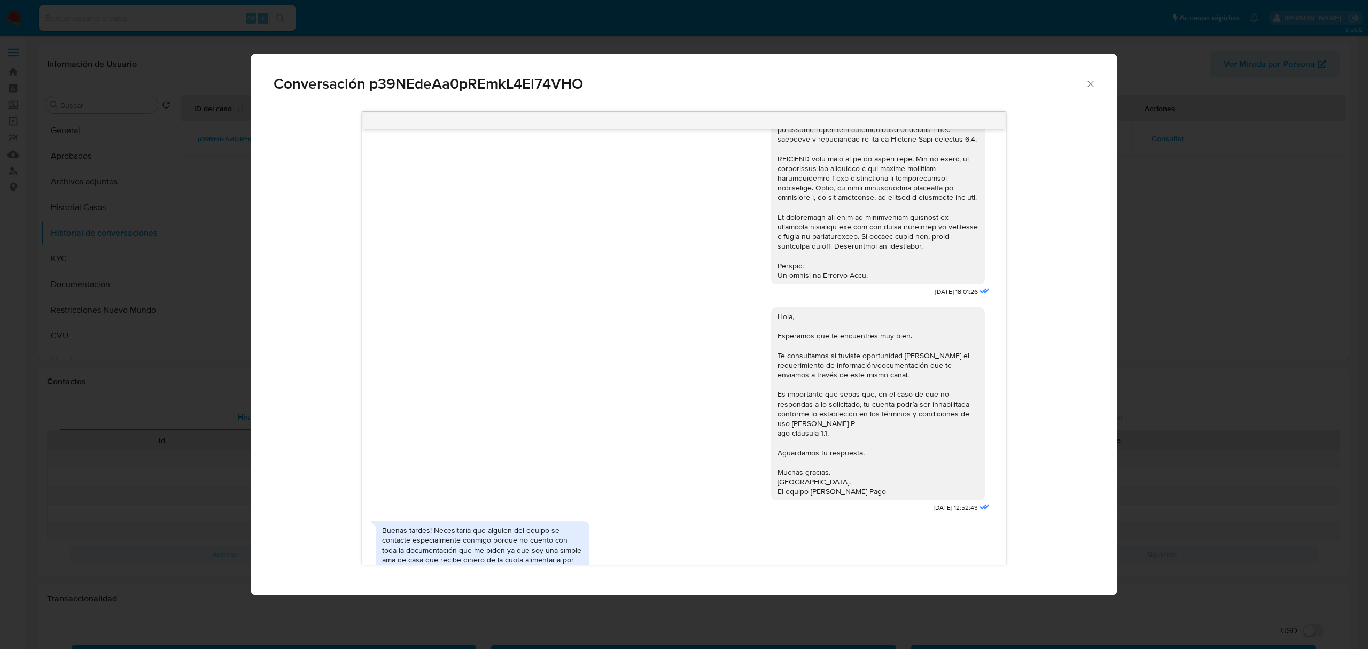
scroll to position [570, 0]
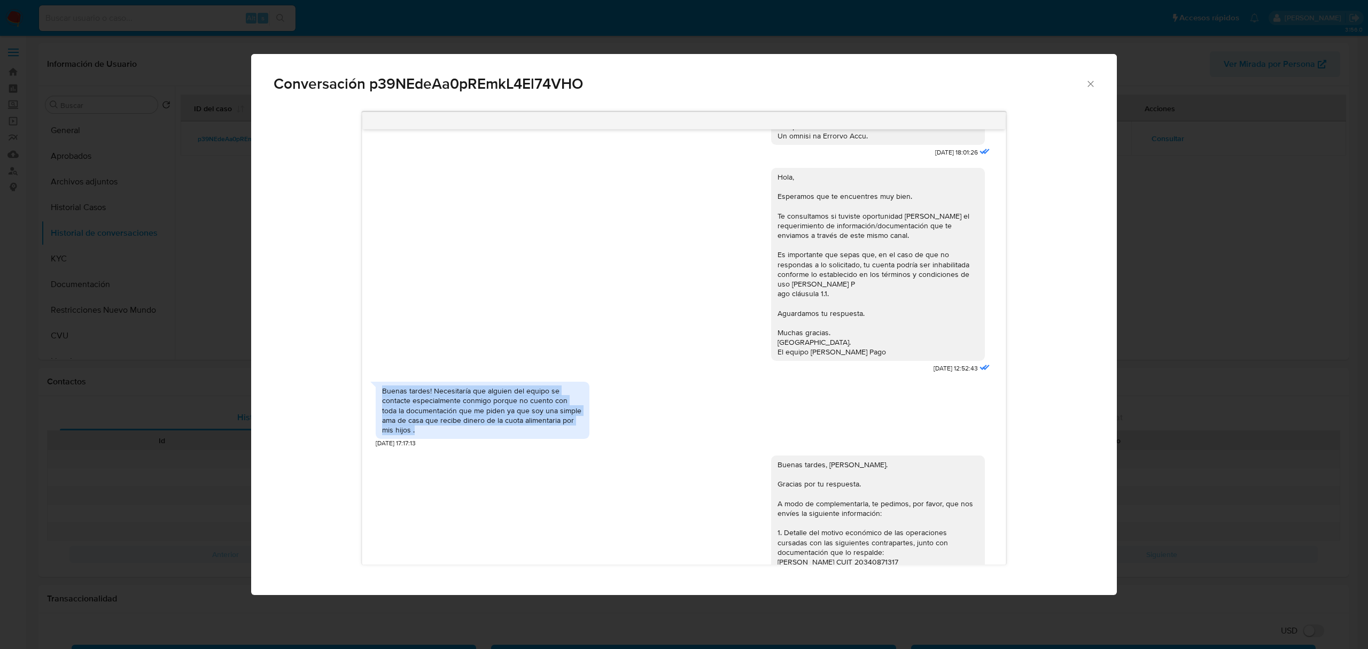
drag, startPoint x: 424, startPoint y: 449, endPoint x: 375, endPoint y: 413, distance: 61.1
click at [376, 413] on div "Buenas tardes! Necesitaría que alguien del equipo se contacte especialmente con…" at bounding box center [483, 410] width 214 height 57
copy div "Buenas tardes! Necesitaría que alguien del equipo se contacte especialmente con…"
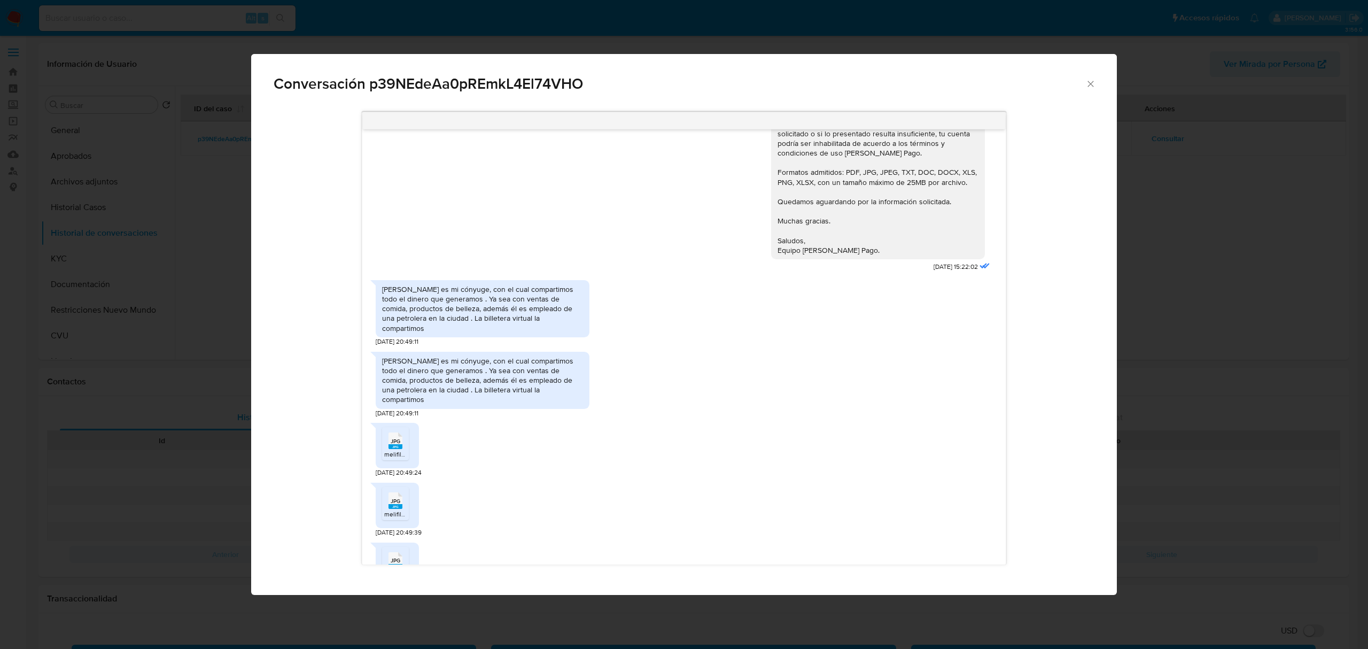
scroll to position [1924, 0]
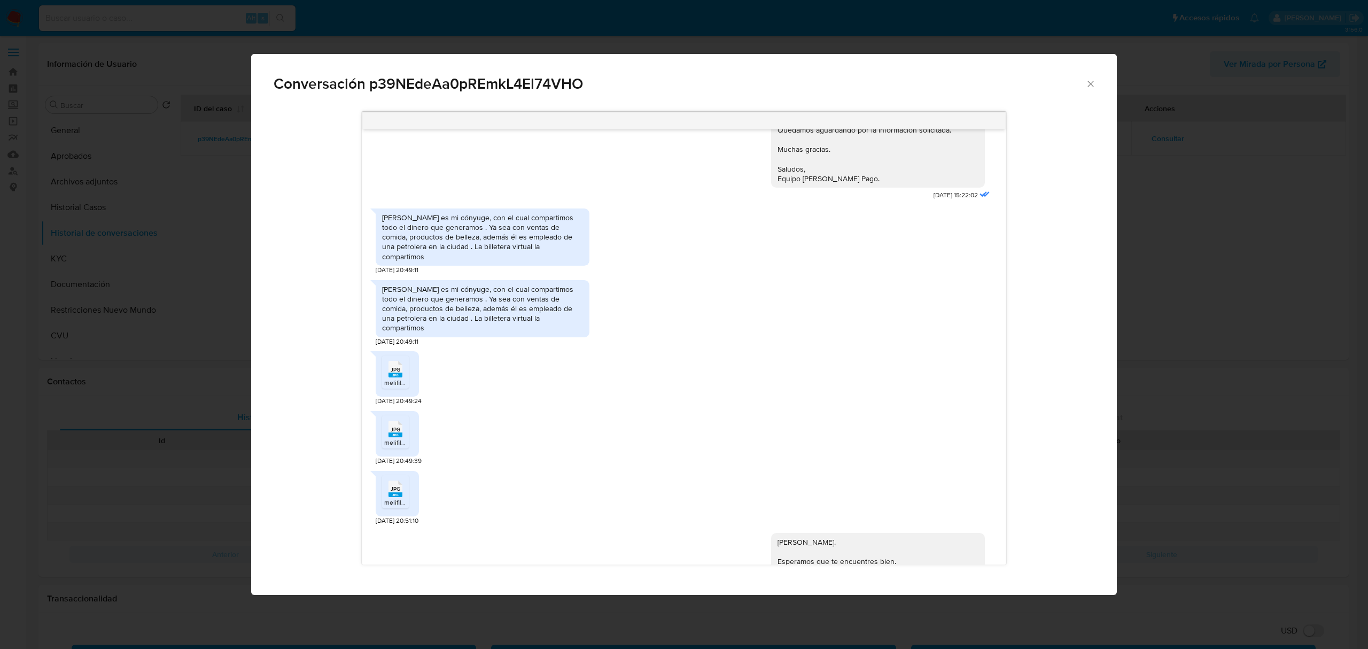
drag, startPoint x: 488, startPoint y: 284, endPoint x: 375, endPoint y: 231, distance: 125.1
click at [376, 231] on div "Nicolás Silverio Oyarzun es mi cónyuge, con el cual compartimos todo el dinero …" at bounding box center [483, 236] width 214 height 57
copy div "Nicolás Silverio Oyarzun es mi cónyuge, con el cual compartimos todo el dinero …"
click at [461, 337] on div "Nicolás Silverio Oyarzun es mi cónyuge, con el cual compartimos todo el dinero …" at bounding box center [483, 308] width 214 height 57
drag, startPoint x: 455, startPoint y: 343, endPoint x: 376, endPoint y: 310, distance: 85.8
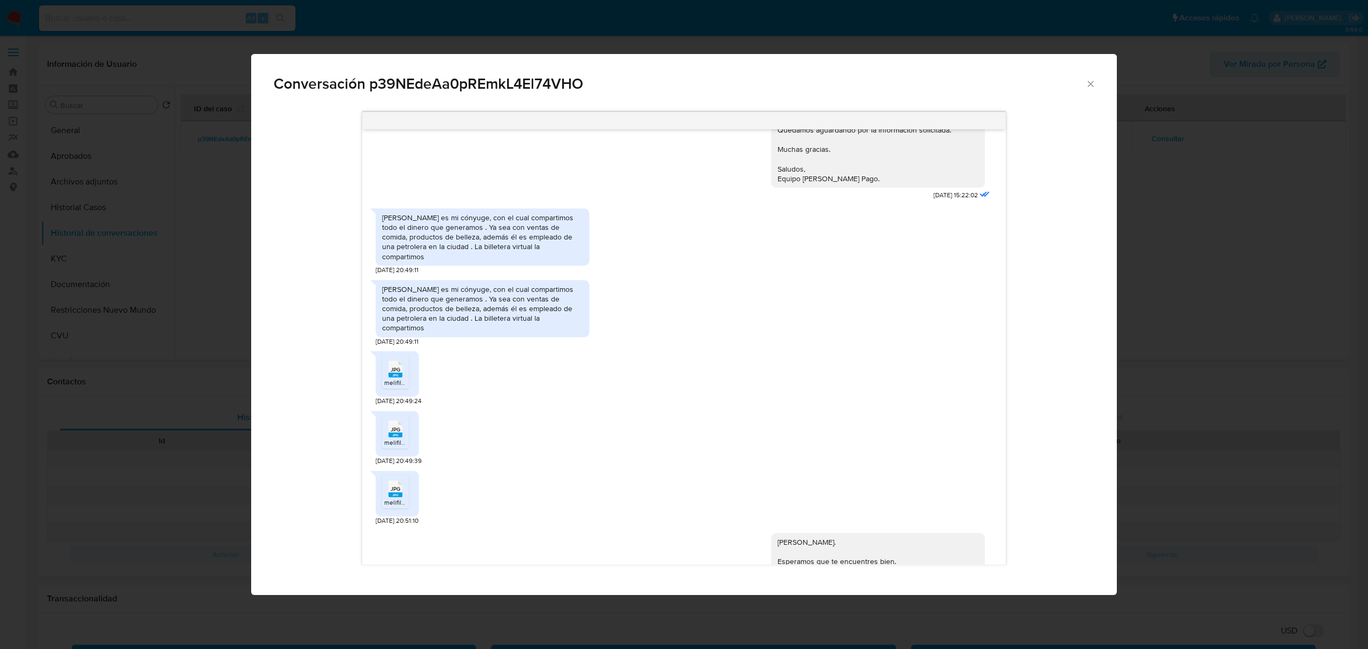
click at [376, 310] on div "Nicolás Silverio Oyarzun es mi cónyuge, con el cual compartimos todo el dinero …" at bounding box center [483, 308] width 214 height 57
click at [548, 400] on div "JPG JPG melifile2412023059356685672.jpg 20/08/2025 20:49:24" at bounding box center [684, 376] width 617 height 60
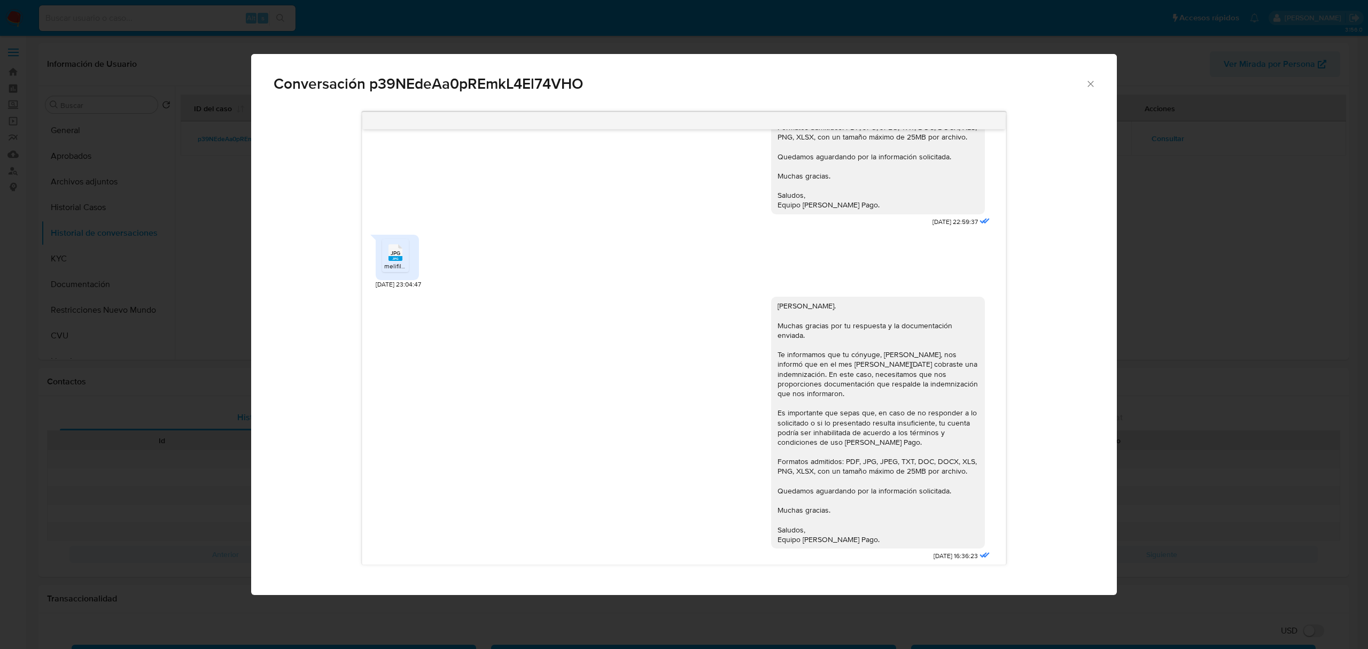
scroll to position [2423, 0]
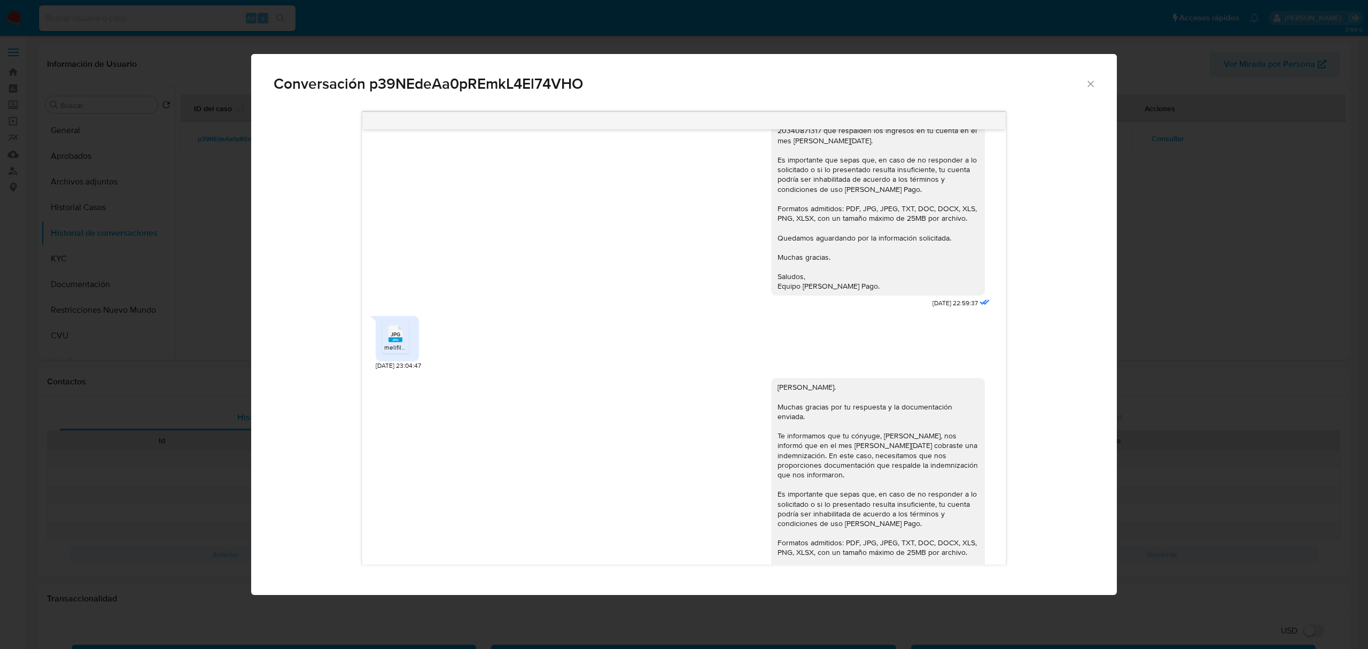
click at [405, 343] on div "JPG JPG" at bounding box center [395, 332] width 22 height 21
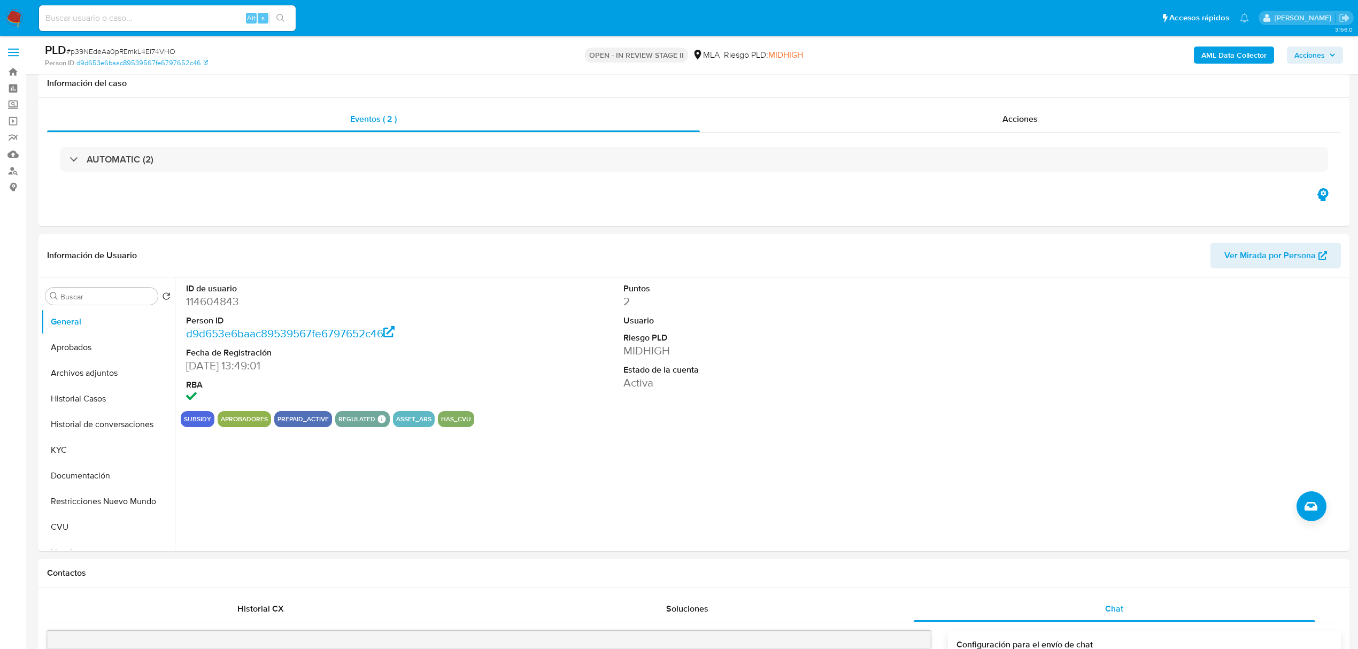
select select "10"
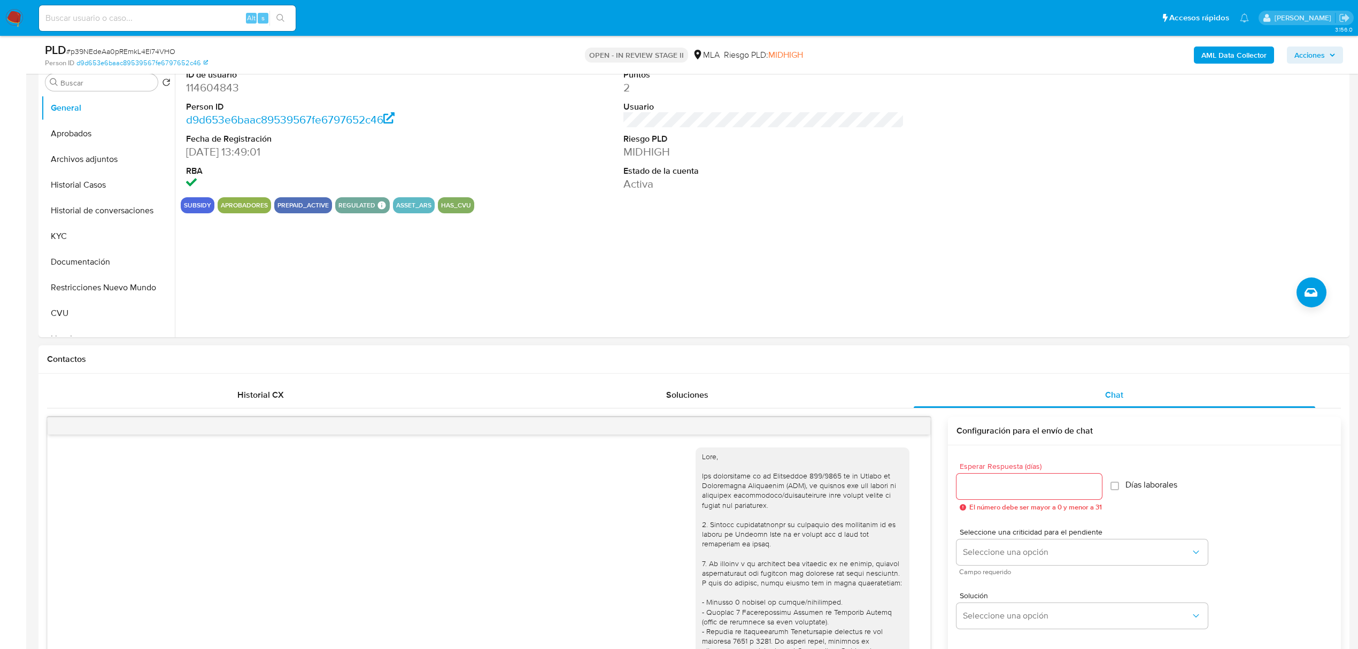
scroll to position [214, 0]
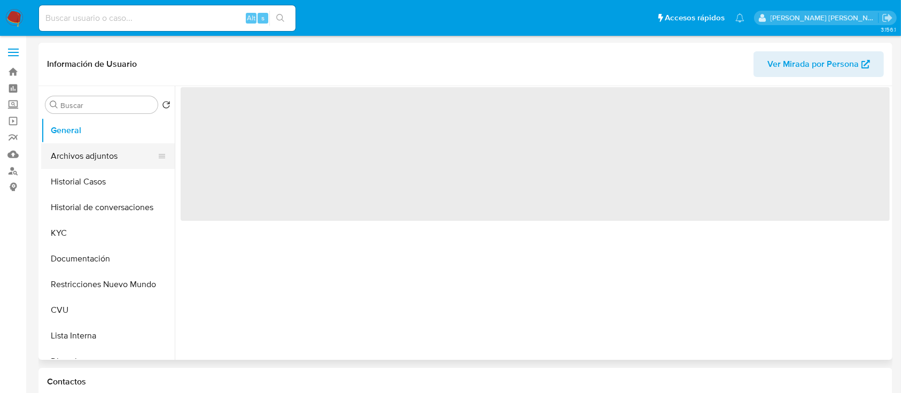
click at [109, 156] on button "Archivos adjuntos" at bounding box center [103, 156] width 125 height 26
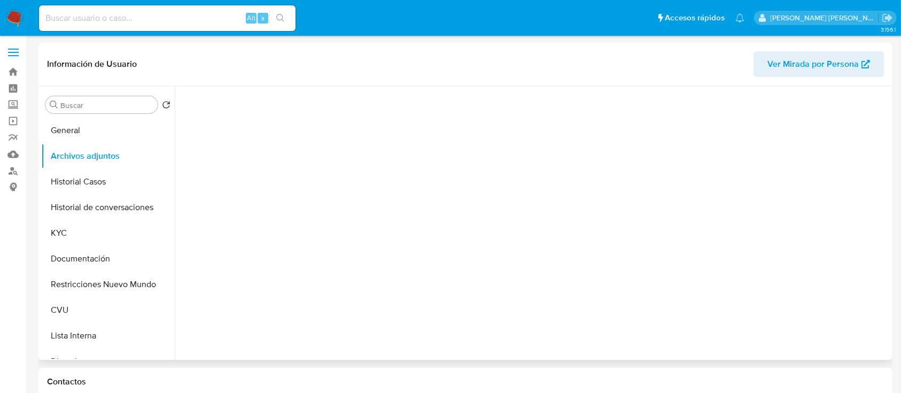
select select "10"
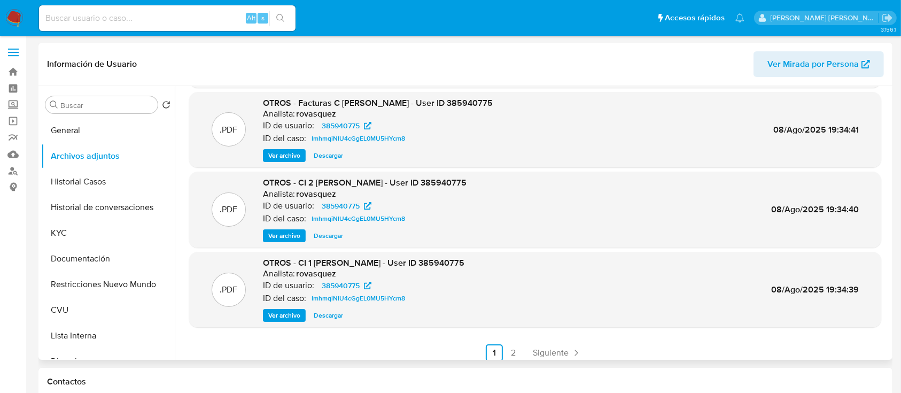
scroll to position [90, 0]
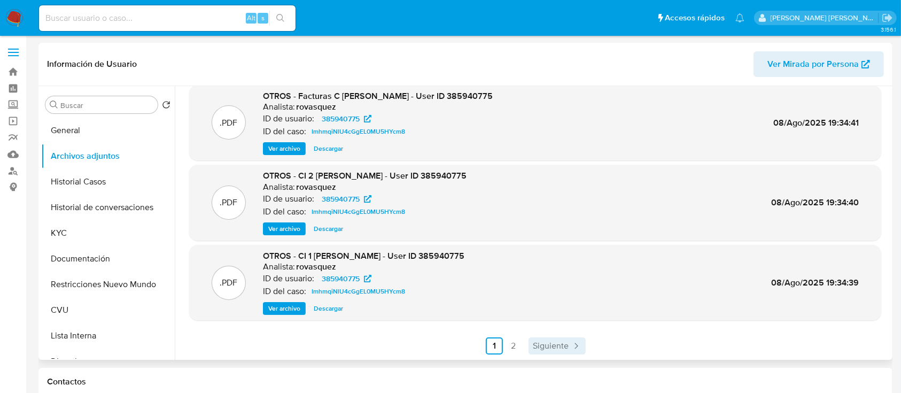
click at [552, 338] on link "Siguiente" at bounding box center [557, 345] width 57 height 17
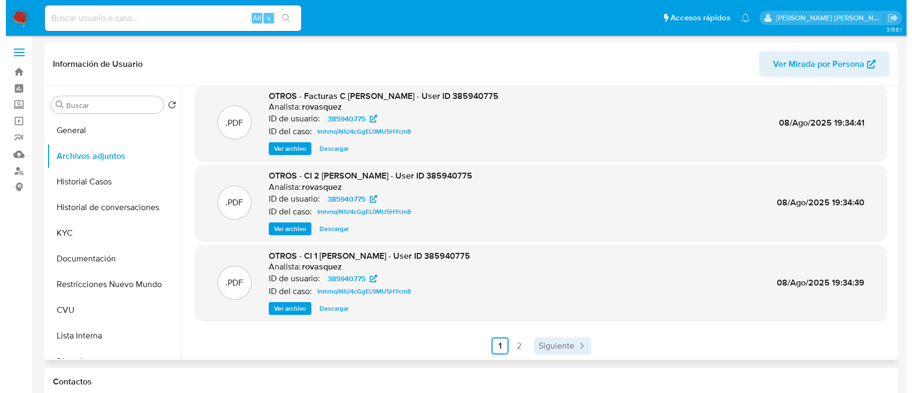
scroll to position [0, 0]
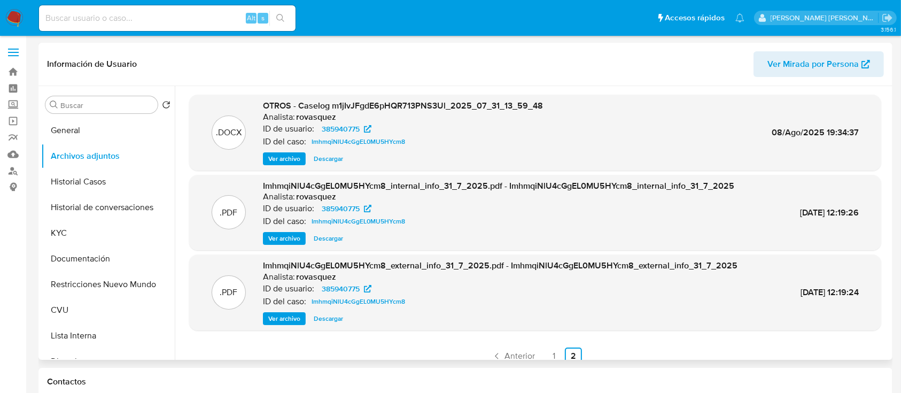
click at [292, 157] on span "Ver archivo" at bounding box center [284, 158] width 32 height 11
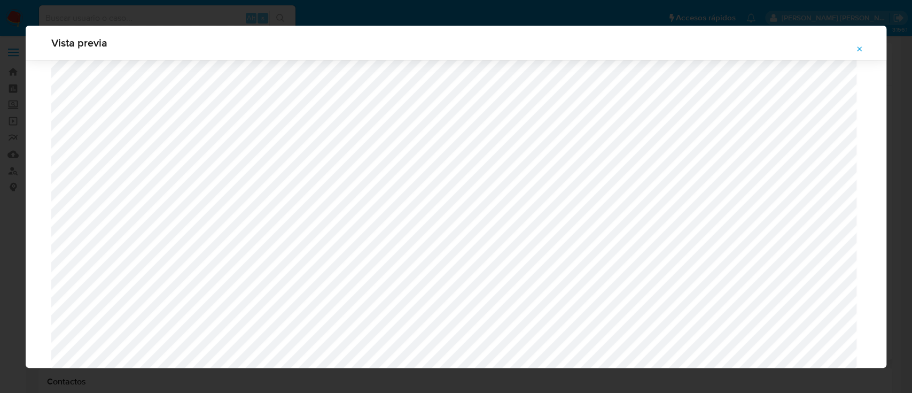
scroll to position [1190, 0]
